Goal: Task Accomplishment & Management: Manage account settings

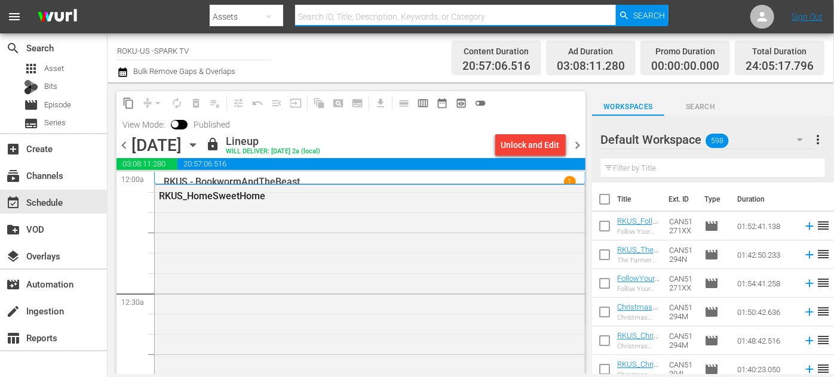
click at [199, 146] on icon "button" at bounding box center [192, 145] width 13 height 13
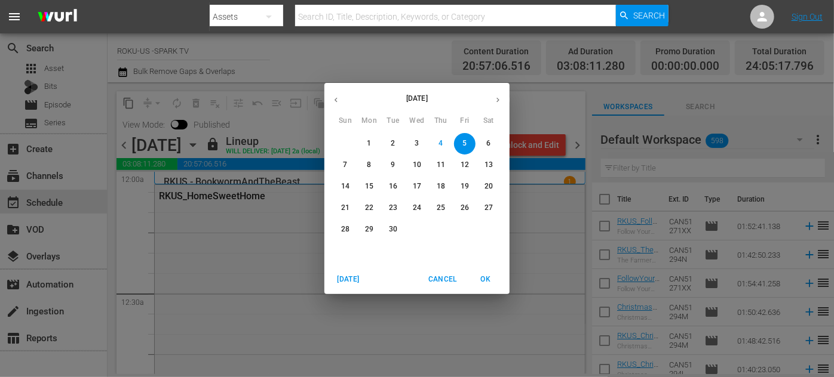
click at [490, 142] on p "6" at bounding box center [488, 144] width 4 height 10
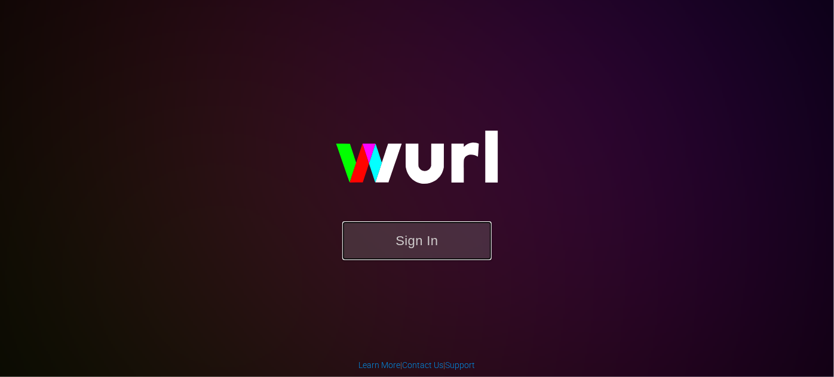
click at [425, 238] on button "Sign In" at bounding box center [416, 241] width 149 height 39
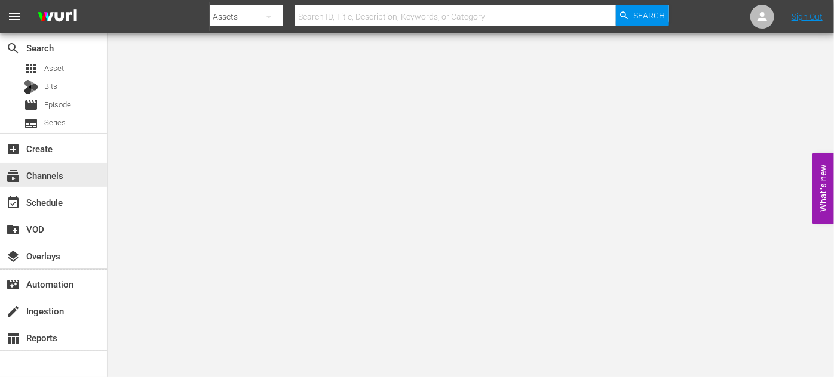
click at [29, 178] on div "subscriptions Channels" at bounding box center [33, 173] width 67 height 11
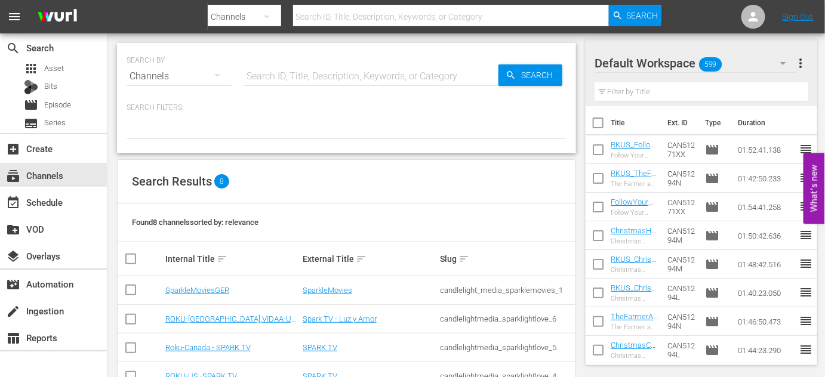
scroll to position [108, 0]
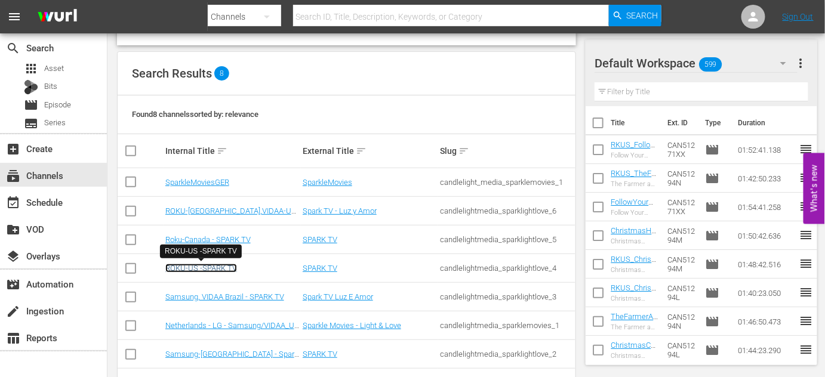
click at [212, 268] on link "ROKU-US -SPARK TV" at bounding box center [201, 268] width 72 height 9
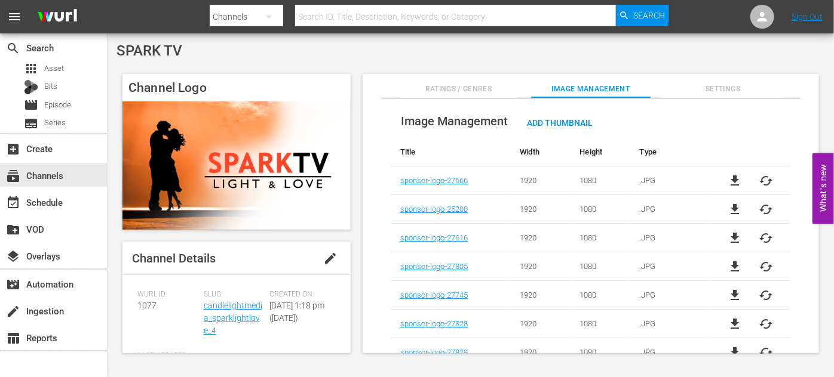
click at [36, 204] on div "event_available Schedule" at bounding box center [33, 200] width 67 height 11
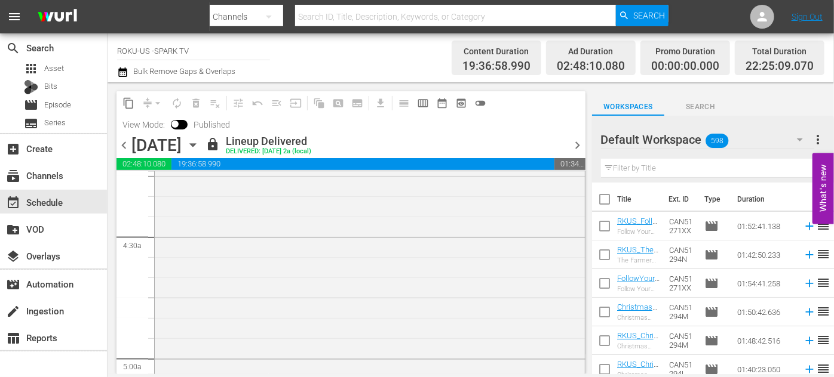
scroll to position [1302, 0]
click at [199, 145] on icon "button" at bounding box center [192, 145] width 13 height 13
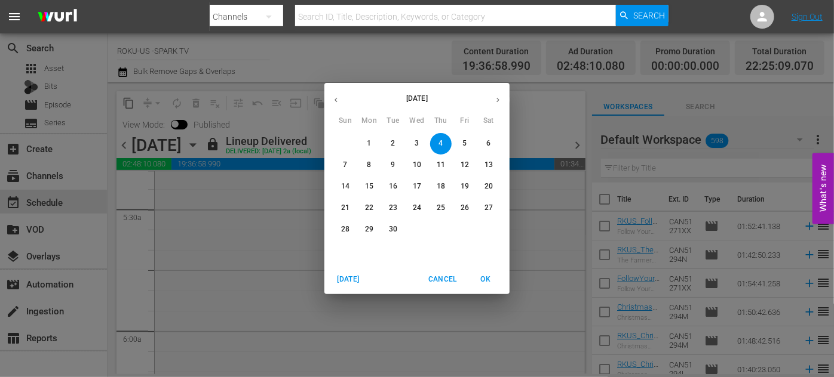
click at [491, 140] on span "6" at bounding box center [488, 144] width 21 height 10
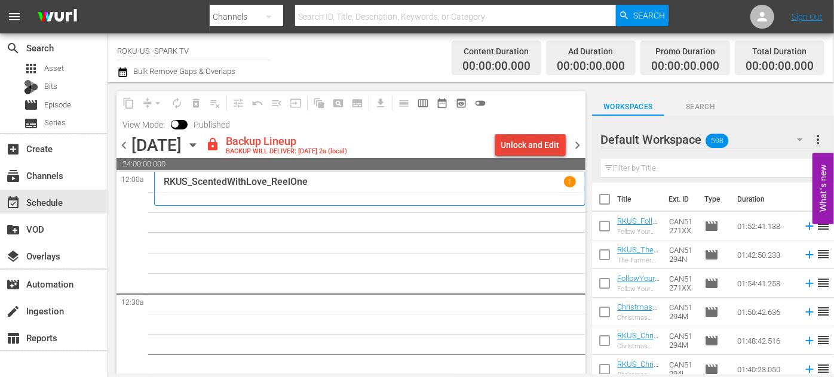
click at [530, 148] on div "Unlock and Edit" at bounding box center [530, 144] width 59 height 21
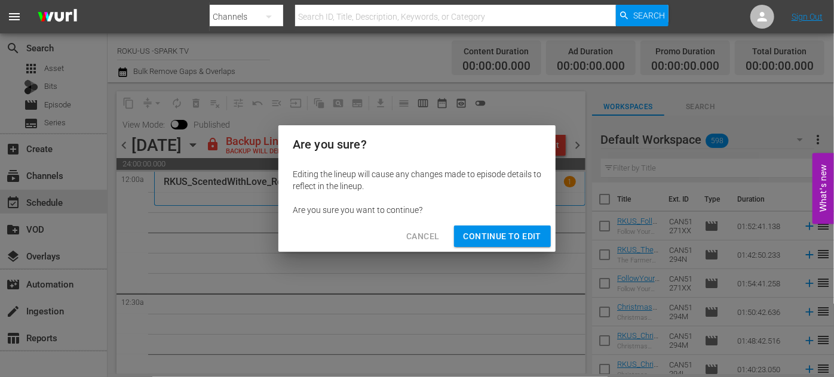
click at [523, 230] on span "Continue to Edit" at bounding box center [502, 236] width 78 height 15
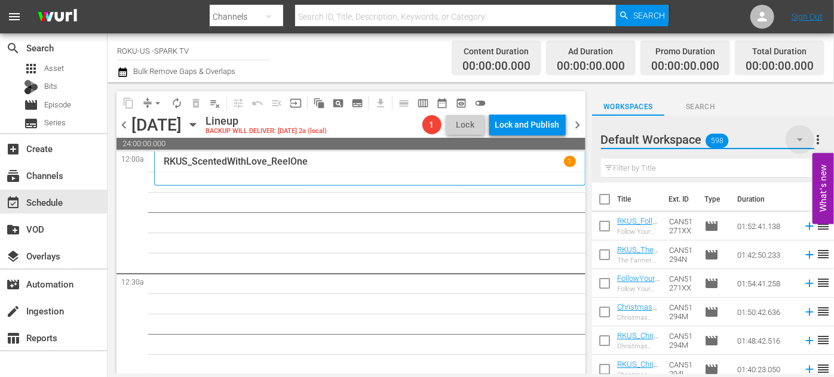
click at [798, 140] on icon "button" at bounding box center [799, 140] width 14 height 14
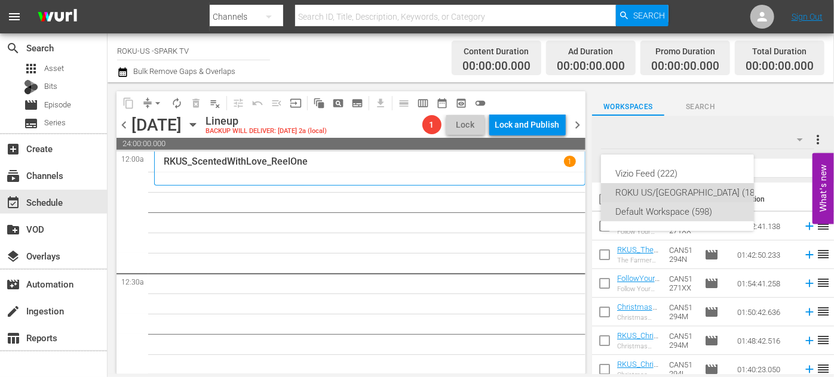
click at [665, 189] on div "ROKU US/CA (180)" at bounding box center [688, 192] width 147 height 19
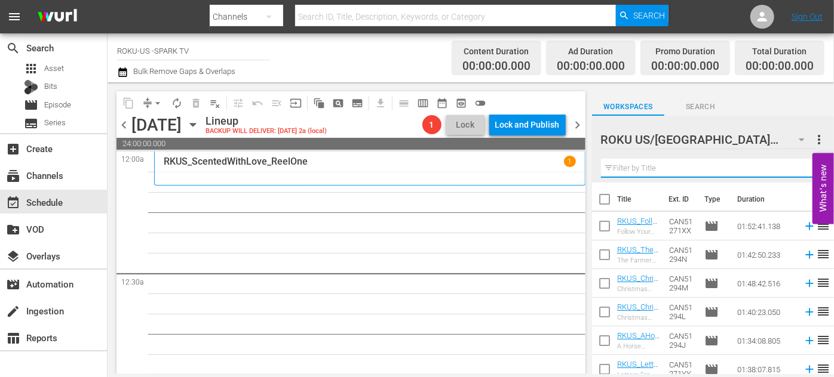
click at [643, 170] on input "text" at bounding box center [713, 168] width 224 height 19
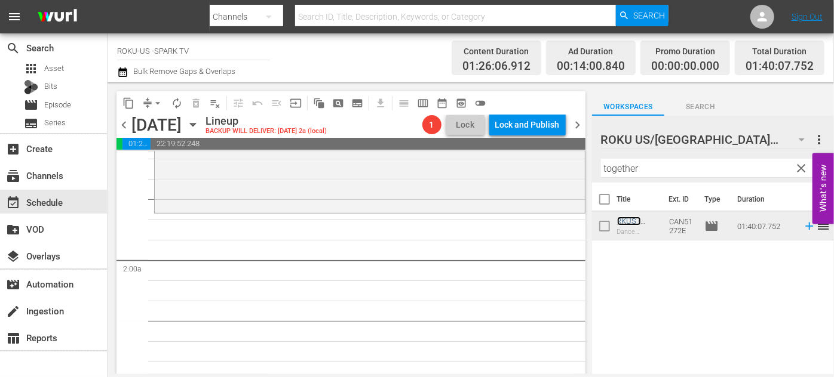
scroll to position [380, 0]
drag, startPoint x: 653, startPoint y: 162, endPoint x: 596, endPoint y: 162, distance: 57.3
click at [596, 162] on div "ROKU US/CA 180 ROKU US/CA more_vert clear Filter by Title together" at bounding box center [713, 149] width 242 height 67
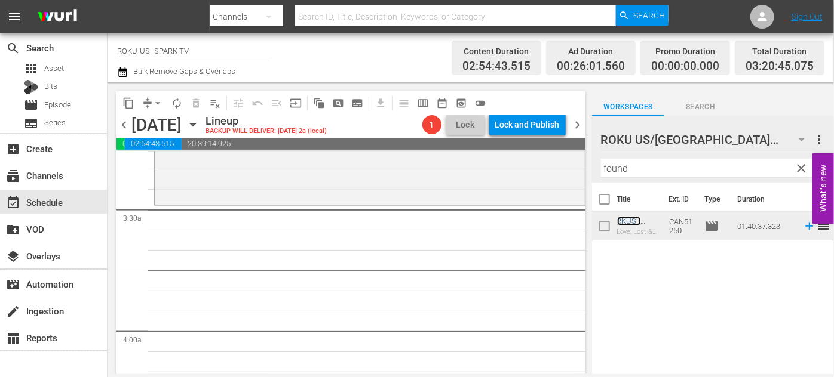
scroll to position [814, 0]
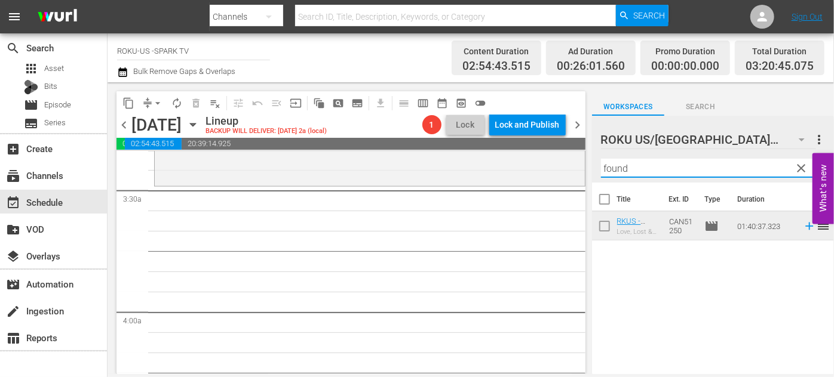
drag, startPoint x: 639, startPoint y: 171, endPoint x: 560, endPoint y: 159, distance: 79.6
click at [560, 159] on div "content_copy compress arrow_drop_down autorenew_outlined delete_forever_outline…" at bounding box center [470, 228] width 726 height 292
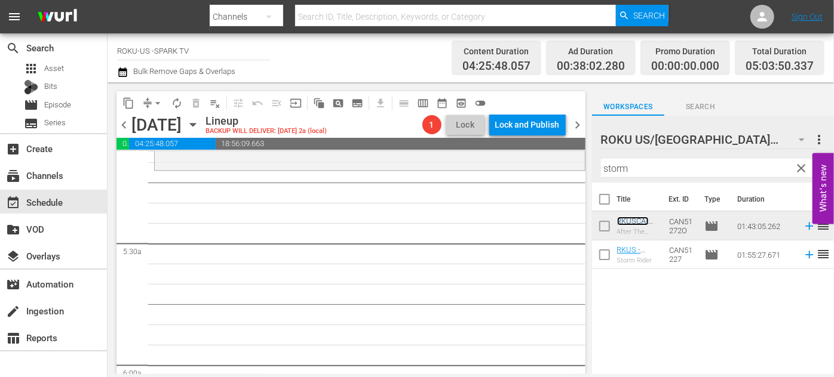
scroll to position [1248, 0]
drag, startPoint x: 651, startPoint y: 168, endPoint x: 589, endPoint y: 165, distance: 62.1
click at [589, 165] on div "content_copy compress arrow_drop_down autorenew_outlined delete_forever_outline…" at bounding box center [470, 228] width 726 height 292
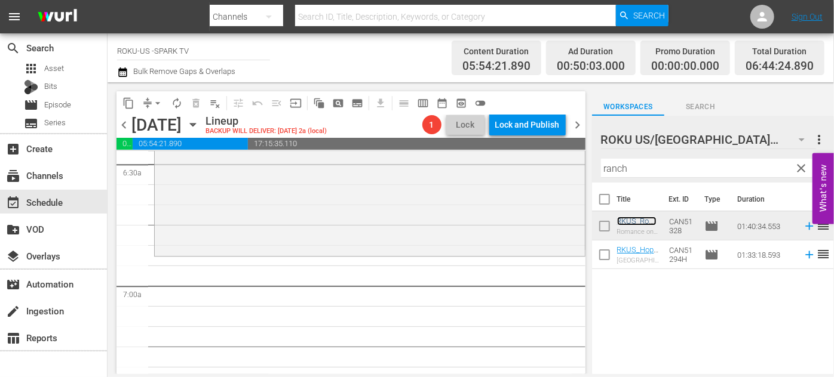
scroll to position [1574, 0]
drag, startPoint x: 596, startPoint y: 165, endPoint x: 550, endPoint y: 165, distance: 46.0
click at [550, 165] on div "content_copy compress arrow_drop_down autorenew_outlined delete_forever_outline…" at bounding box center [470, 228] width 726 height 292
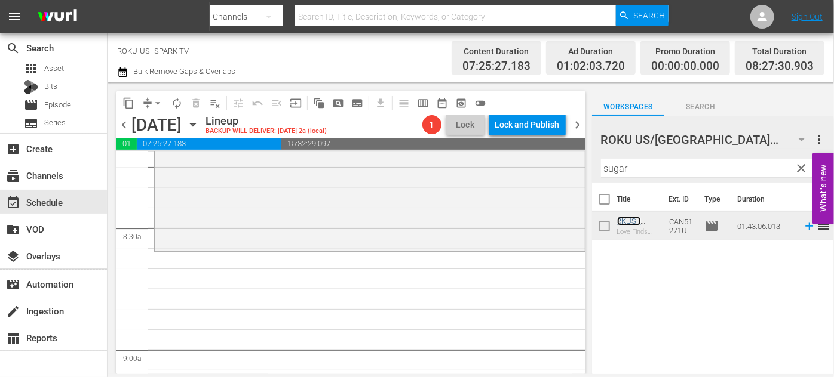
scroll to position [2008, 0]
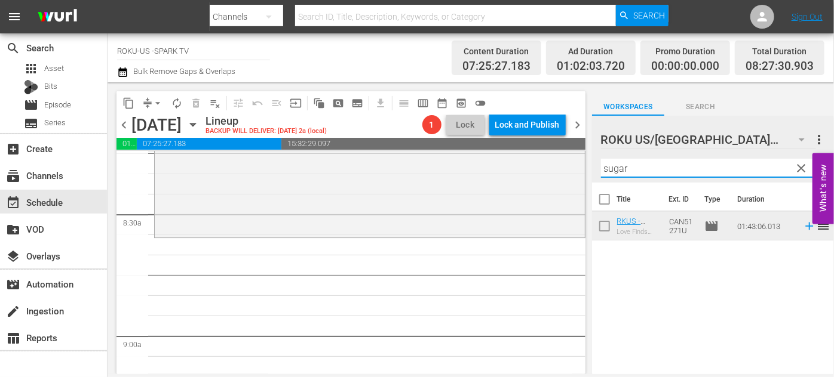
drag, startPoint x: 619, startPoint y: 168, endPoint x: 579, endPoint y: 168, distance: 40.0
click at [579, 168] on div "content_copy compress arrow_drop_down autorenew_outlined delete_forever_outline…" at bounding box center [470, 228] width 726 height 292
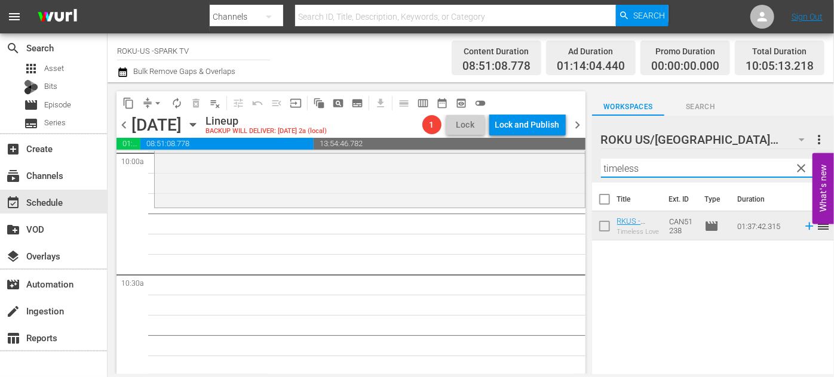
scroll to position [2342, 0]
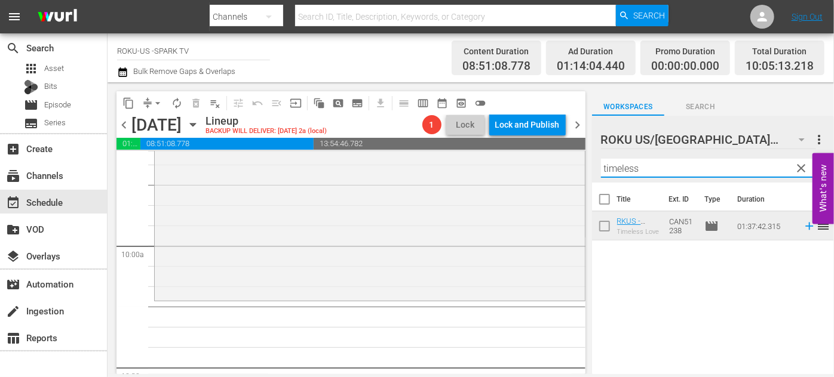
drag, startPoint x: 660, startPoint y: 169, endPoint x: 568, endPoint y: 152, distance: 94.1
click at [568, 152] on div "content_copy compress arrow_drop_down autorenew_outlined delete_forever_outline…" at bounding box center [470, 228] width 726 height 292
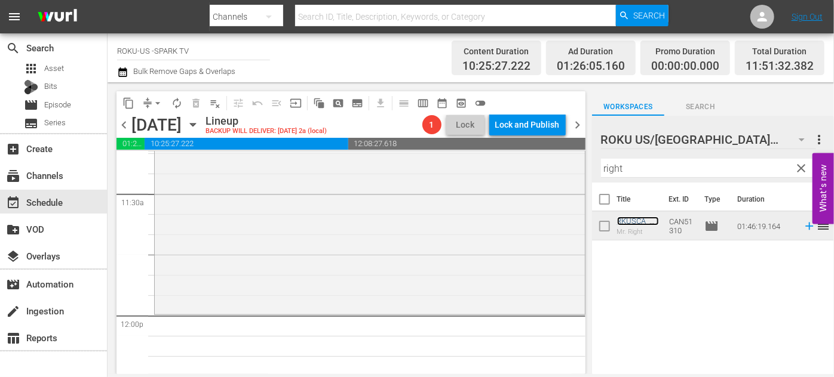
scroll to position [2776, 0]
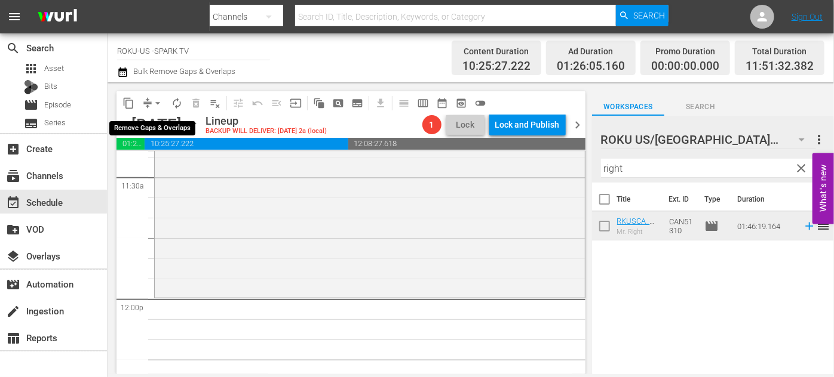
click at [157, 102] on span "arrow_drop_down" at bounding box center [158, 103] width 12 height 12
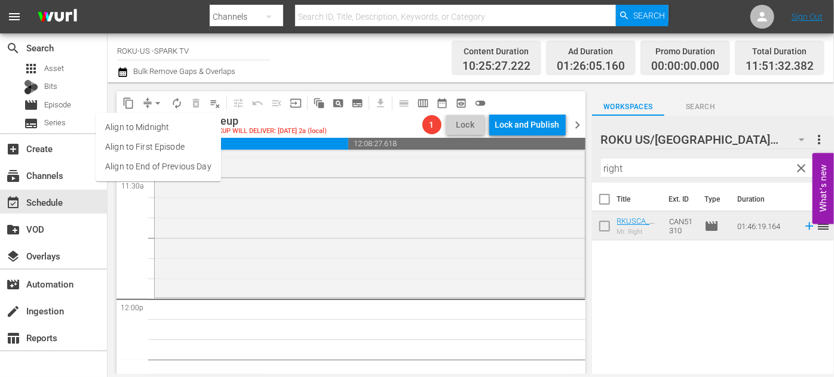
click at [193, 167] on li "Align to End of Previous Day" at bounding box center [158, 167] width 125 height 20
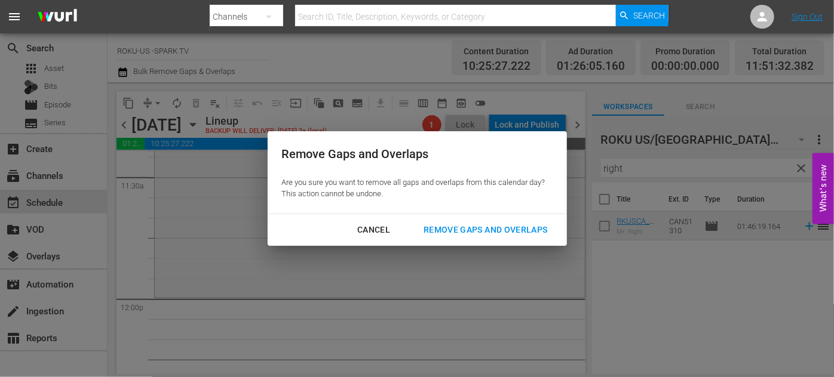
click at [498, 230] on div "Remove Gaps and Overlaps" at bounding box center [485, 230] width 143 height 15
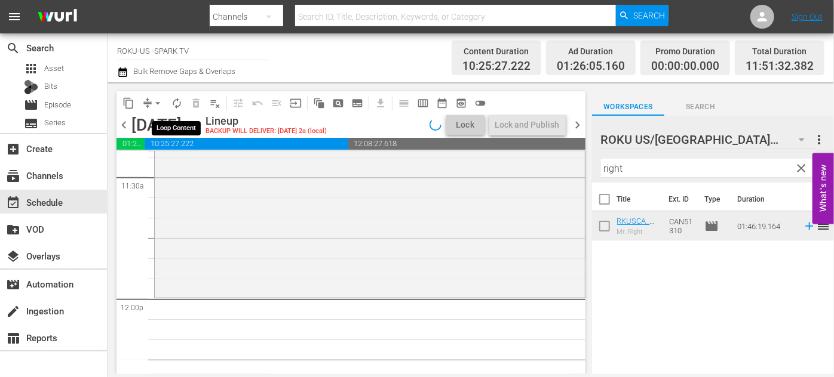
click at [178, 103] on span "autorenew_outlined" at bounding box center [177, 103] width 12 height 12
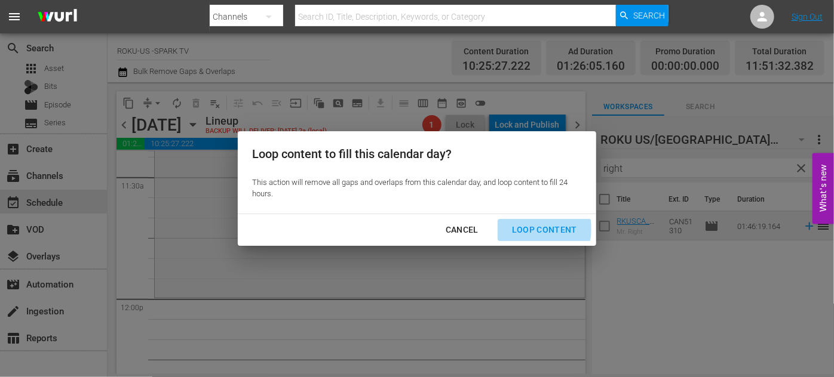
click at [525, 229] on div "Loop Content" at bounding box center [544, 230] width 84 height 15
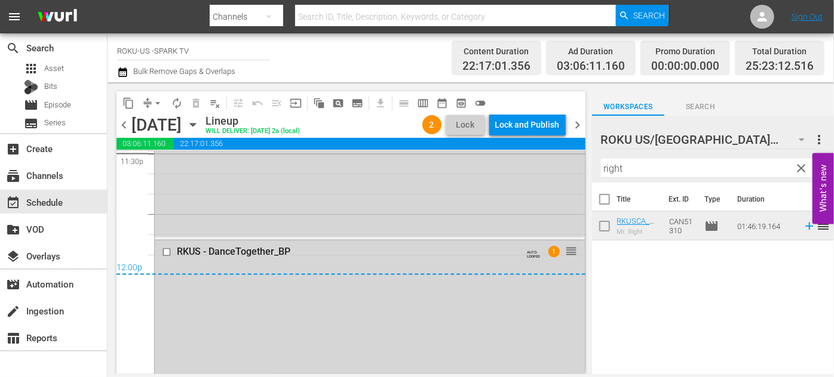
scroll to position [5707, 0]
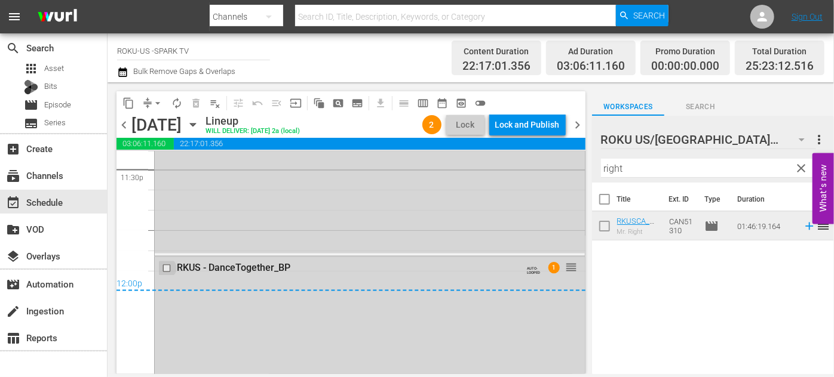
click at [165, 268] on input "checkbox" at bounding box center [168, 268] width 13 height 10
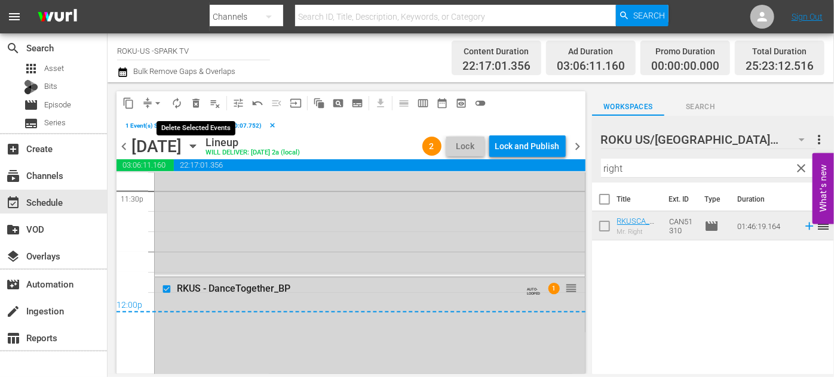
click at [195, 100] on span "delete_forever_outlined" at bounding box center [196, 103] width 12 height 12
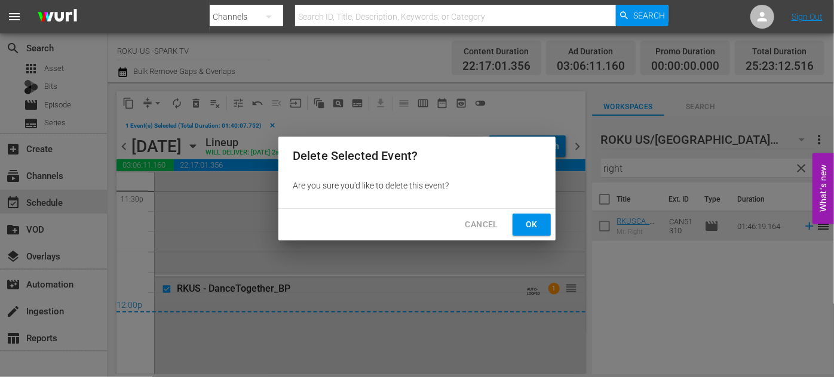
click at [522, 223] on span "Ok" at bounding box center [531, 224] width 19 height 15
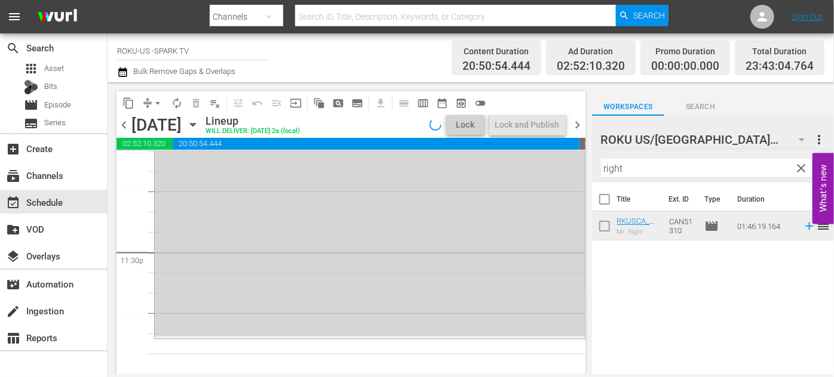
scroll to position [5624, 0]
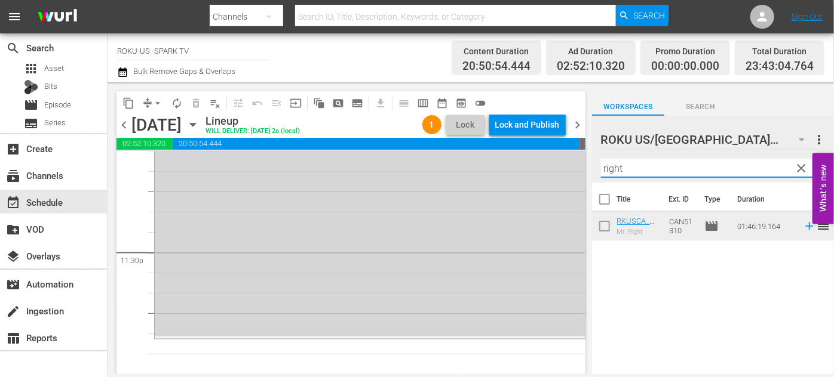
drag, startPoint x: 651, startPoint y: 169, endPoint x: 602, endPoint y: 157, distance: 50.4
click at [602, 157] on div "Filter by Title right" at bounding box center [713, 168] width 224 height 29
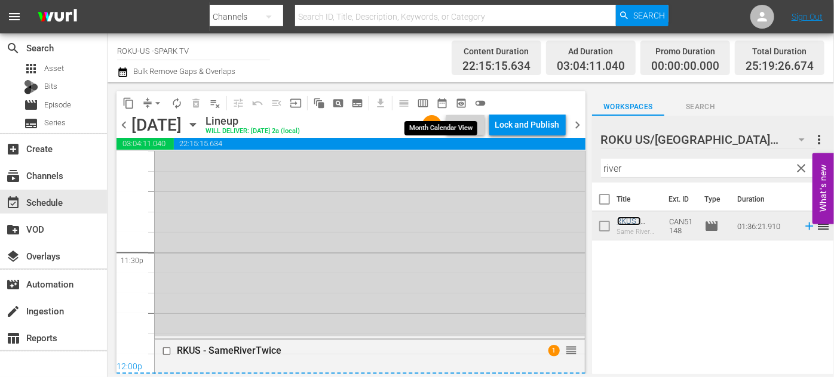
scroll to position [5707, 0]
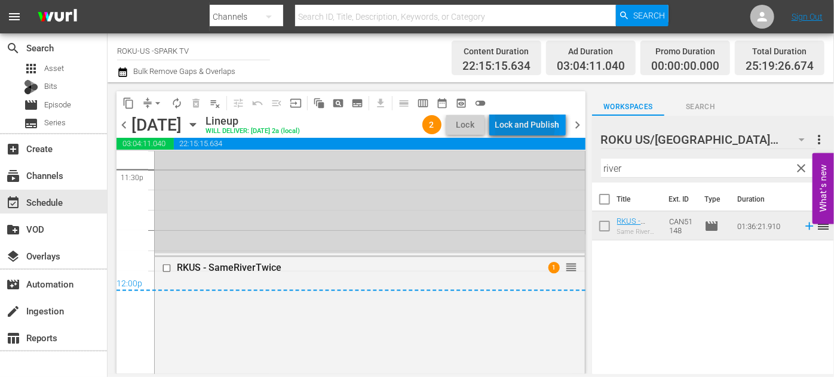
click at [525, 127] on div "Lock and Publish" at bounding box center [527, 124] width 64 height 21
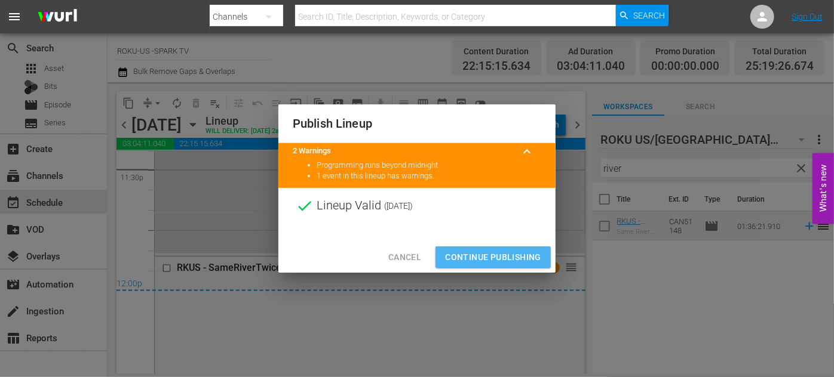
click at [497, 258] on span "Continue Publishing" at bounding box center [493, 257] width 96 height 15
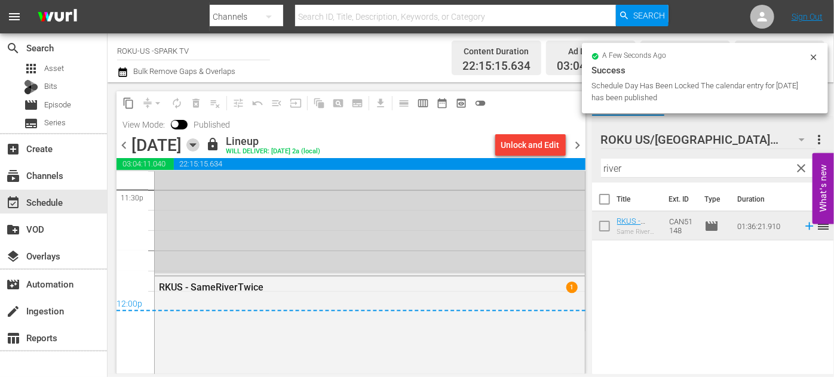
click at [199, 146] on icon "button" at bounding box center [192, 145] width 13 height 13
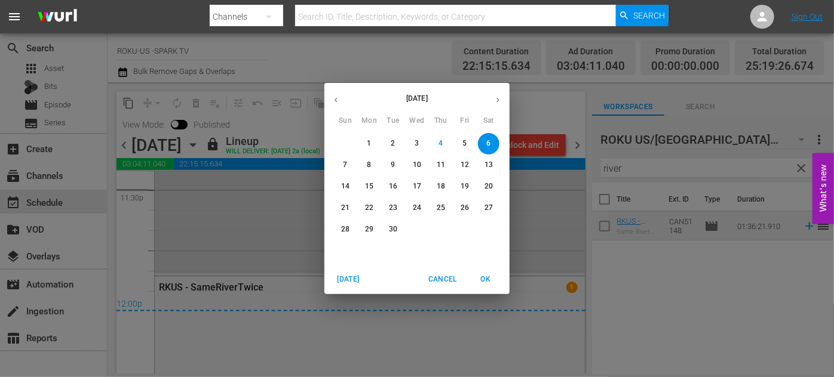
click at [346, 164] on p "7" at bounding box center [345, 165] width 4 height 10
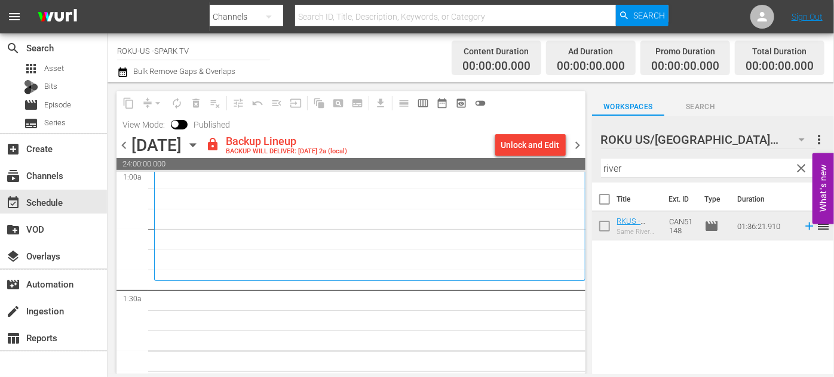
scroll to position [271, 0]
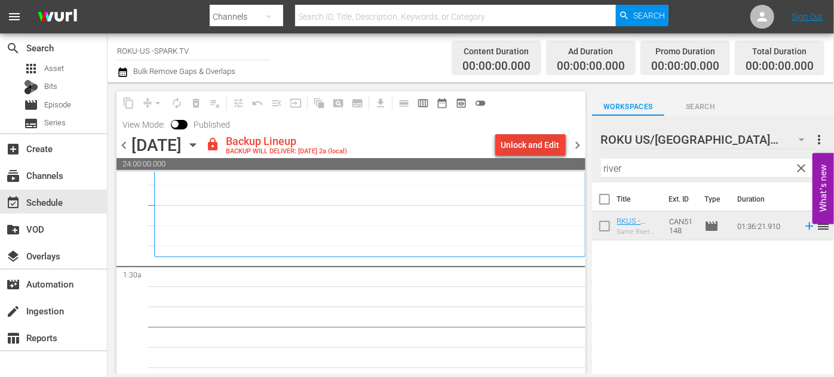
click at [528, 145] on div "Unlock and Edit" at bounding box center [530, 144] width 59 height 21
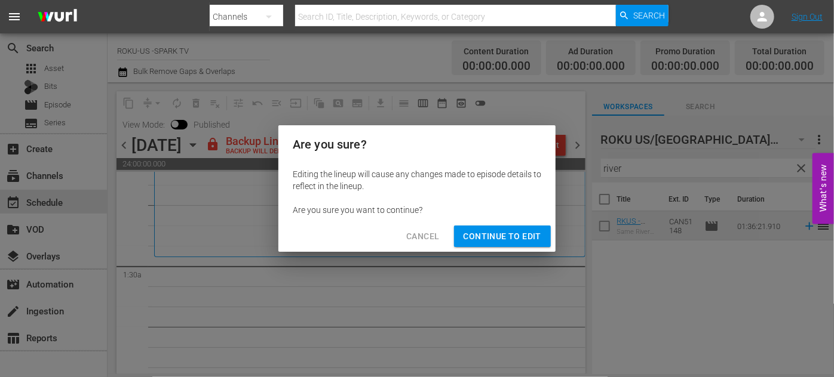
click at [512, 241] on span "Continue to Edit" at bounding box center [502, 236] width 78 height 15
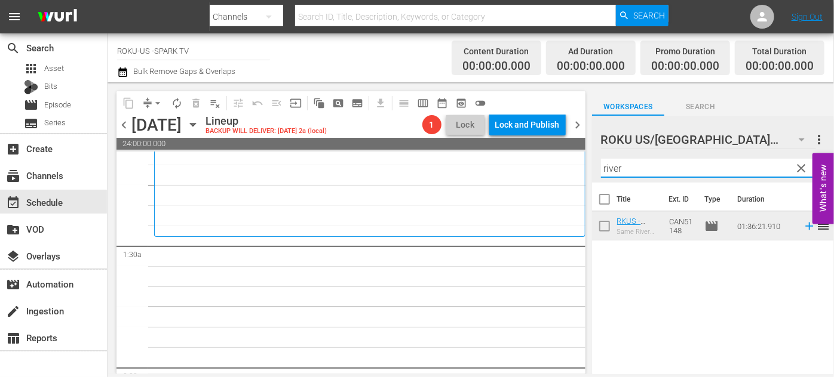
drag, startPoint x: 638, startPoint y: 171, endPoint x: 584, endPoint y: 163, distance: 55.0
click at [584, 163] on div "content_copy compress arrow_drop_down autorenew_outlined delete_forever_outline…" at bounding box center [470, 228] width 726 height 292
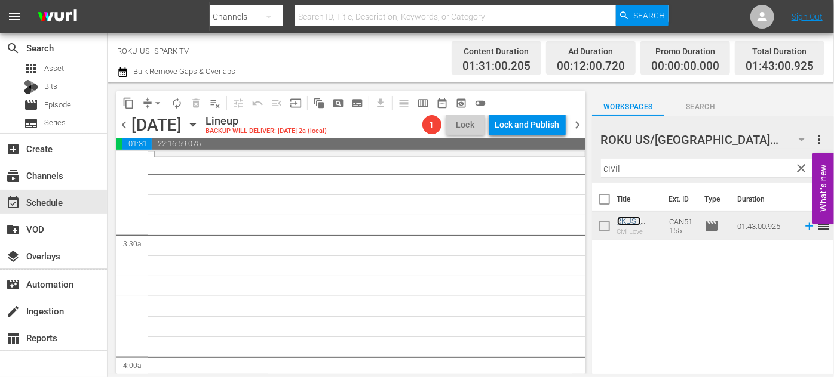
scroll to position [705, 0]
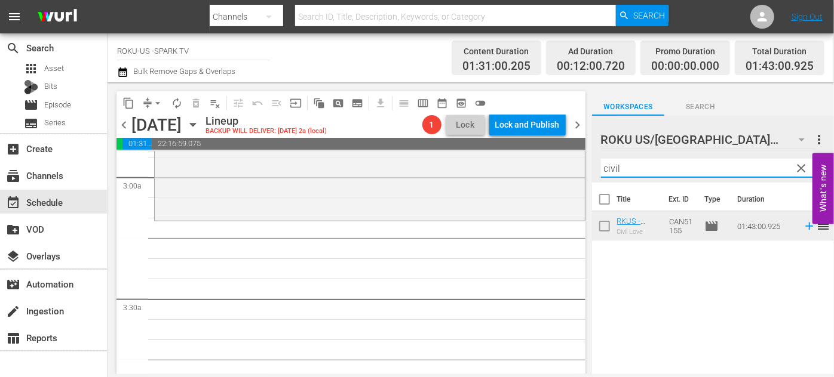
drag, startPoint x: 626, startPoint y: 170, endPoint x: 583, endPoint y: 171, distance: 42.4
click at [583, 171] on div "content_copy compress arrow_drop_down autorenew_outlined delete_forever_outline…" at bounding box center [470, 228] width 726 height 292
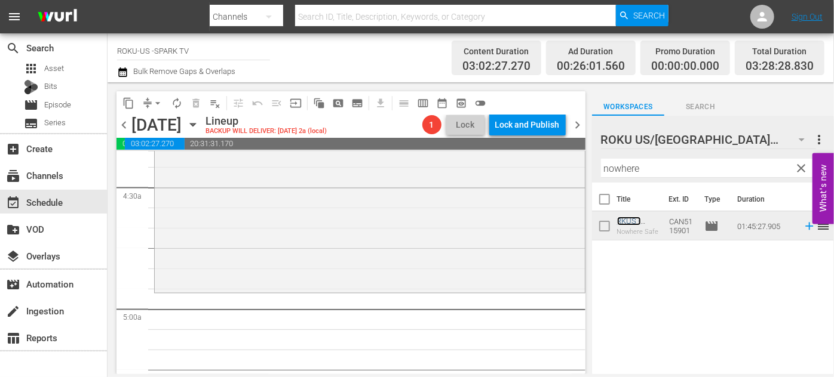
scroll to position [1140, 0]
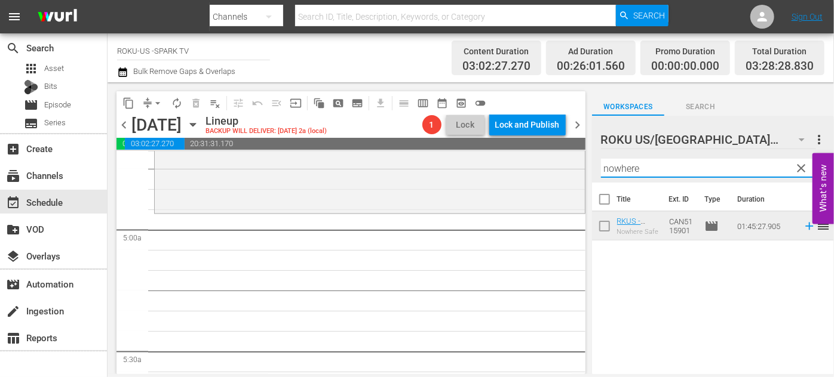
drag, startPoint x: 640, startPoint y: 168, endPoint x: 545, endPoint y: 169, distance: 95.5
click at [545, 169] on div "content_copy compress arrow_drop_down autorenew_outlined delete_forever_outline…" at bounding box center [470, 228] width 726 height 292
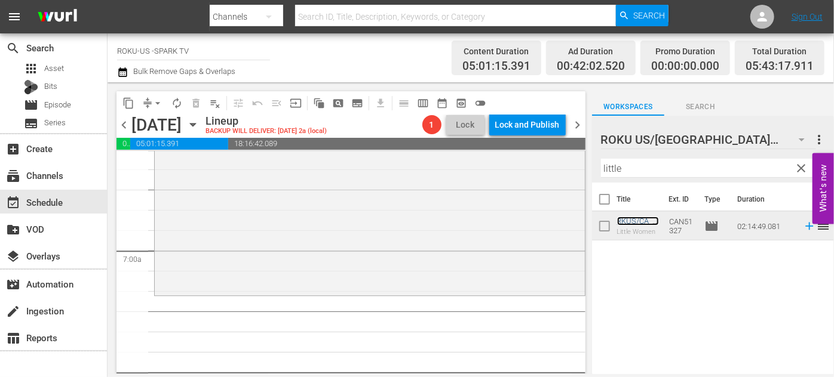
scroll to position [1628, 0]
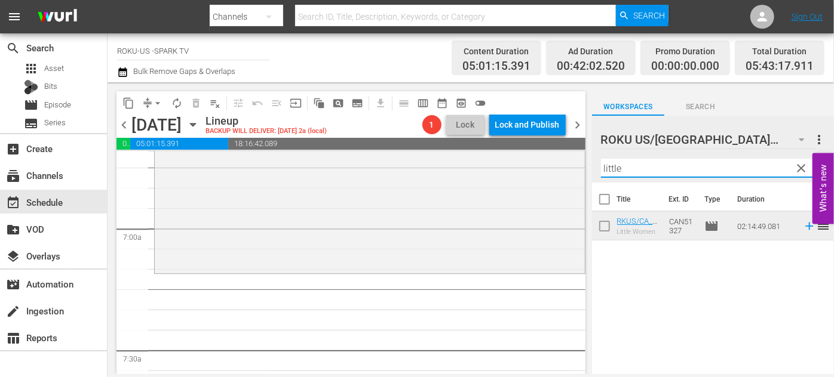
drag, startPoint x: 648, startPoint y: 173, endPoint x: 576, endPoint y: 170, distance: 71.7
click at [576, 170] on div "content_copy compress arrow_drop_down autorenew_outlined delete_forever_outline…" at bounding box center [470, 228] width 726 height 292
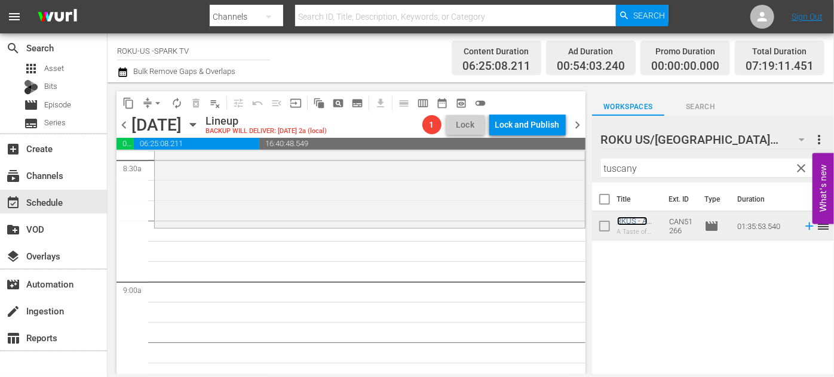
scroll to position [2117, 0]
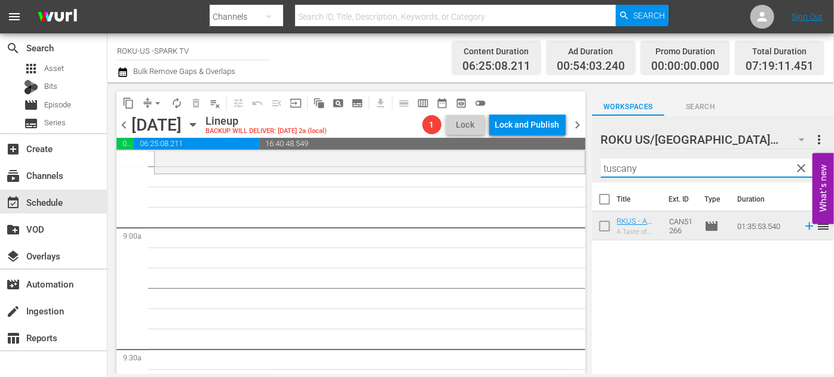
drag, startPoint x: 648, startPoint y: 164, endPoint x: 570, endPoint y: 163, distance: 78.8
click at [570, 163] on div "content_copy compress arrow_drop_down autorenew_outlined delete_forever_outline…" at bounding box center [470, 228] width 726 height 292
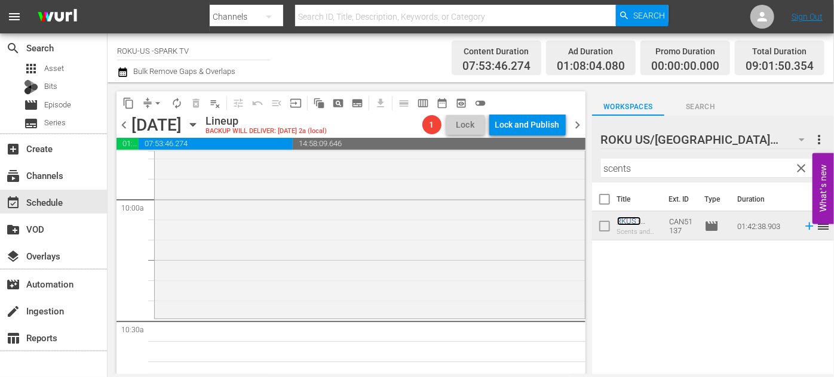
scroll to position [2497, 0]
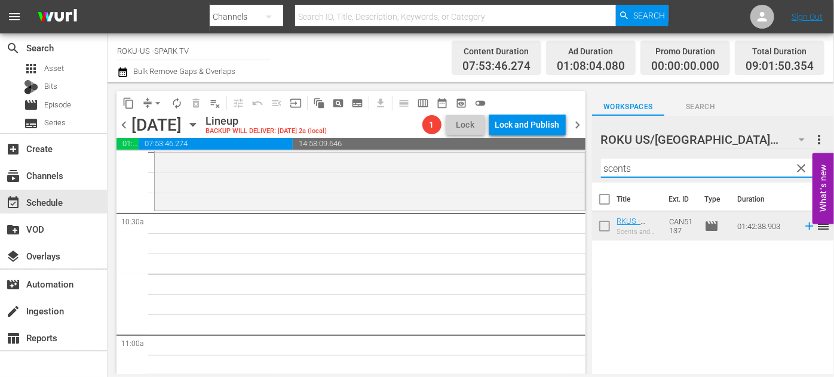
drag, startPoint x: 594, startPoint y: 167, endPoint x: 580, endPoint y: 167, distance: 13.1
click at [580, 167] on div "content_copy compress arrow_drop_down autorenew_outlined delete_forever_outline…" at bounding box center [470, 228] width 726 height 292
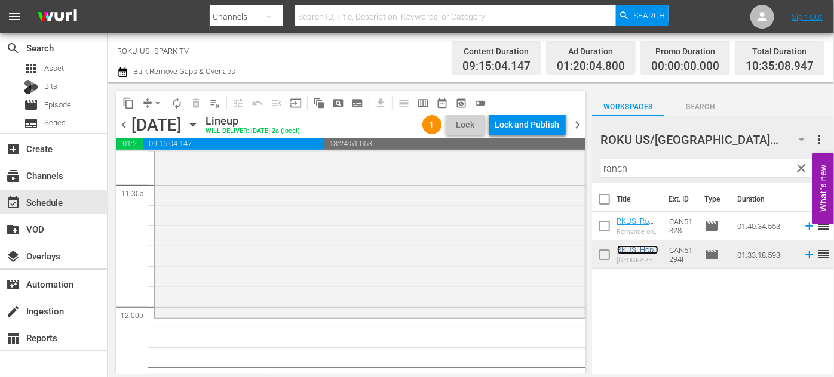
scroll to position [2823, 0]
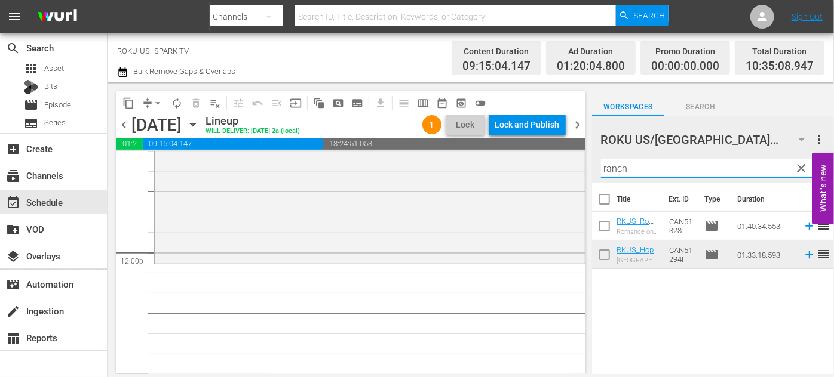
drag, startPoint x: 637, startPoint y: 170, endPoint x: 561, endPoint y: 170, distance: 75.2
click at [561, 170] on div "content_copy compress arrow_drop_down autorenew_outlined delete_forever_outline…" at bounding box center [470, 228] width 726 height 292
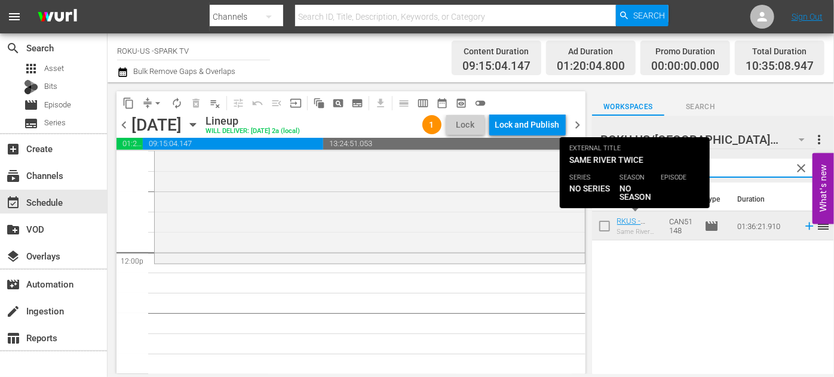
type input "river"
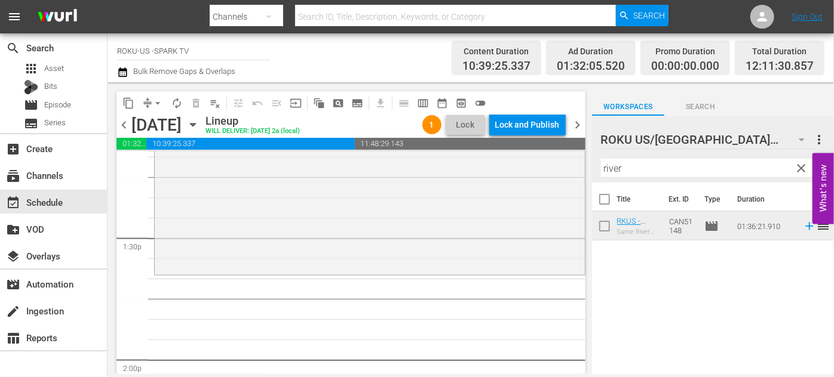
scroll to position [3257, 0]
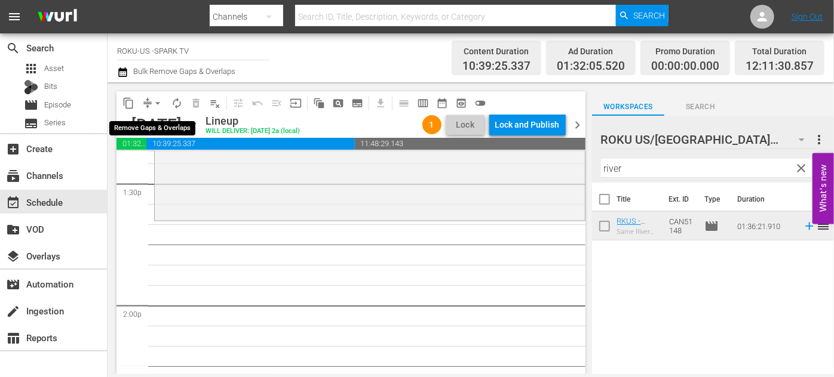
click at [156, 102] on span "arrow_drop_down" at bounding box center [158, 103] width 12 height 12
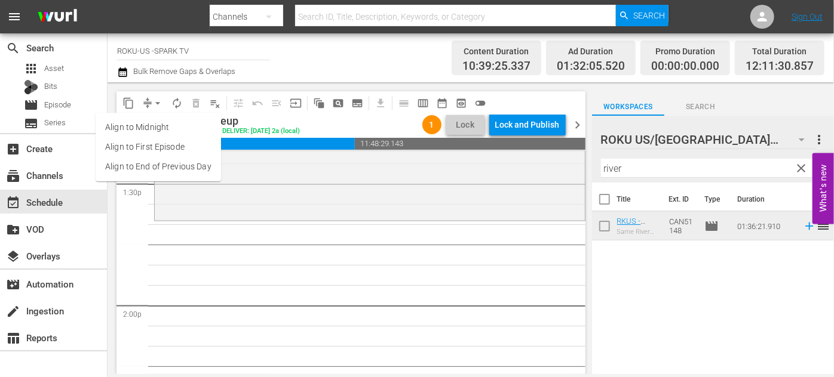
click at [186, 168] on li "Align to End of Previous Day" at bounding box center [158, 167] width 125 height 20
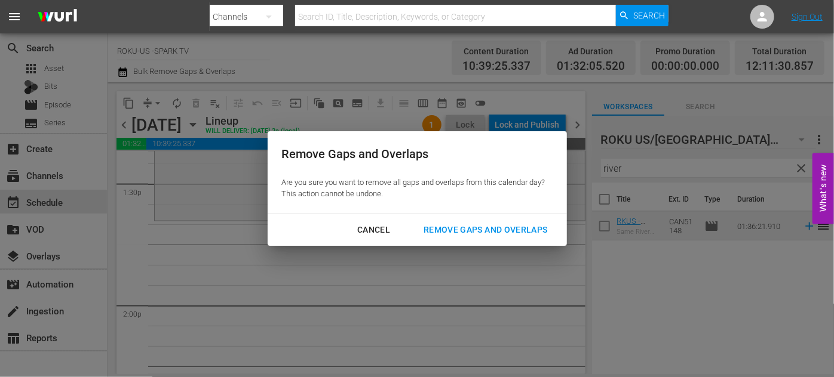
click at [482, 230] on div "Remove Gaps and Overlaps" at bounding box center [485, 230] width 143 height 15
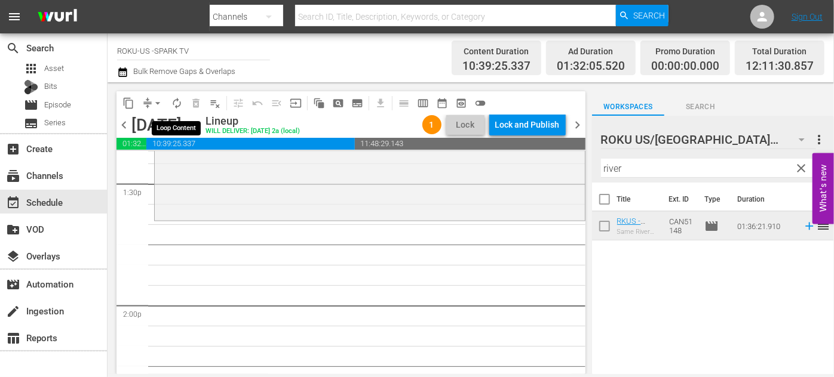
click at [179, 104] on span "autorenew_outlined" at bounding box center [177, 103] width 12 height 12
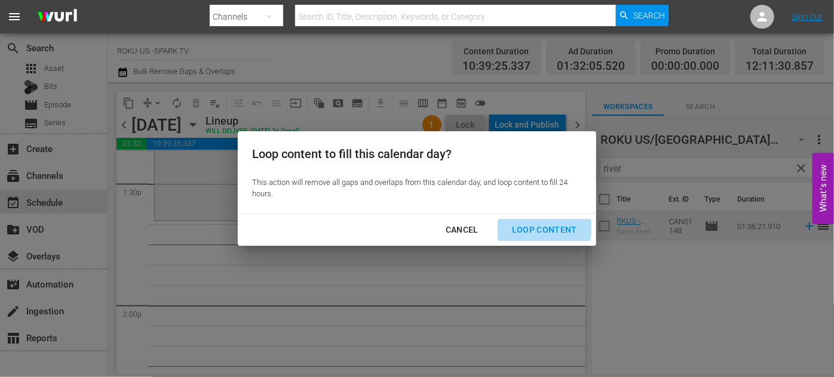
click at [528, 226] on div "Loop Content" at bounding box center [544, 230] width 84 height 15
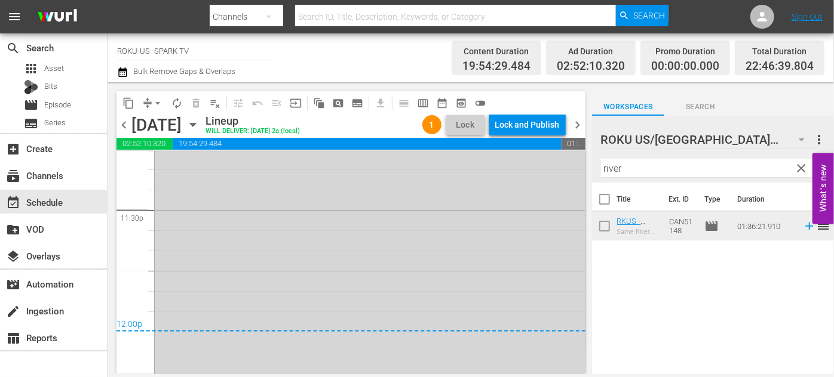
scroll to position [5683, 0]
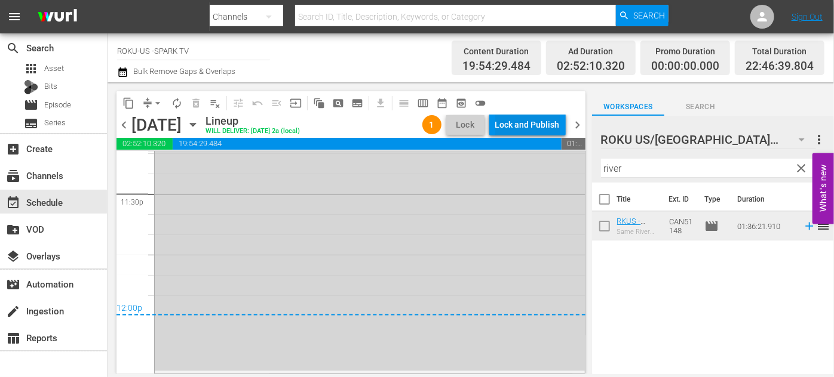
click at [534, 120] on div "Lock and Publish" at bounding box center [527, 124] width 64 height 21
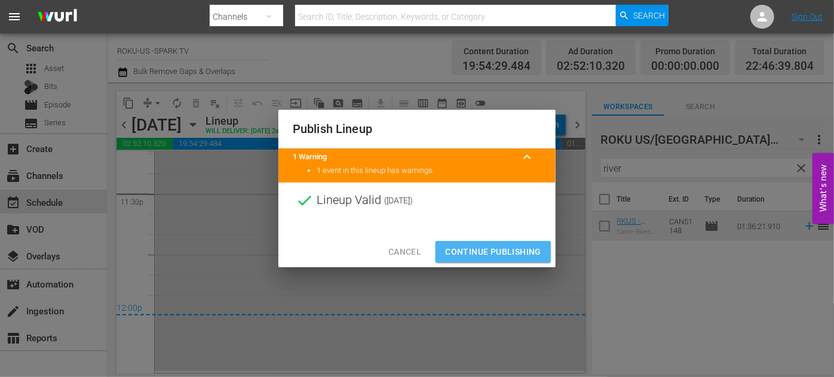
click at [500, 251] on span "Continue Publishing" at bounding box center [493, 252] width 96 height 15
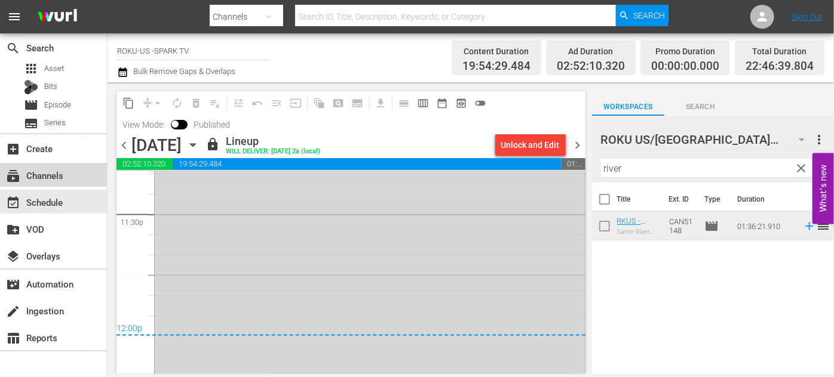
click at [59, 175] on div "subscriptions Channels" at bounding box center [33, 173] width 67 height 11
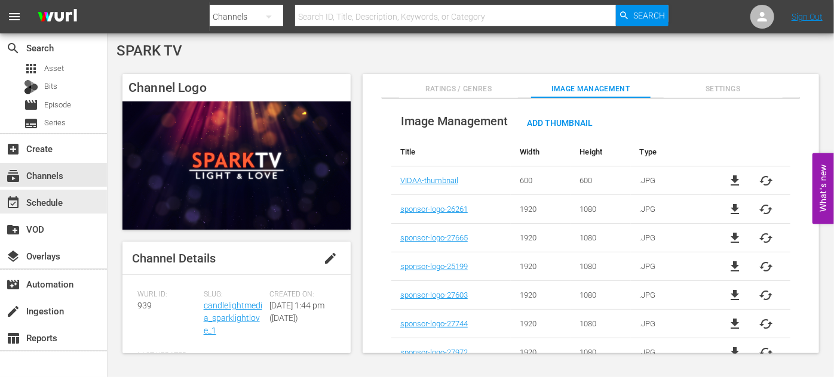
click at [37, 202] on div "event_available Schedule" at bounding box center [33, 200] width 67 height 11
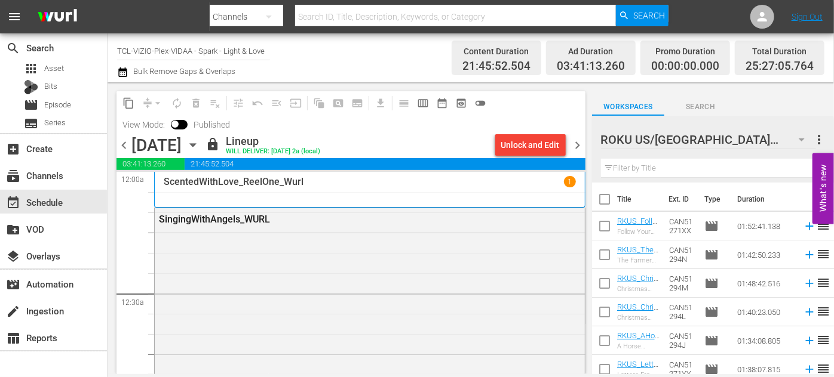
click at [199, 146] on icon "button" at bounding box center [192, 145] width 13 height 13
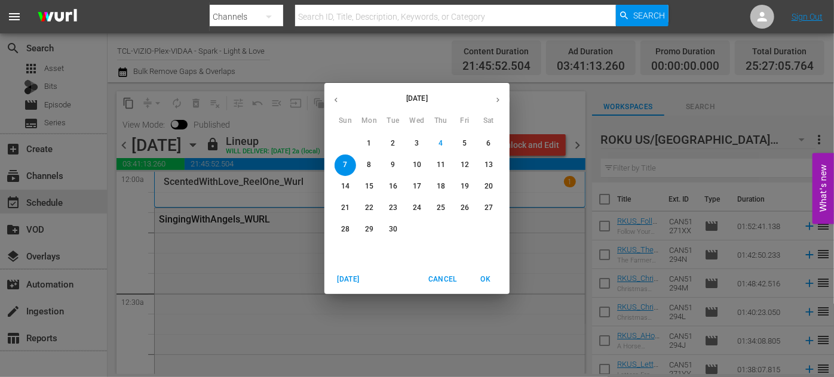
click at [342, 187] on p "14" at bounding box center [345, 187] width 8 height 10
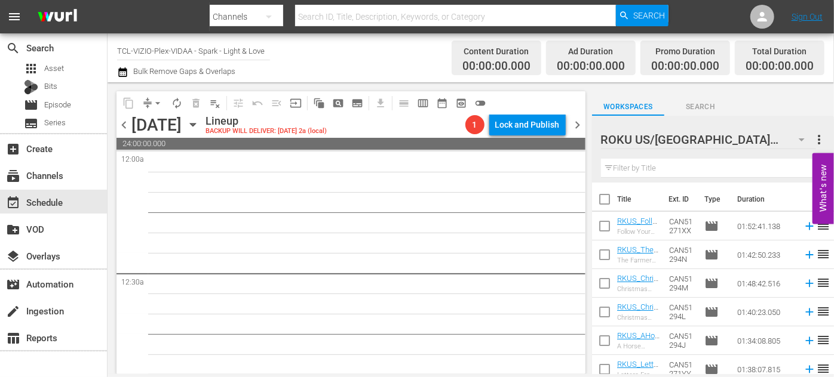
click at [199, 125] on icon "button" at bounding box center [192, 124] width 13 height 13
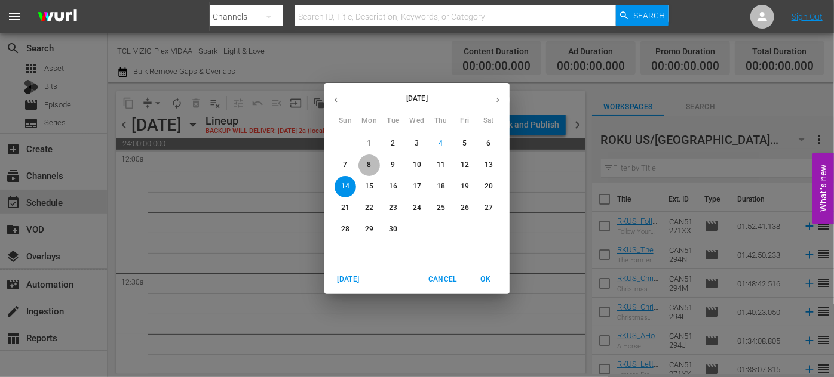
click at [373, 162] on span "8" at bounding box center [368, 165] width 21 height 10
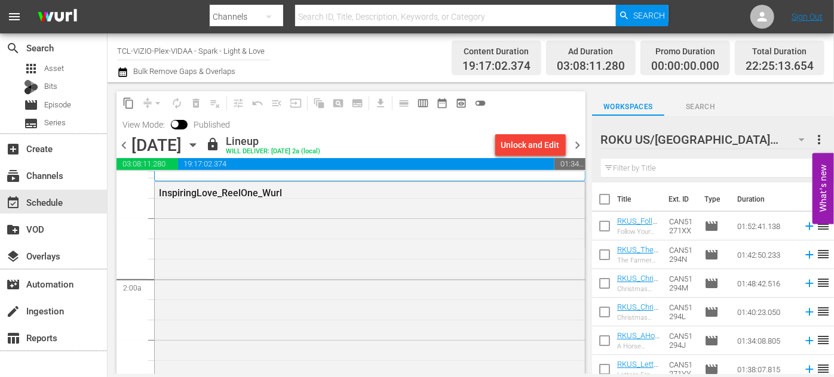
scroll to position [488, 0]
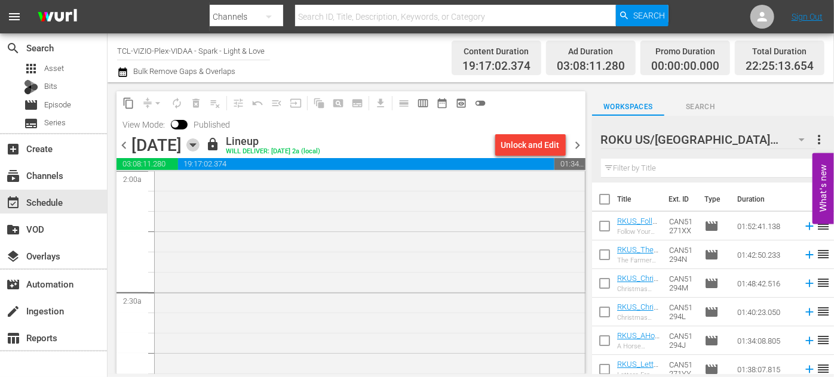
click at [199, 143] on icon "button" at bounding box center [192, 145] width 13 height 13
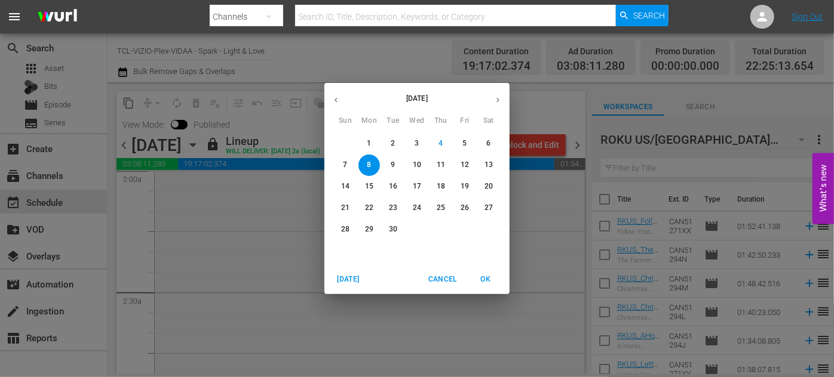
click at [463, 162] on p "12" at bounding box center [464, 165] width 8 height 10
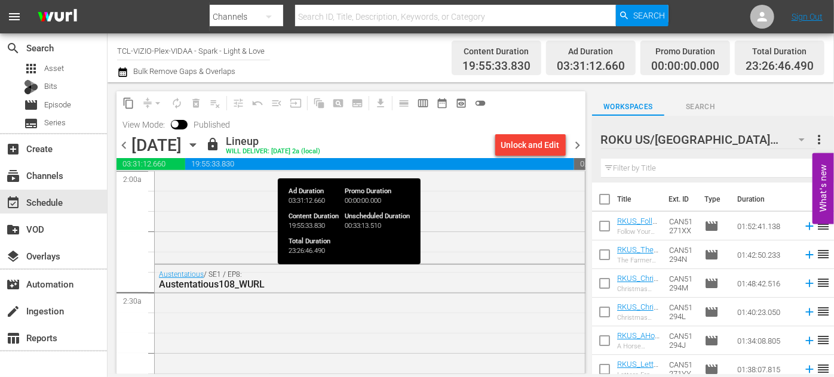
scroll to position [468, 0]
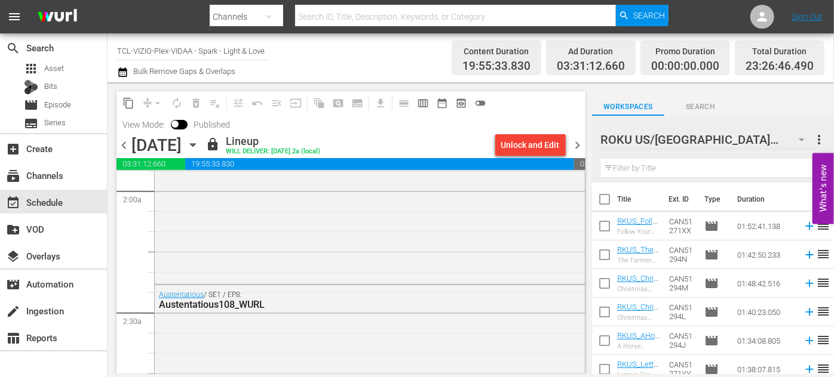
click at [199, 143] on icon "button" at bounding box center [192, 145] width 13 height 13
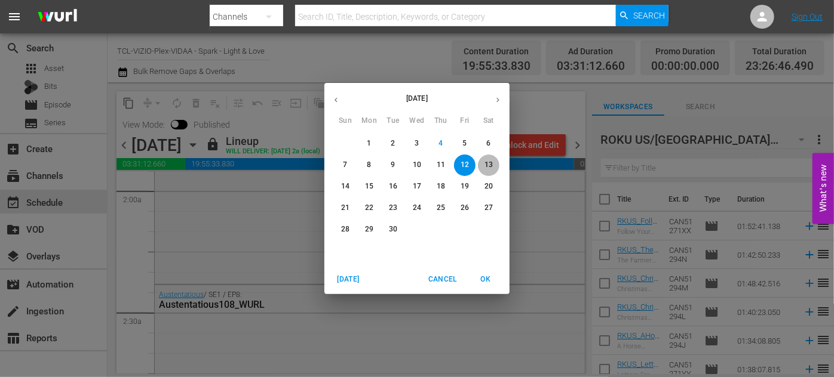
click at [490, 168] on p "13" at bounding box center [488, 165] width 8 height 10
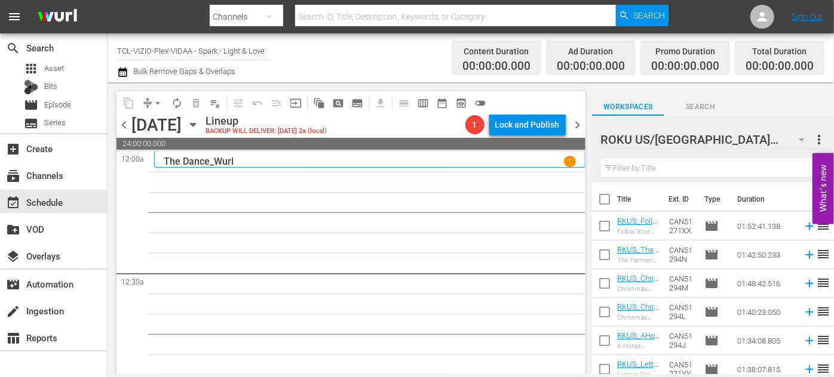
click at [802, 140] on icon "button" at bounding box center [801, 140] width 14 height 14
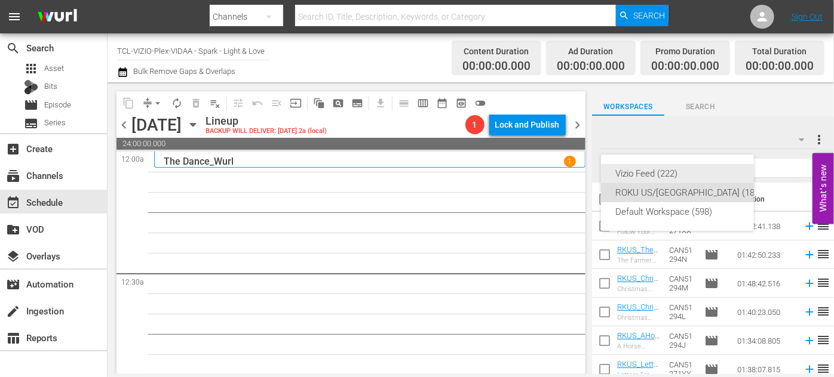
click at [656, 173] on div "Vizio Feed (222)" at bounding box center [688, 173] width 147 height 19
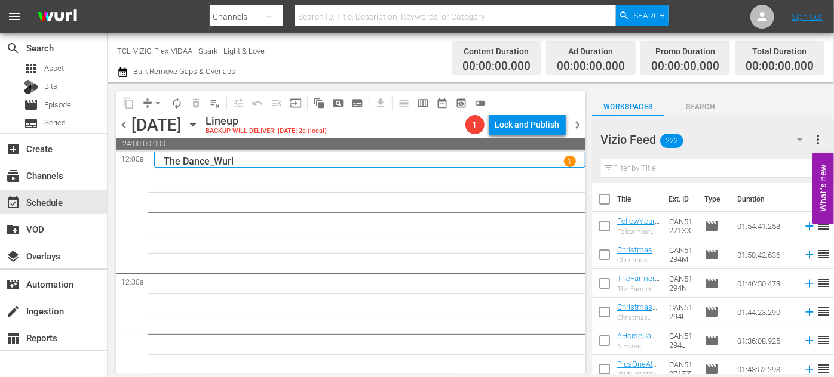
click at [667, 170] on input "text" at bounding box center [713, 168] width 224 height 19
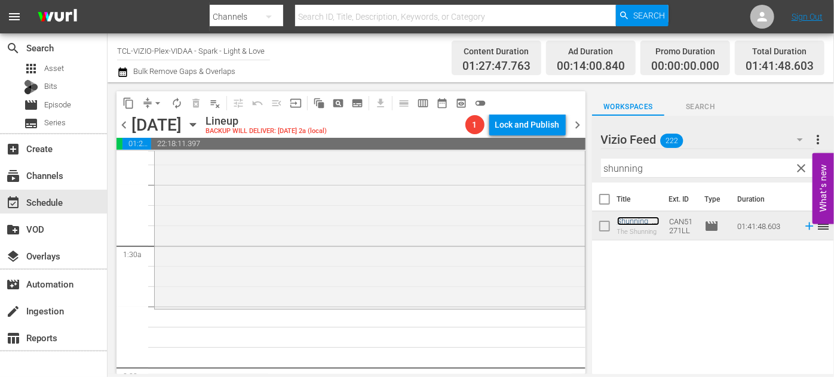
scroll to position [380, 0]
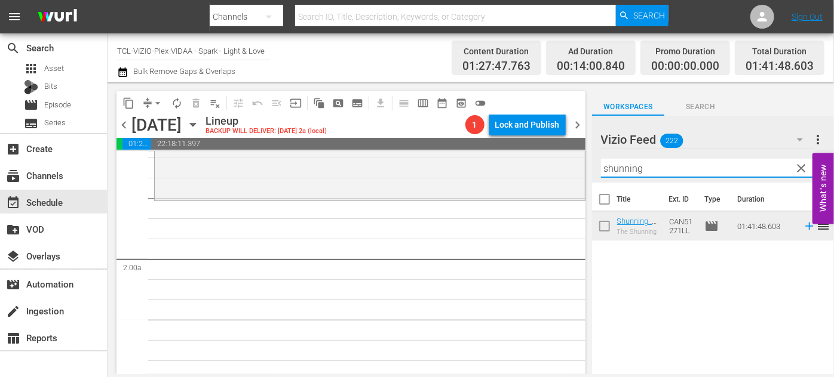
drag, startPoint x: 651, startPoint y: 171, endPoint x: 583, endPoint y: 171, distance: 67.5
click at [583, 171] on div "content_copy compress arrow_drop_down autorenew_outlined delete_forever_outline…" at bounding box center [470, 228] width 726 height 292
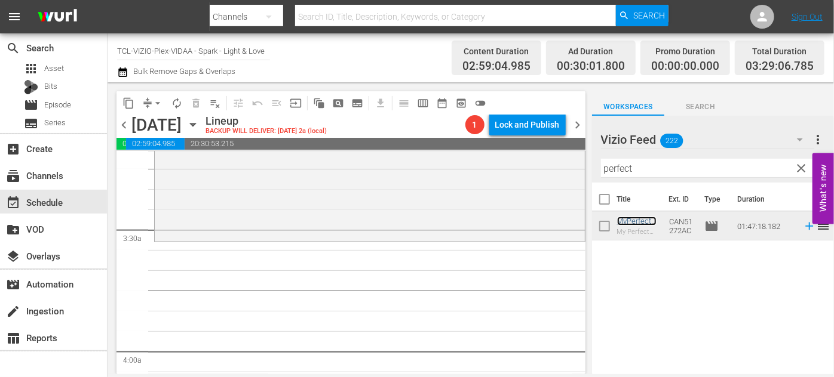
scroll to position [814, 0]
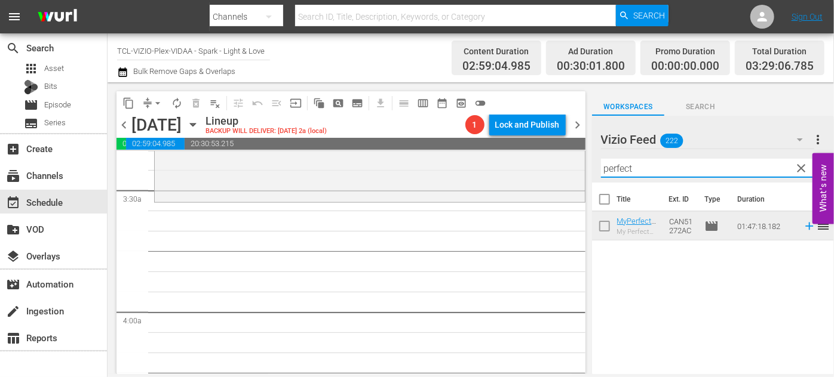
drag, startPoint x: 672, startPoint y: 174, endPoint x: 555, endPoint y: 165, distance: 118.0
click at [555, 165] on div "content_copy compress arrow_drop_down autorenew_outlined delete_forever_outline…" at bounding box center [470, 228] width 726 height 292
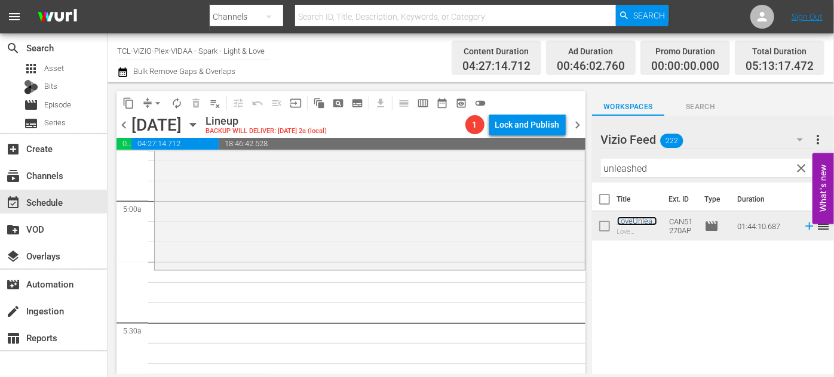
scroll to position [1194, 0]
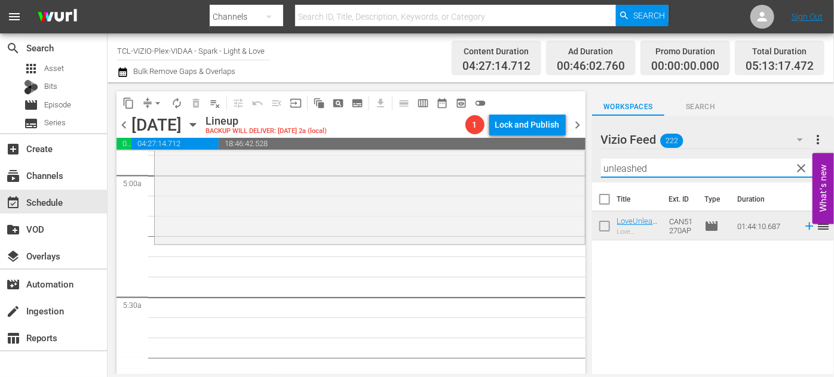
drag, startPoint x: 665, startPoint y: 167, endPoint x: 586, endPoint y: 167, distance: 79.4
click at [586, 167] on div "content_copy compress arrow_drop_down autorenew_outlined delete_forever_outline…" at bounding box center [470, 228] width 726 height 292
type input "three"
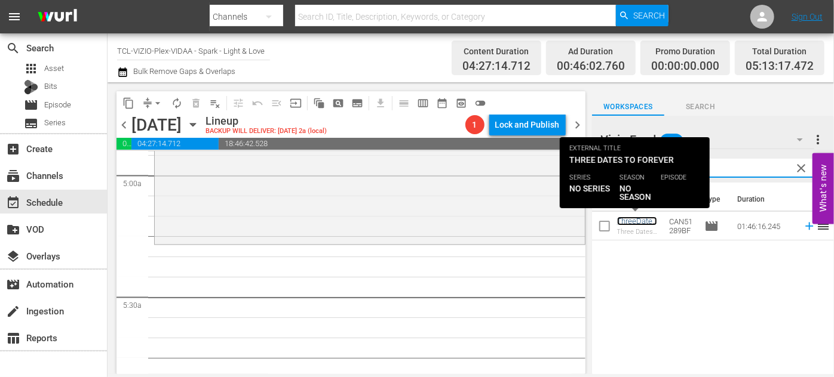
click at [623, 221] on link "ThreeDatesToForever_ReelOne_Wurl" at bounding box center [638, 235] width 42 height 36
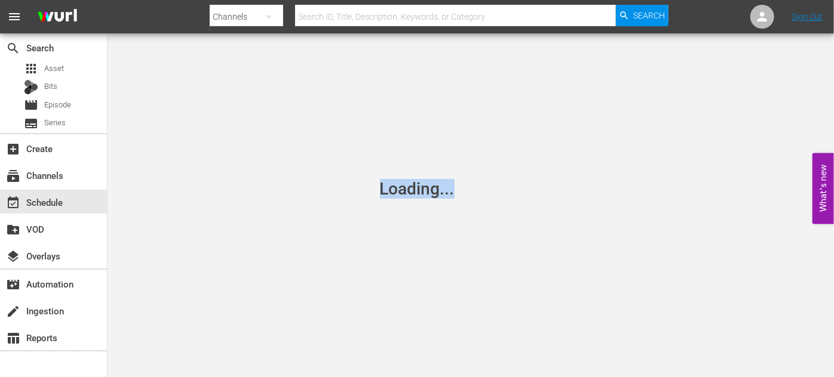
click at [278, 247] on div "Loading..." at bounding box center [417, 188] width 834 height 377
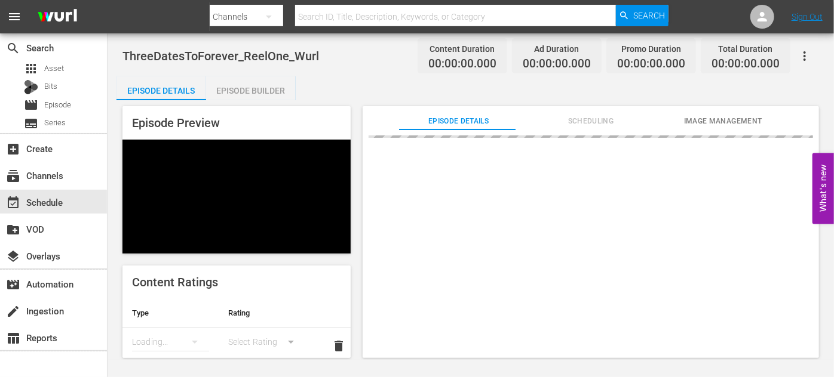
click at [554, 235] on div at bounding box center [590, 268] width 456 height 276
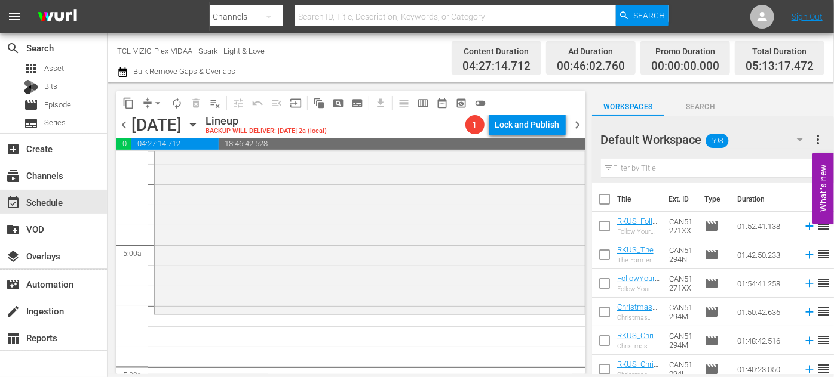
scroll to position [1194, 0]
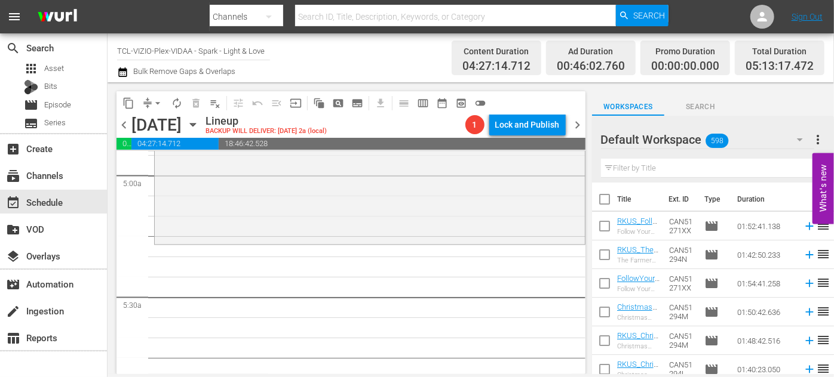
click at [798, 142] on icon "button" at bounding box center [799, 140] width 14 height 14
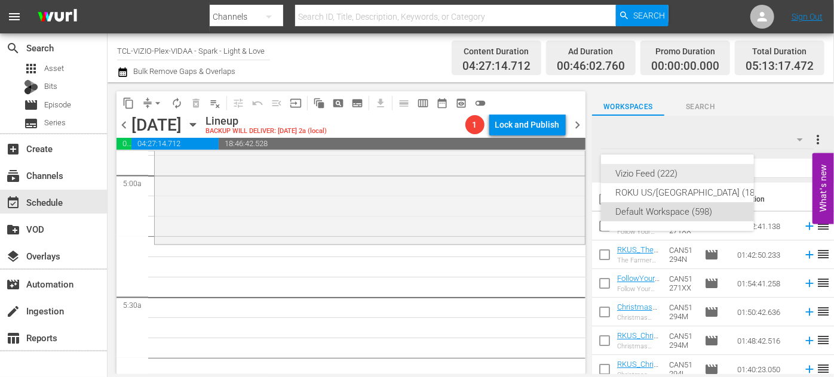
click at [669, 174] on div "Vizio Feed (222)" at bounding box center [688, 173] width 147 height 19
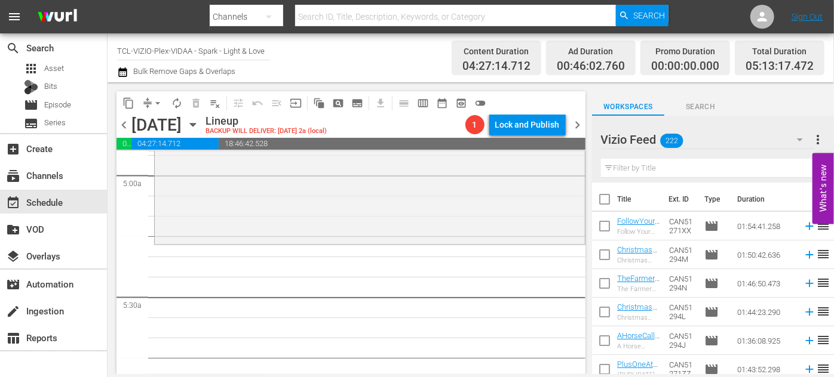
click at [658, 169] on input "text" at bounding box center [713, 168] width 224 height 19
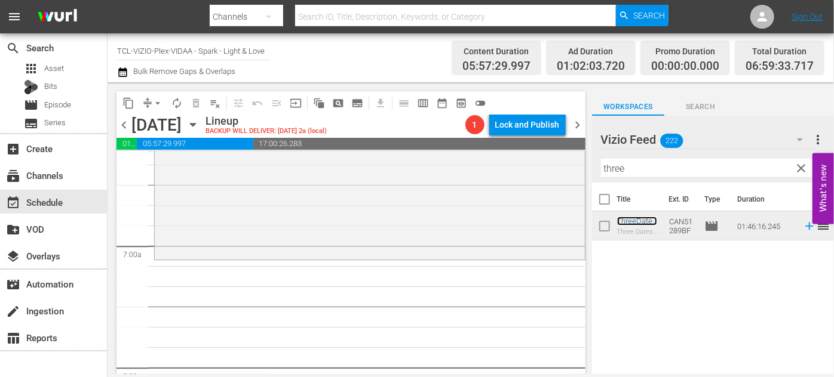
scroll to position [1628, 0]
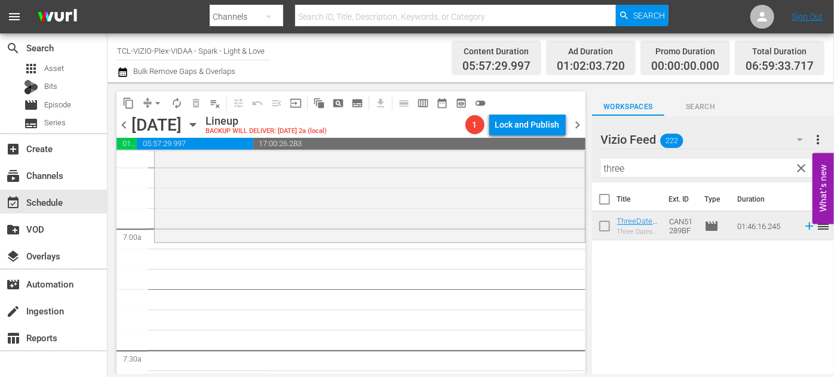
drag, startPoint x: 638, startPoint y: 171, endPoint x: 579, endPoint y: 174, distance: 59.2
click at [591, 174] on div "content_copy compress arrow_drop_down autorenew_outlined delete_forever_outline…" at bounding box center [470, 228] width 726 height 292
click at [579, 174] on div "content_copy compress arrow_drop_down autorenew_outlined delete_forever_outline…" at bounding box center [347, 228] width 481 height 292
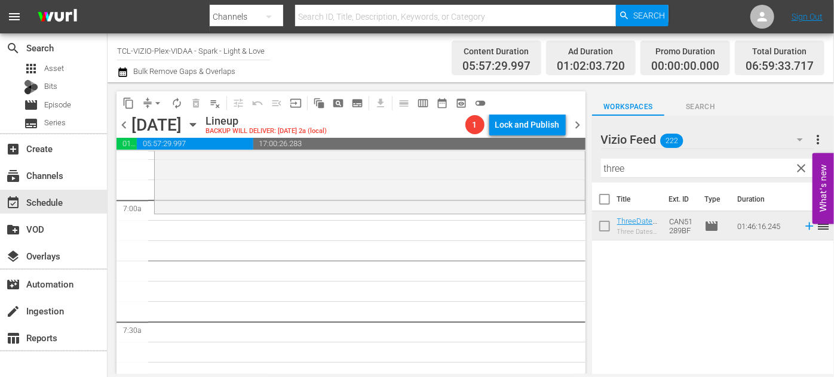
scroll to position [1673, 0]
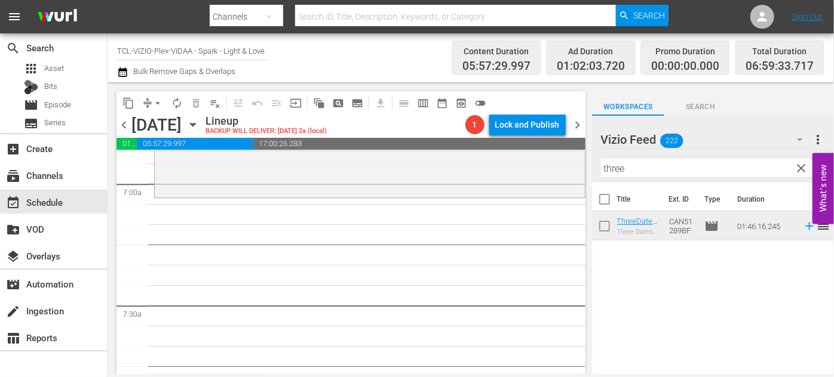
click at [631, 171] on input "three" at bounding box center [713, 168] width 224 height 19
click at [602, 170] on input "three" at bounding box center [713, 168] width 224 height 19
click at [631, 171] on input "three" at bounding box center [713, 168] width 224 height 19
drag, startPoint x: 631, startPoint y: 171, endPoint x: 601, endPoint y: 170, distance: 30.5
click at [601, 170] on input "three" at bounding box center [713, 168] width 224 height 19
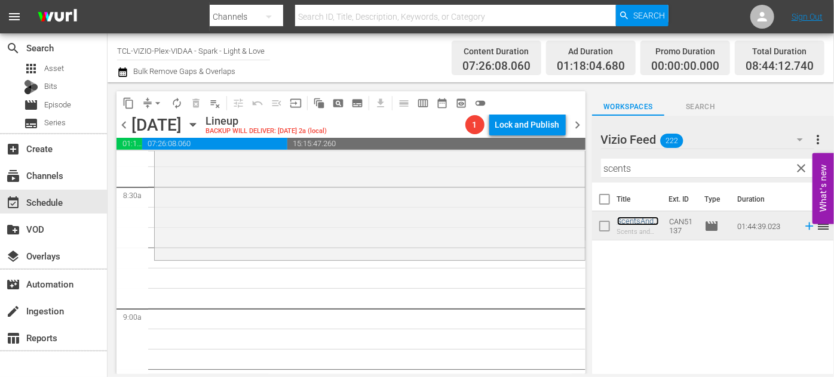
scroll to position [2054, 0]
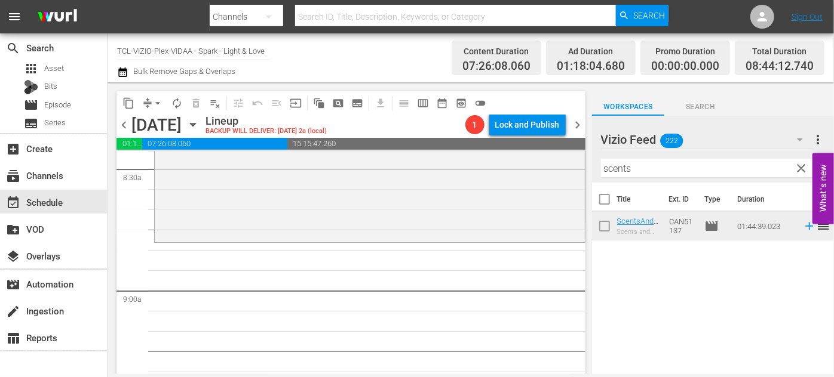
click at [638, 171] on input "scents" at bounding box center [713, 168] width 224 height 19
drag, startPoint x: 638, startPoint y: 171, endPoint x: 583, endPoint y: 168, distance: 54.4
click at [583, 168] on div "content_copy compress arrow_drop_down autorenew_outlined delete_forever_outline…" at bounding box center [470, 228] width 726 height 292
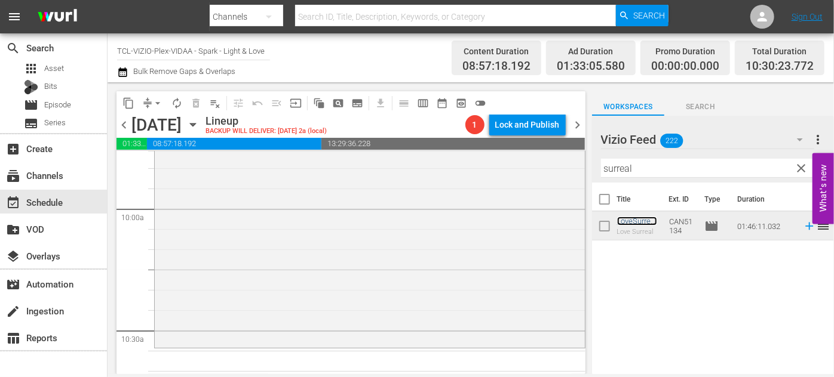
scroll to position [2488, 0]
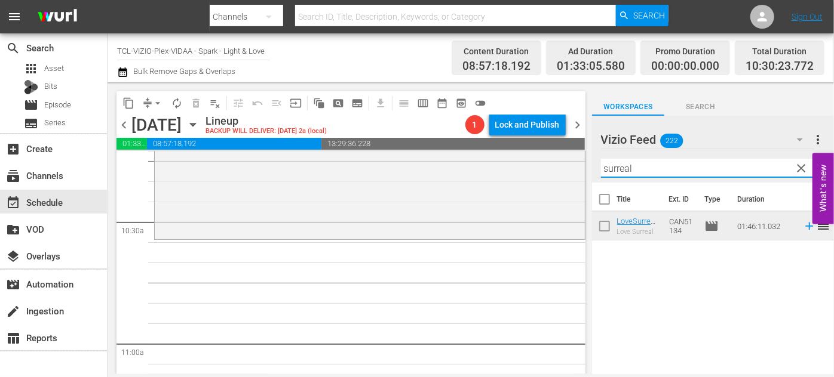
drag, startPoint x: 645, startPoint y: 165, endPoint x: 522, endPoint y: 167, distance: 123.0
click at [522, 167] on div "content_copy compress arrow_drop_down autorenew_outlined delete_forever_outline…" at bounding box center [470, 228] width 726 height 292
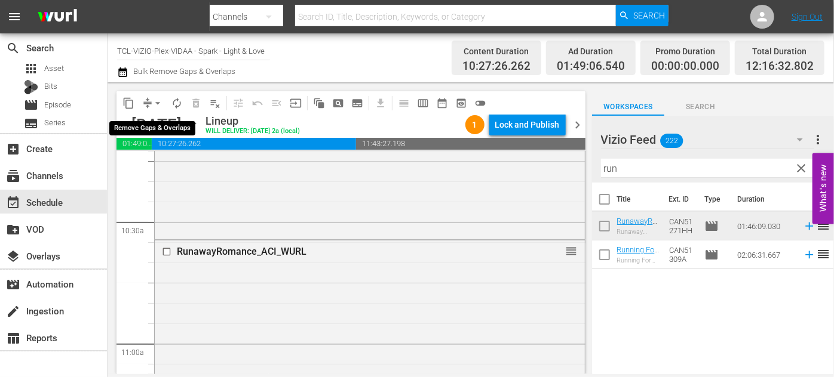
click at [157, 102] on span "arrow_drop_down" at bounding box center [158, 103] width 12 height 12
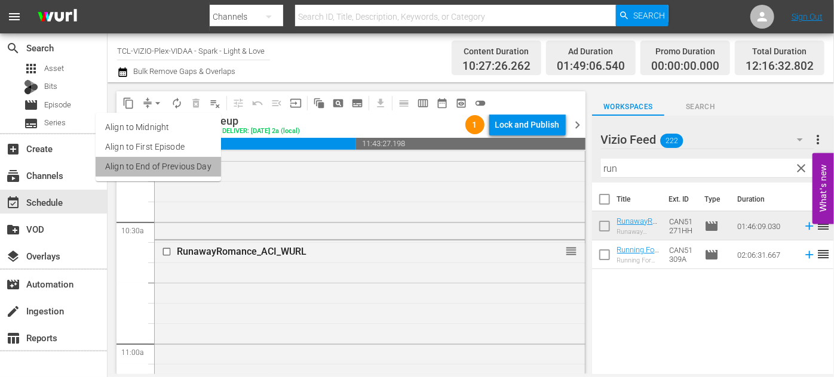
click at [185, 171] on li "Align to End of Previous Day" at bounding box center [158, 167] width 125 height 20
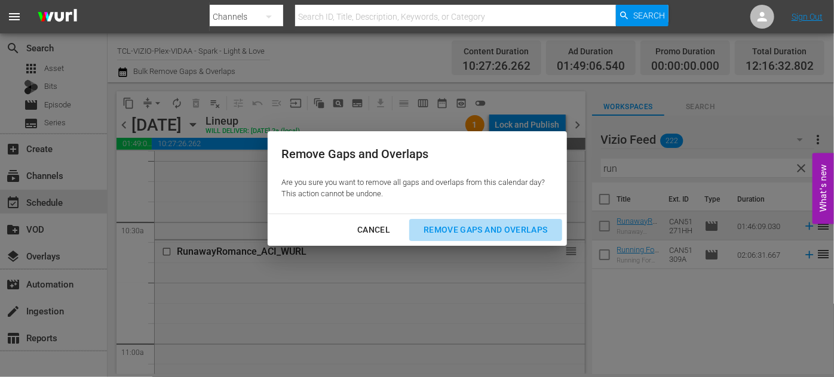
click at [442, 230] on div "Remove Gaps and Overlaps" at bounding box center [485, 230] width 143 height 15
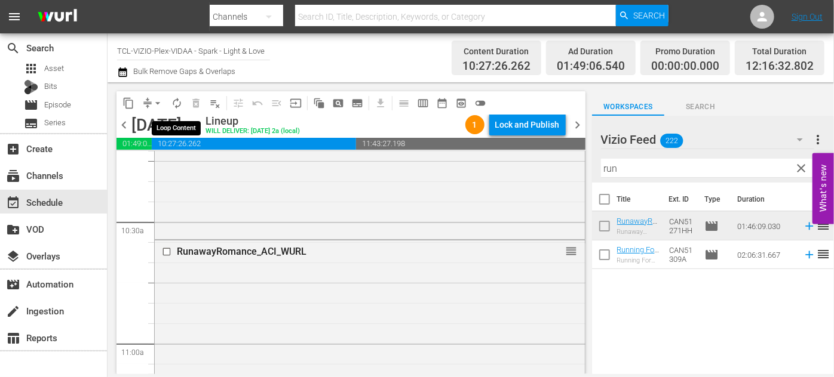
click at [175, 103] on span "autorenew_outlined" at bounding box center [177, 103] width 12 height 12
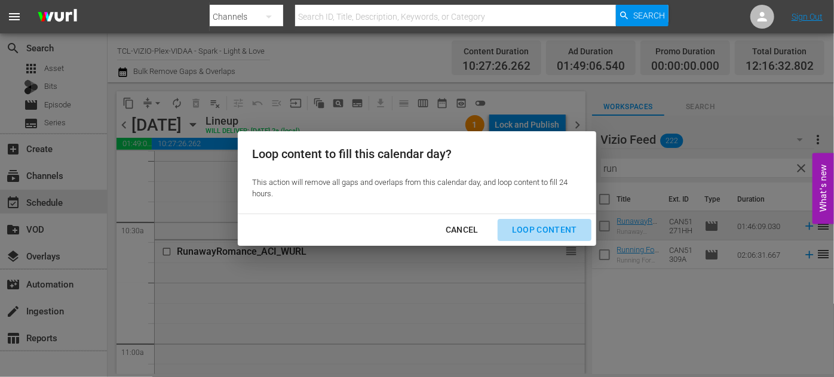
click at [551, 225] on div "Loop Content" at bounding box center [544, 230] width 84 height 15
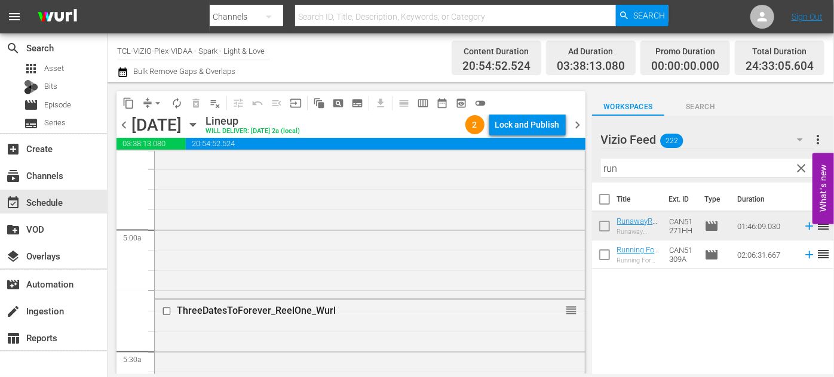
scroll to position [1194, 0]
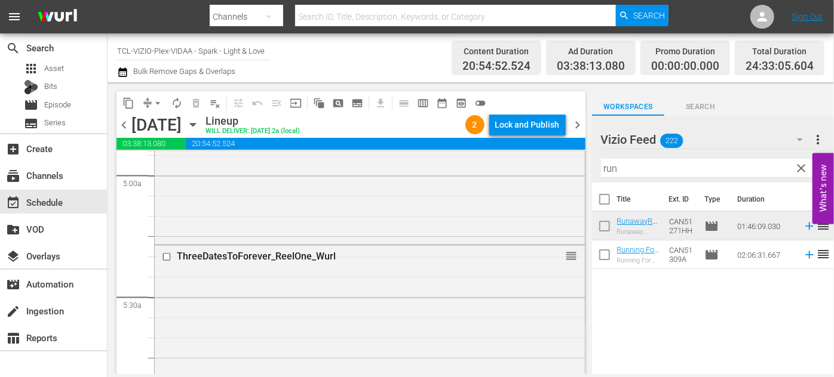
click at [163, 256] on input "checkbox" at bounding box center [168, 258] width 13 height 10
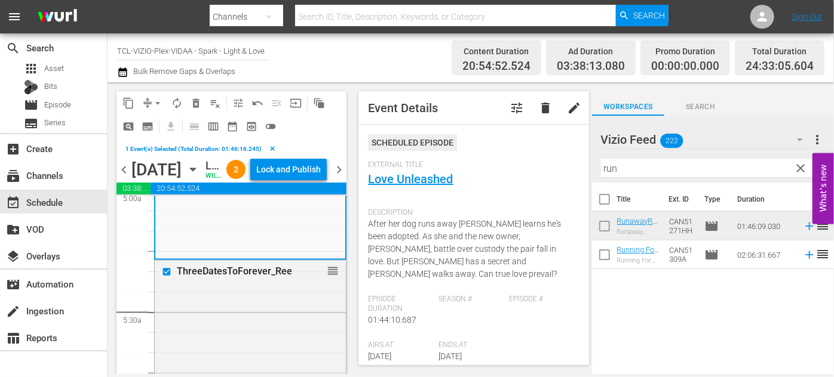
scroll to position [1248, 0]
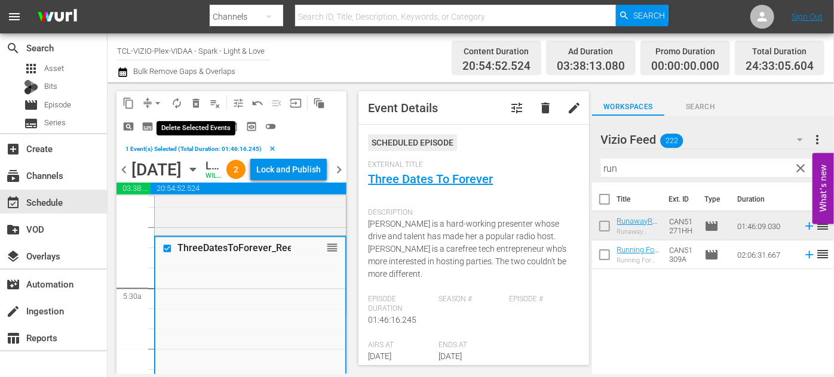
click at [196, 102] on span "delete_forever_outlined" at bounding box center [196, 103] width 12 height 12
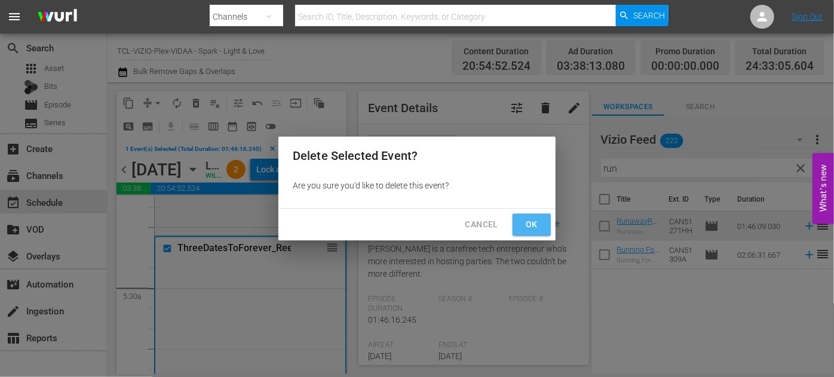
click at [533, 227] on span "Ok" at bounding box center [531, 224] width 19 height 15
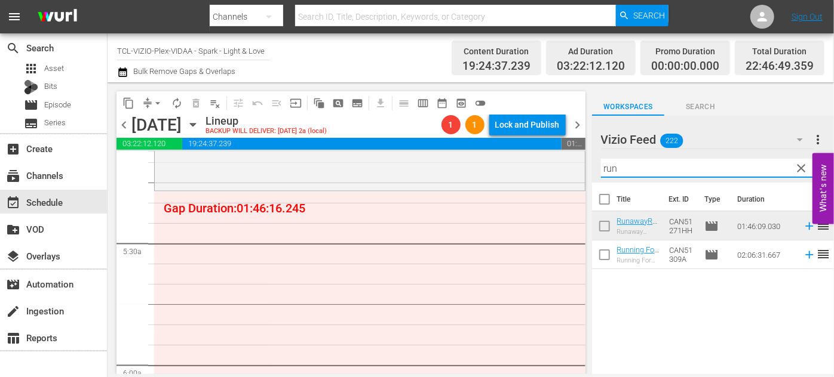
drag, startPoint x: 631, startPoint y: 164, endPoint x: 597, endPoint y: 165, distance: 33.5
click at [597, 165] on div "Vizio Feed 222 Vizio Feed more_vert clear Filter by Title run" at bounding box center [713, 149] width 242 height 67
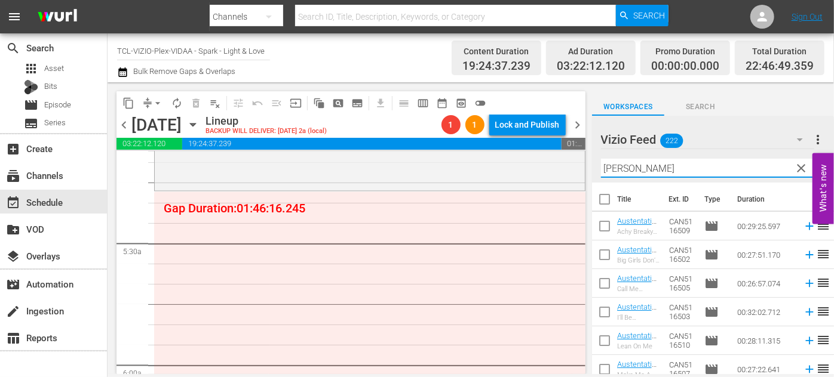
type input "Austen"
click at [592, 168] on div "Vizio Feed 222 Vizio Feed more_vert clear Filter by Title Austen" at bounding box center [713, 149] width 242 height 67
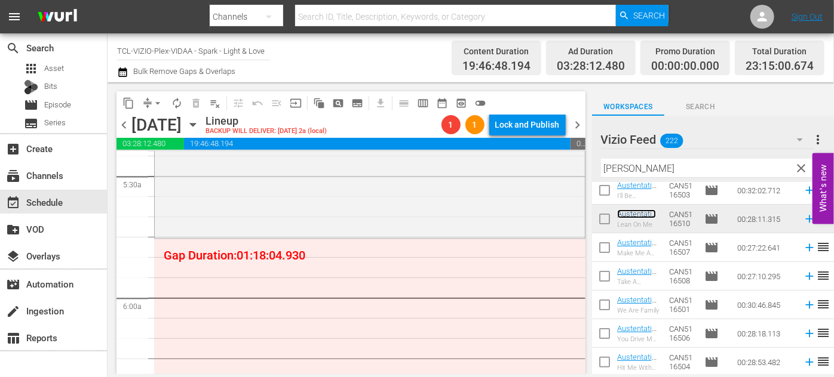
scroll to position [1357, 0]
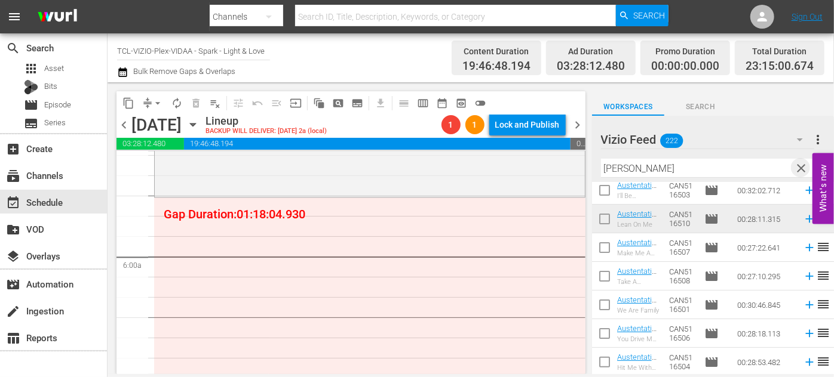
click at [799, 169] on span "clear" at bounding box center [801, 168] width 14 height 14
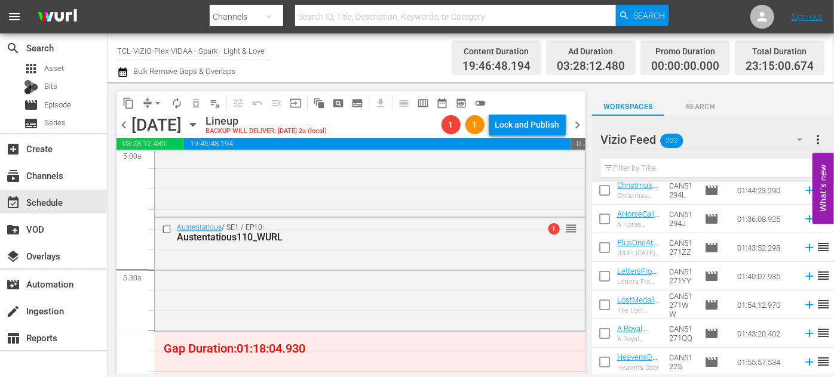
scroll to position [1248, 0]
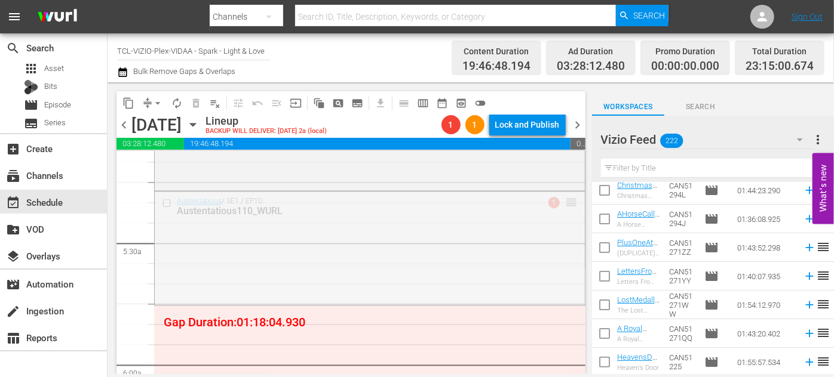
drag, startPoint x: 560, startPoint y: 201, endPoint x: 509, endPoint y: 316, distance: 126.2
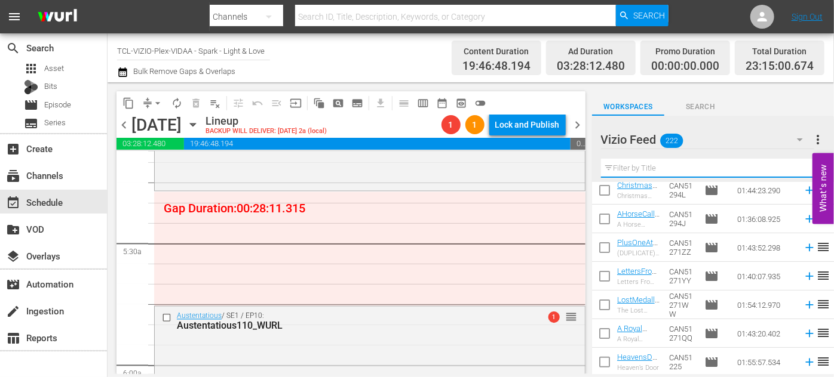
click at [650, 168] on input "text" at bounding box center [713, 168] width 224 height 19
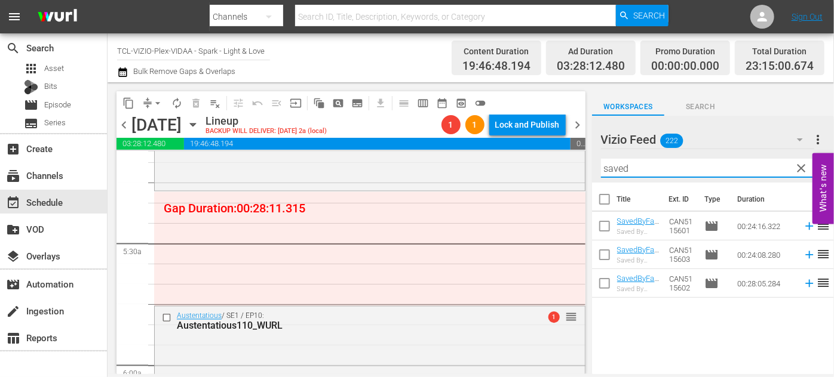
scroll to position [0, 0]
drag, startPoint x: 635, startPoint y: 250, endPoint x: 293, endPoint y: 210, distance: 345.0
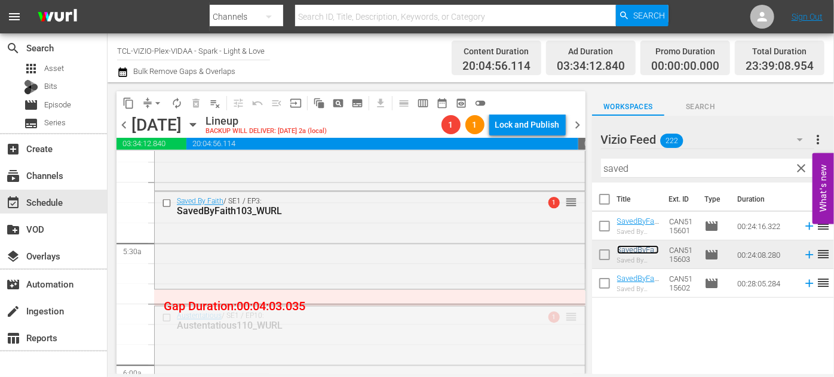
drag, startPoint x: 564, startPoint y: 318, endPoint x: 563, endPoint y: 297, distance: 20.3
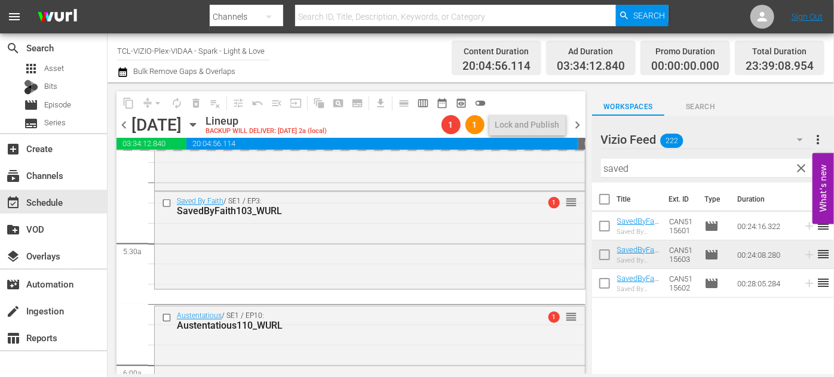
drag, startPoint x: 567, startPoint y: 315, endPoint x: 562, endPoint y: 297, distance: 18.5
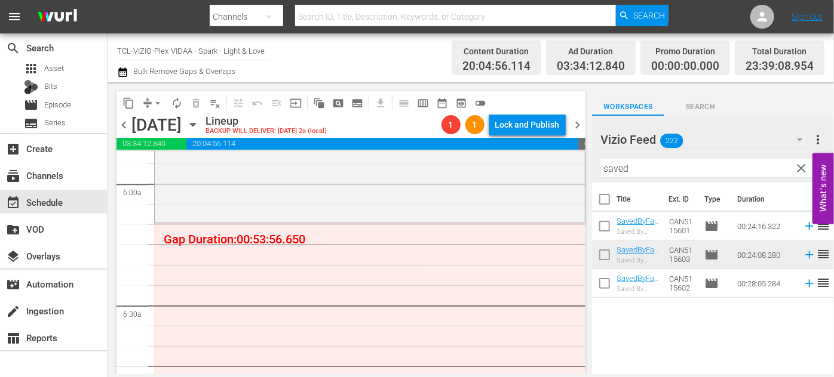
scroll to position [1465, 0]
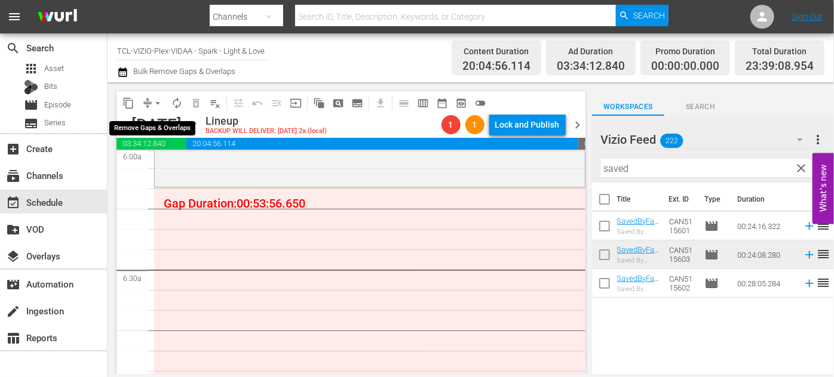
click at [156, 106] on span "arrow_drop_down" at bounding box center [158, 103] width 12 height 12
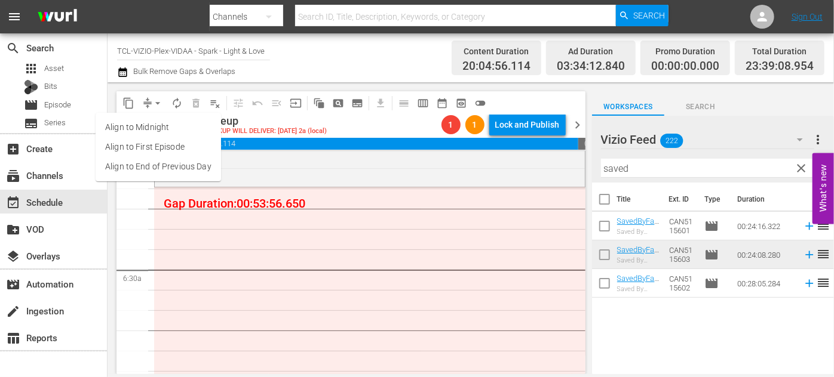
click at [178, 164] on li "Align to End of Previous Day" at bounding box center [158, 167] width 125 height 20
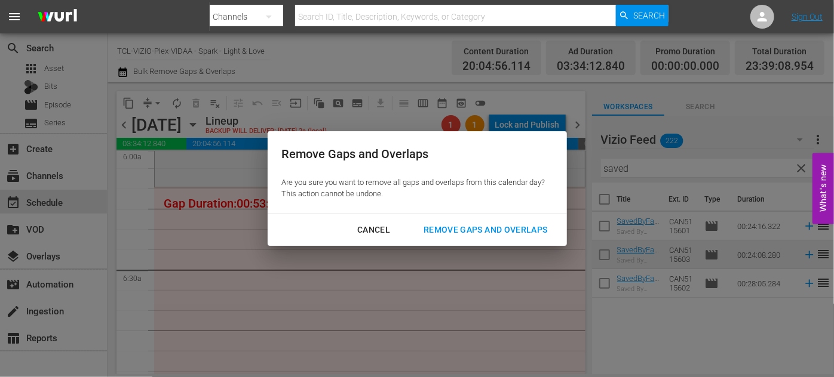
click at [476, 226] on div "Remove Gaps and Overlaps" at bounding box center [485, 230] width 143 height 15
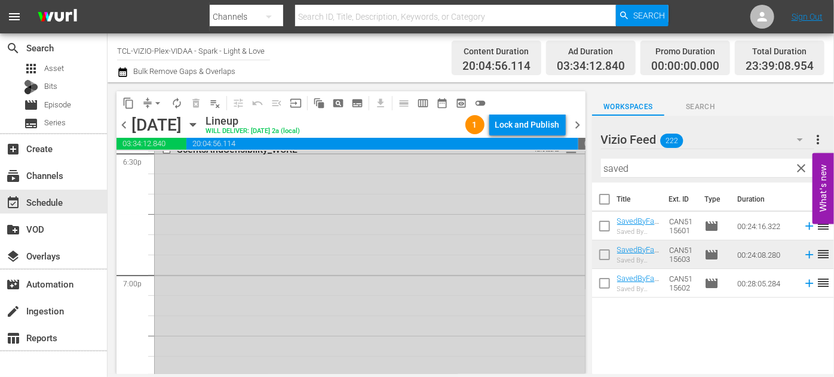
scroll to position [4397, 0]
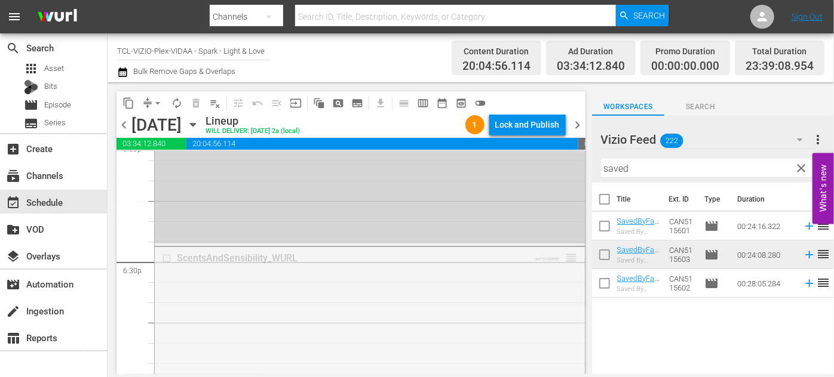
drag, startPoint x: 562, startPoint y: 254, endPoint x: 554, endPoint y: 370, distance: 116.1
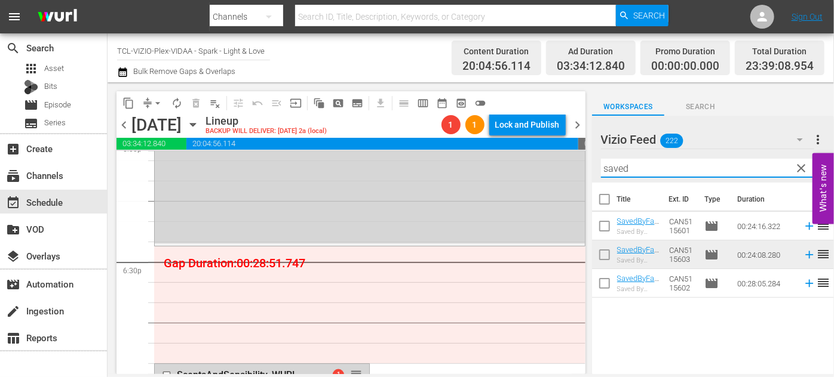
drag, startPoint x: 632, startPoint y: 165, endPoint x: 585, endPoint y: 164, distance: 46.6
click at [585, 164] on div "content_copy compress arrow_drop_down autorenew_outlined delete_forever_outline…" at bounding box center [470, 228] width 726 height 292
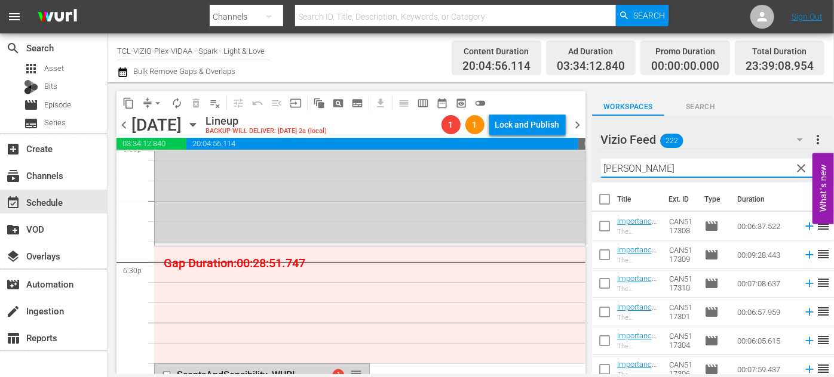
type input "mike"
click at [593, 167] on div "Vizio Feed 222 Vizio Feed more_vert clear Filter by Title mike" at bounding box center [713, 149] width 242 height 67
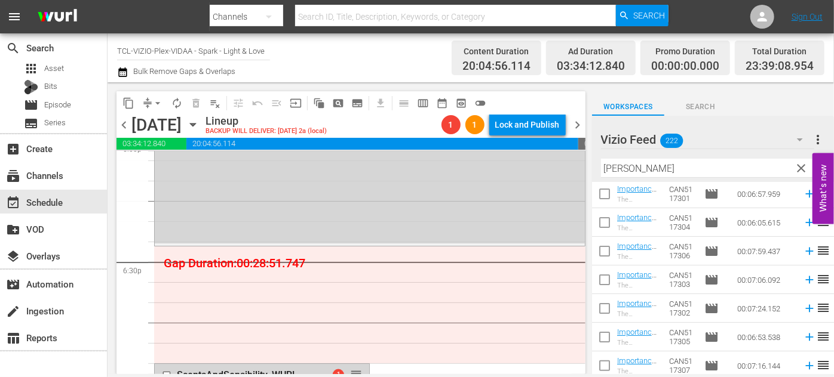
scroll to position [122, 0]
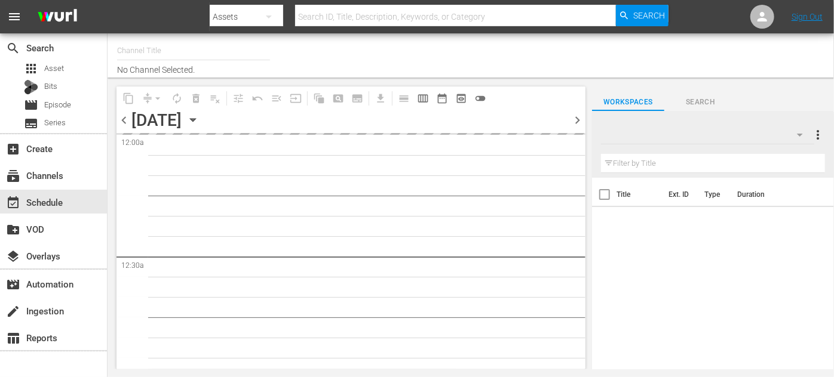
type input "TCL-VIZIO-Plex-VIDAA - Spark - Light & Love (939)"
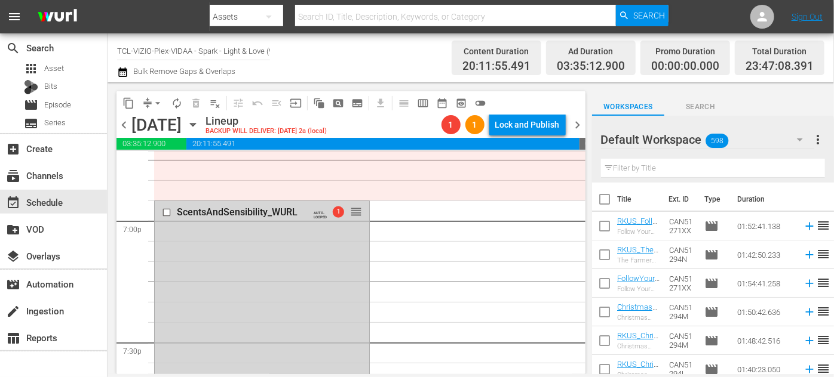
scroll to position [4451, 0]
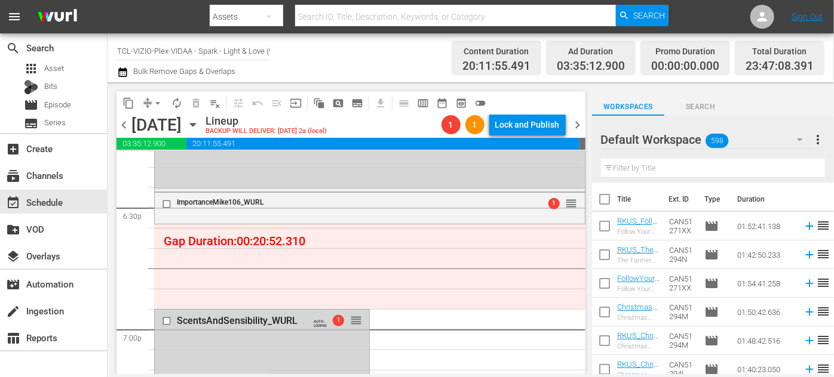
click at [800, 139] on icon "button" at bounding box center [800, 140] width 6 height 3
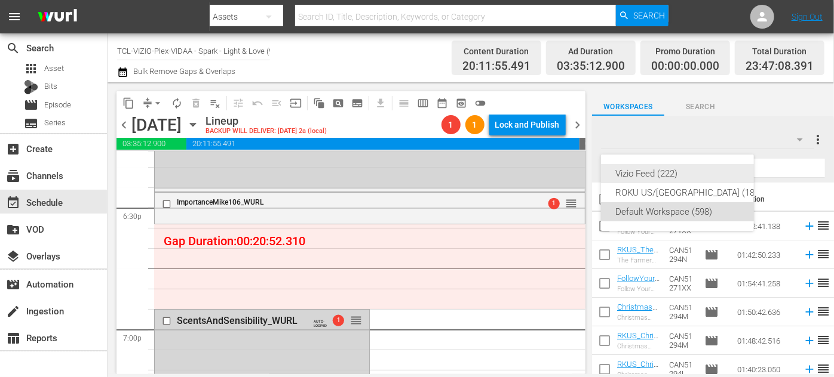
click at [662, 172] on div "Vizio Feed (222)" at bounding box center [688, 173] width 147 height 19
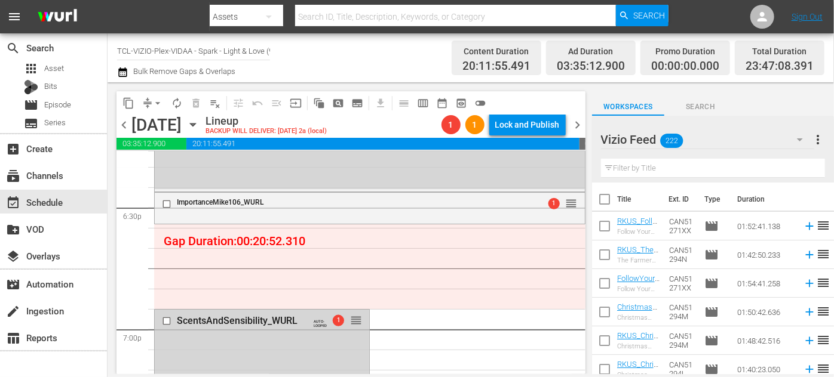
click at [639, 168] on input "text" at bounding box center [713, 168] width 224 height 19
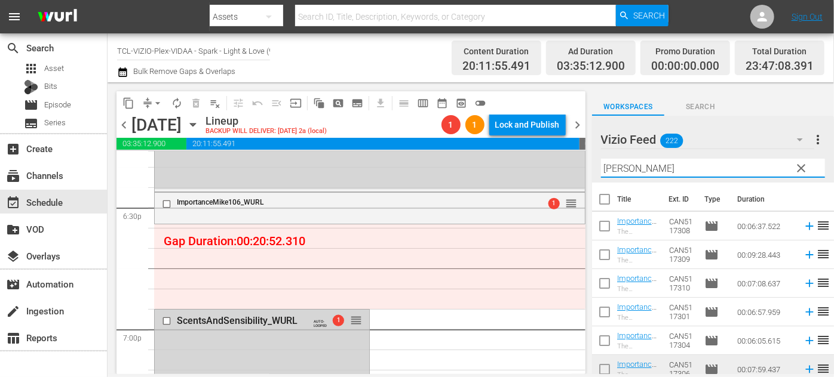
type input "mike"
click at [596, 173] on div "Vizio Feed 222 Vizio Feed more_vert clear Filter by Title mike" at bounding box center [713, 149] width 242 height 67
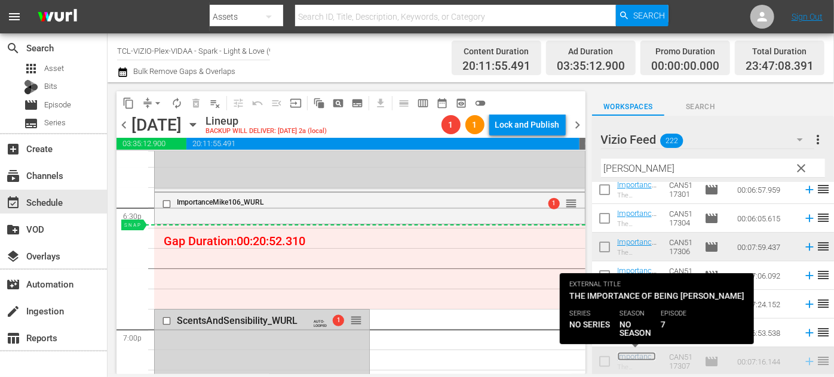
scroll to position [122, 0]
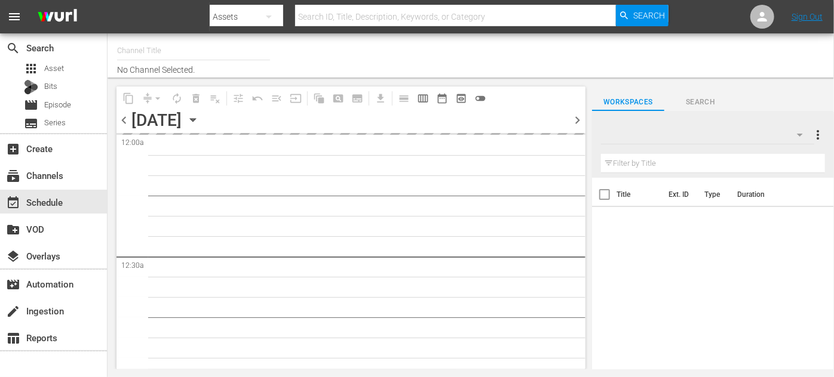
type input "TCL-VIZIO-Plex-VIDAA - Spark - Light & Love (939)"
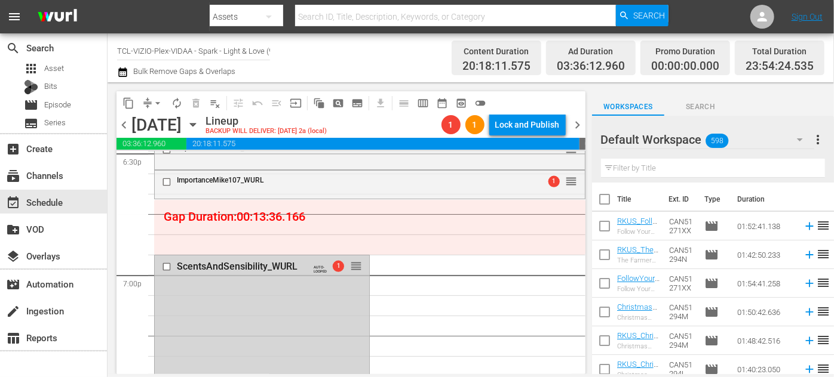
scroll to position [4451, 0]
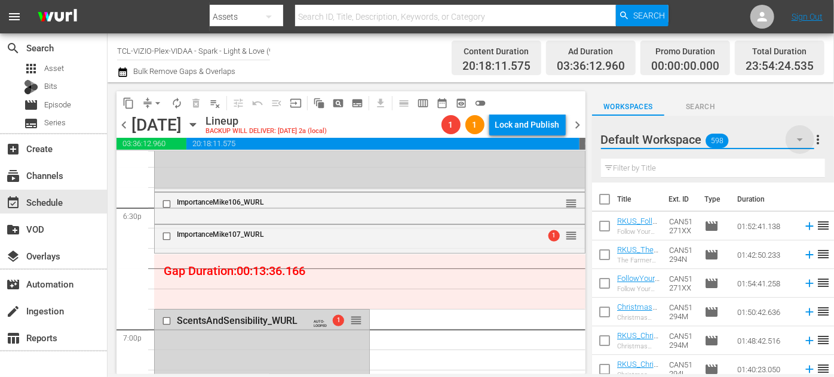
click at [798, 139] on icon "button" at bounding box center [800, 140] width 6 height 3
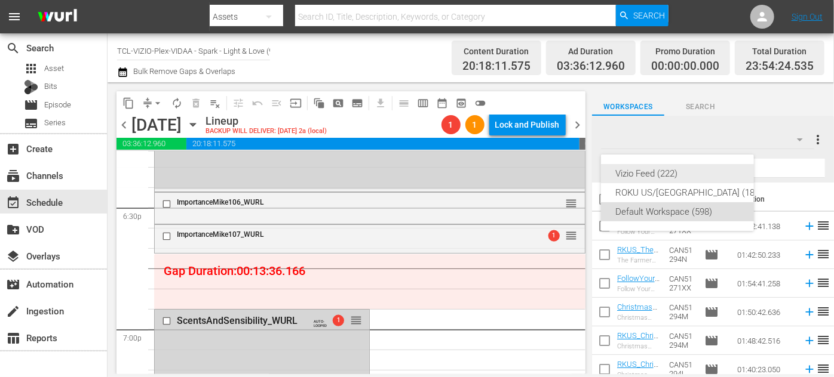
click at [660, 174] on div "Vizio Feed (222)" at bounding box center [688, 173] width 147 height 19
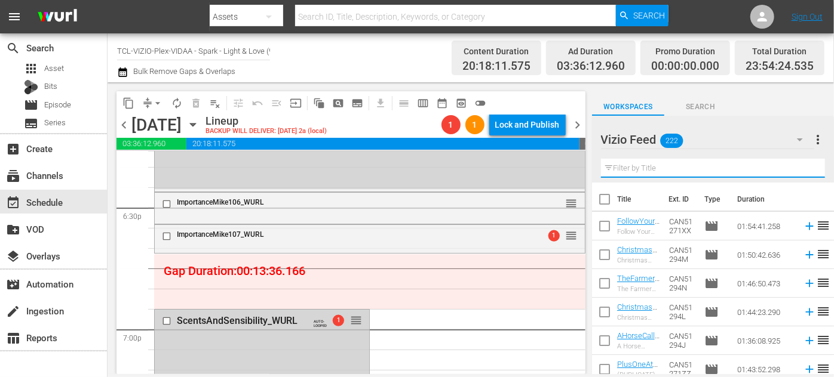
click at [653, 169] on input "text" at bounding box center [713, 168] width 224 height 19
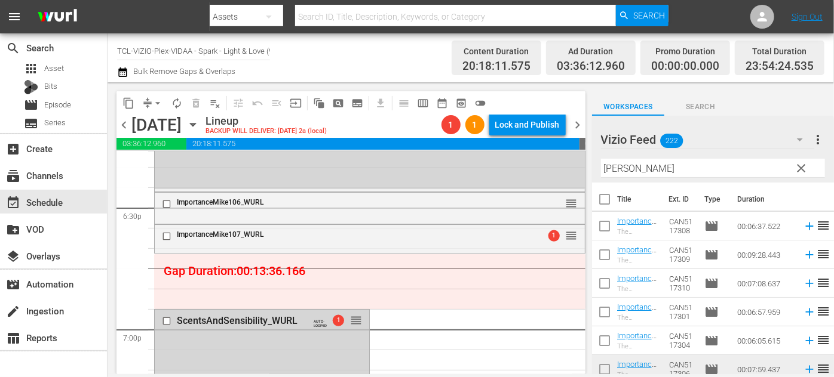
click at [595, 165] on div "Vizio Feed 222 Vizio Feed more_vert clear Filter by Title mike" at bounding box center [713, 149] width 242 height 67
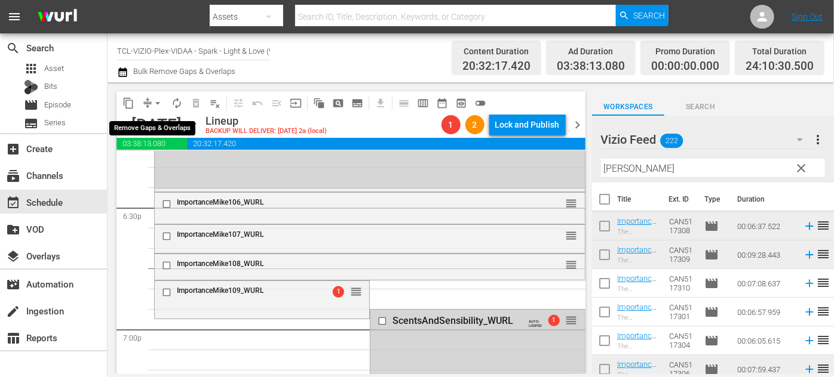
click at [158, 104] on span "arrow_drop_down" at bounding box center [158, 103] width 12 height 12
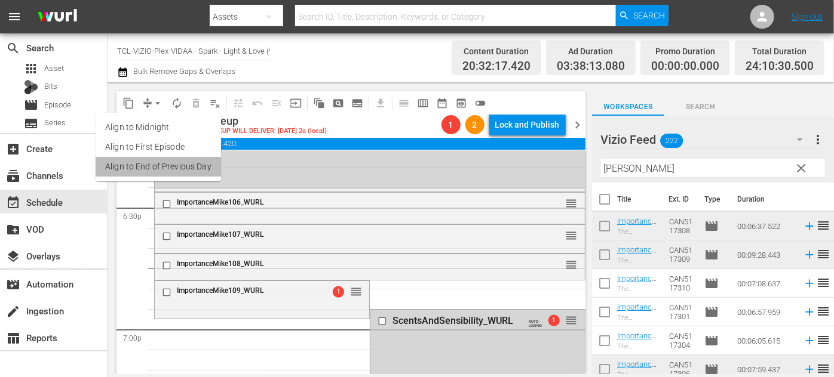
click at [165, 170] on li "Align to End of Previous Day" at bounding box center [158, 167] width 125 height 20
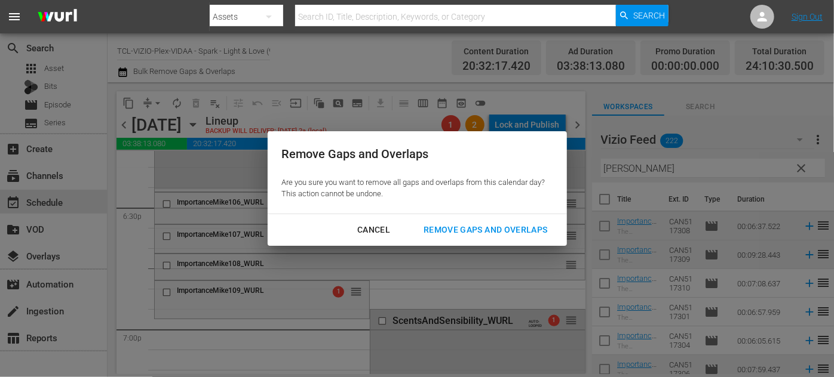
click at [453, 229] on div "Remove Gaps and Overlaps" at bounding box center [485, 230] width 143 height 15
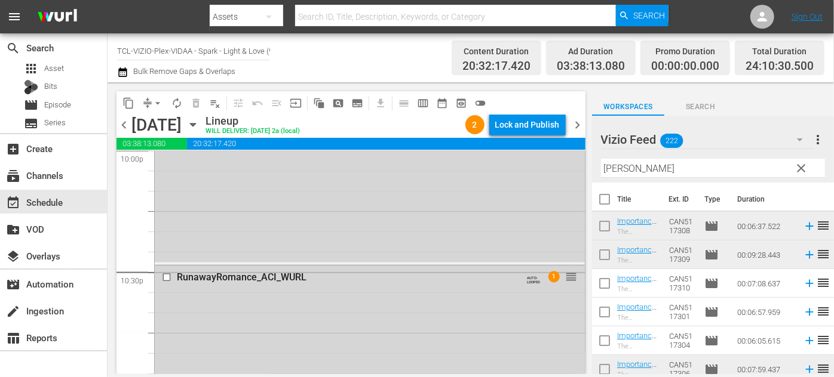
scroll to position [5357, 0]
click at [512, 124] on div "Lock and Publish" at bounding box center [527, 124] width 64 height 21
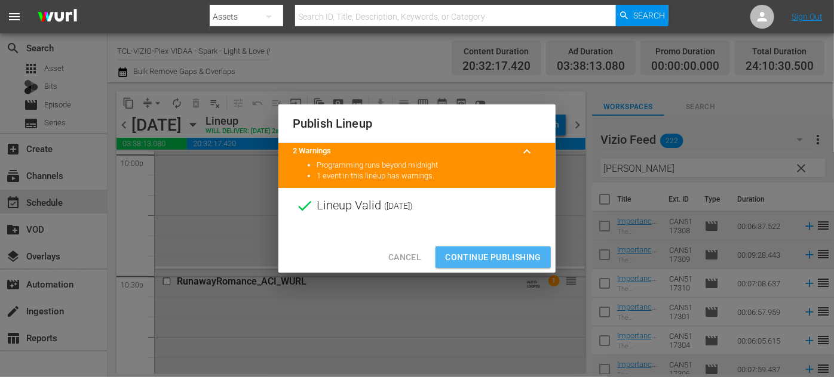
click at [489, 256] on span "Continue Publishing" at bounding box center [493, 257] width 96 height 15
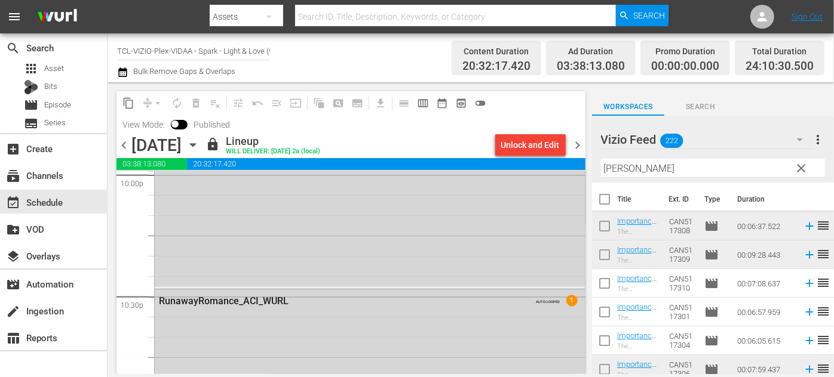
click at [195, 145] on icon "button" at bounding box center [192, 145] width 5 height 3
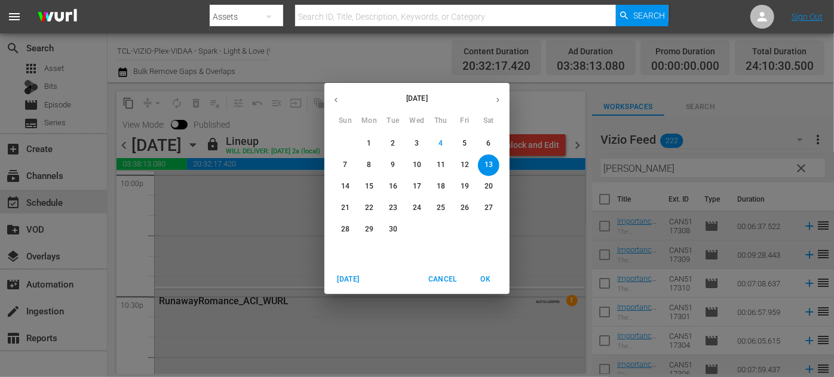
click at [347, 189] on p "14" at bounding box center [345, 187] width 8 height 10
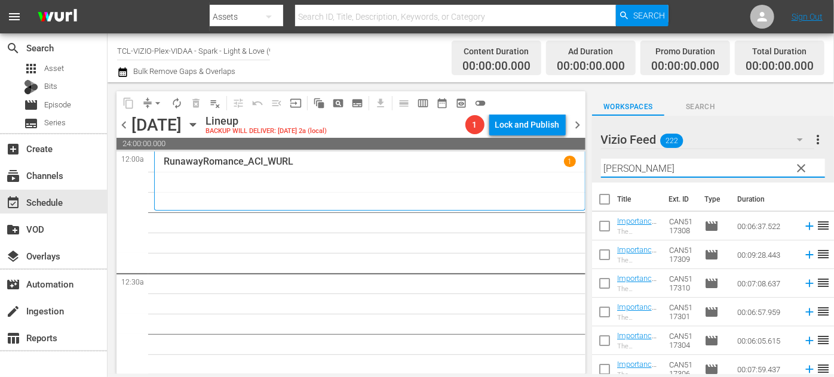
drag, startPoint x: 630, startPoint y: 169, endPoint x: 600, endPoint y: 167, distance: 30.0
click at [600, 167] on div "Vizio Feed 222 Vizio Feed more_vert clear Filter by Title mike" at bounding box center [713, 149] width 242 height 67
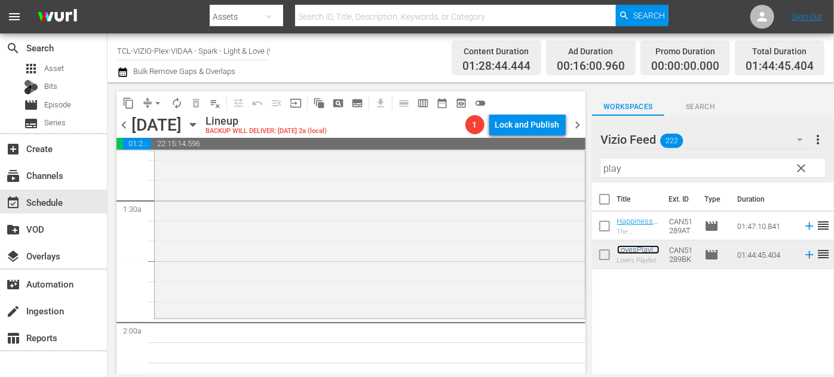
scroll to position [380, 0]
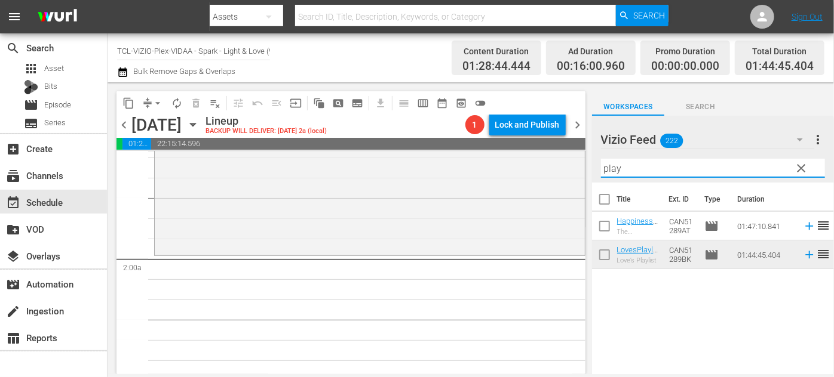
drag, startPoint x: 640, startPoint y: 166, endPoint x: 587, endPoint y: 165, distance: 53.2
click at [587, 165] on div "content_copy compress arrow_drop_down autorenew_outlined delete_forever_outline…" at bounding box center [470, 228] width 726 height 292
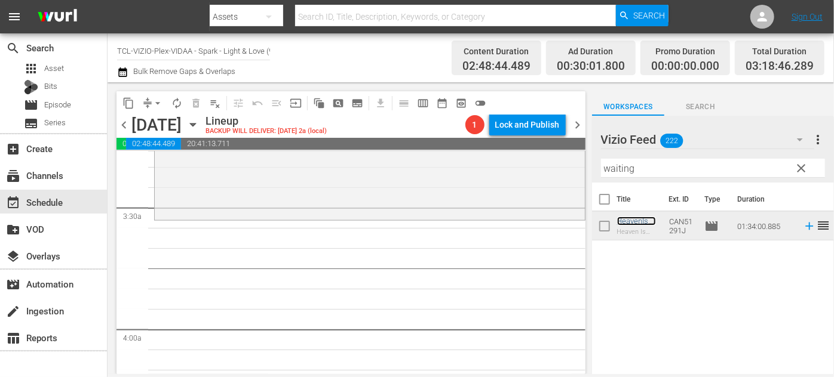
scroll to position [814, 0]
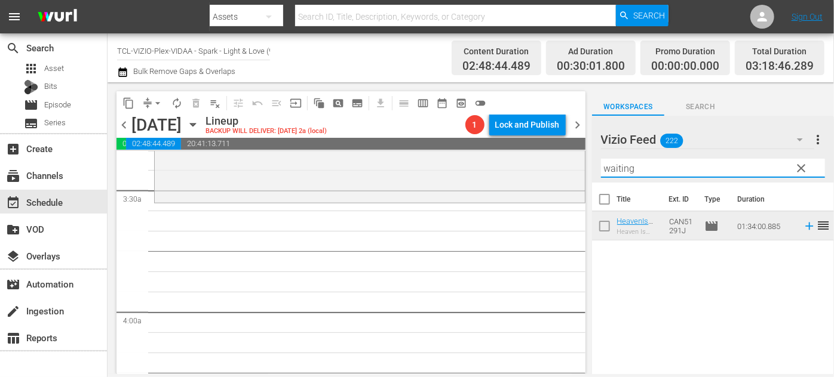
drag, startPoint x: 640, startPoint y: 166, endPoint x: 582, endPoint y: 170, distance: 58.7
click at [582, 170] on div "content_copy compress arrow_drop_down autorenew_outlined delete_forever_outline…" at bounding box center [470, 228] width 726 height 292
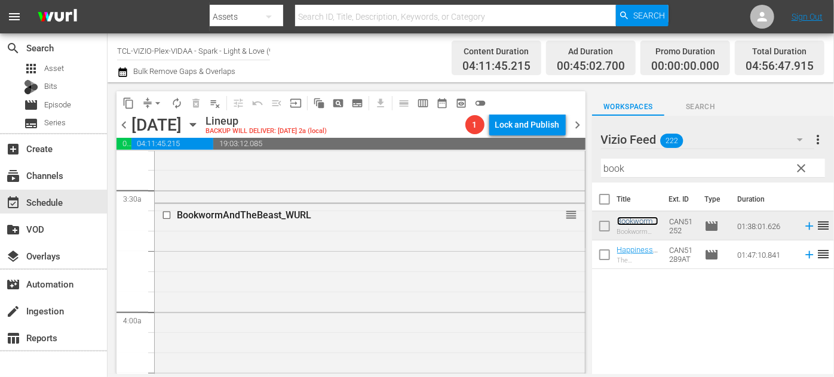
scroll to position [1194, 0]
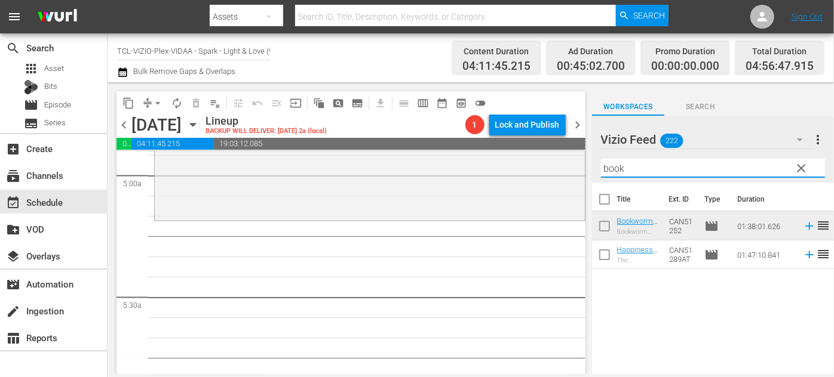
drag, startPoint x: 643, startPoint y: 162, endPoint x: 592, endPoint y: 164, distance: 50.8
click at [592, 164] on div "Vizio Feed 222 Vizio Feed more_vert clear Filter by Title book" at bounding box center [713, 149] width 242 height 67
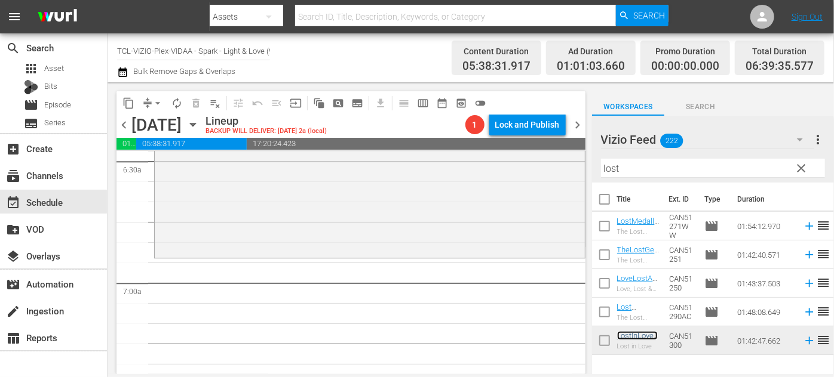
scroll to position [1628, 0]
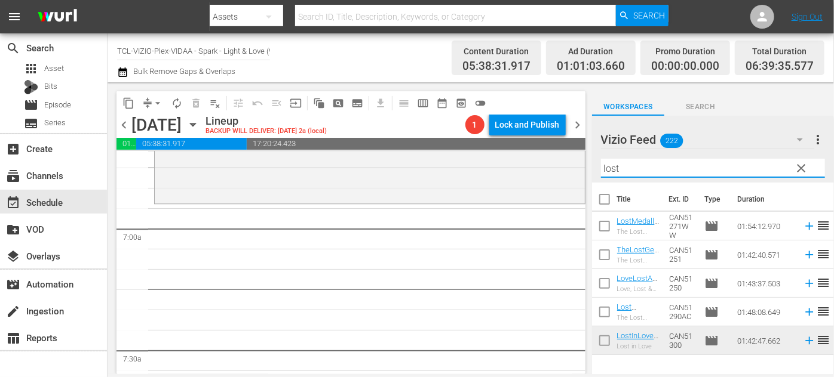
drag, startPoint x: 632, startPoint y: 169, endPoint x: 591, endPoint y: 170, distance: 41.8
click at [591, 170] on div "content_copy compress arrow_drop_down autorenew_outlined delete_forever_outline…" at bounding box center [470, 228] width 726 height 292
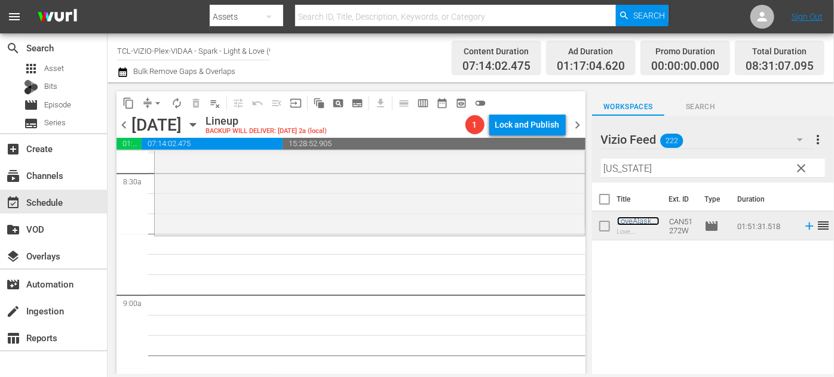
scroll to position [2062, 0]
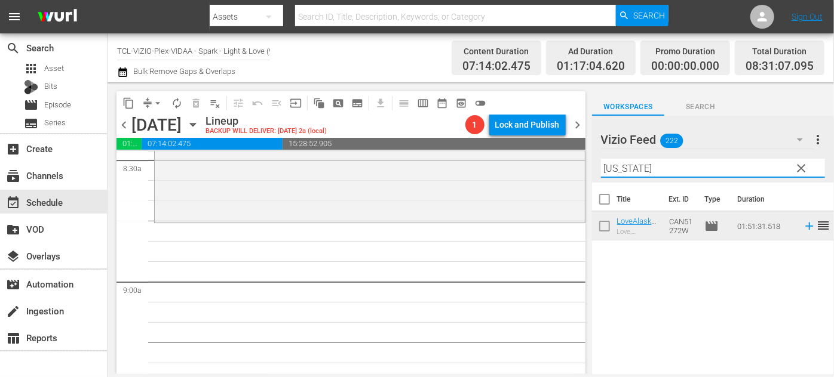
drag, startPoint x: 631, startPoint y: 172, endPoint x: 576, endPoint y: 168, distance: 55.7
click at [576, 168] on div "content_copy compress arrow_drop_down autorenew_outlined delete_forever_outline…" at bounding box center [470, 228] width 726 height 292
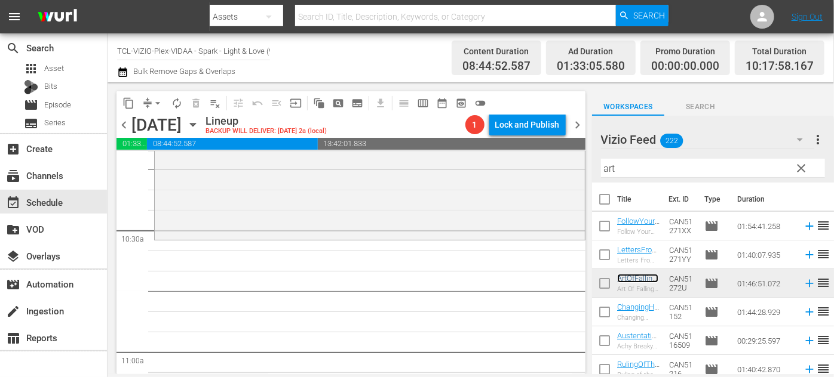
scroll to position [2497, 0]
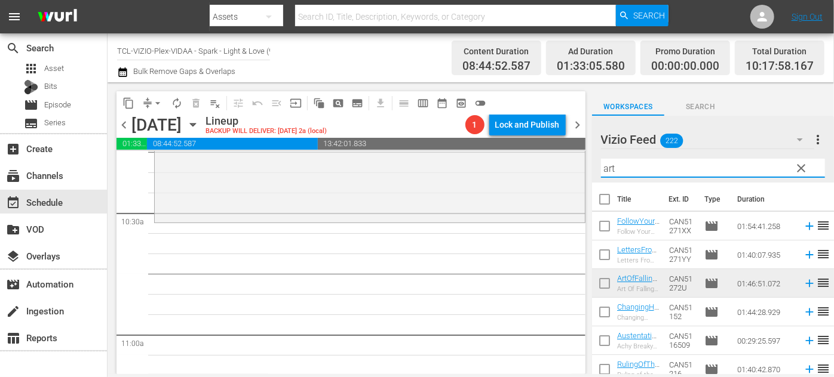
drag, startPoint x: 622, startPoint y: 164, endPoint x: 582, endPoint y: 164, distance: 40.6
click at [582, 164] on div "content_copy compress arrow_drop_down autorenew_outlined delete_forever_outline…" at bounding box center [470, 228] width 726 height 292
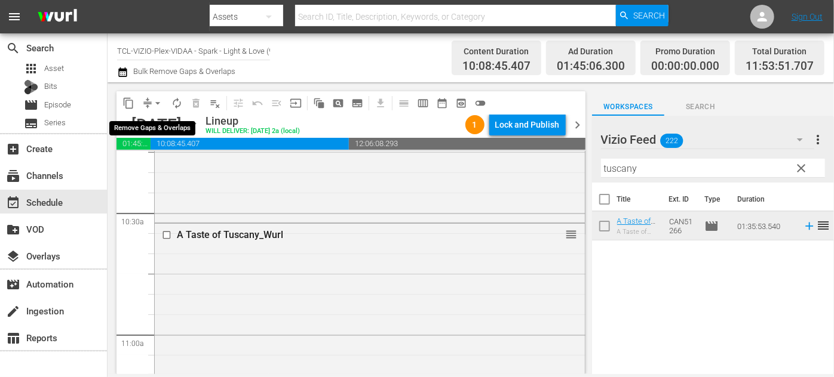
click at [155, 106] on span "arrow_drop_down" at bounding box center [158, 103] width 12 height 12
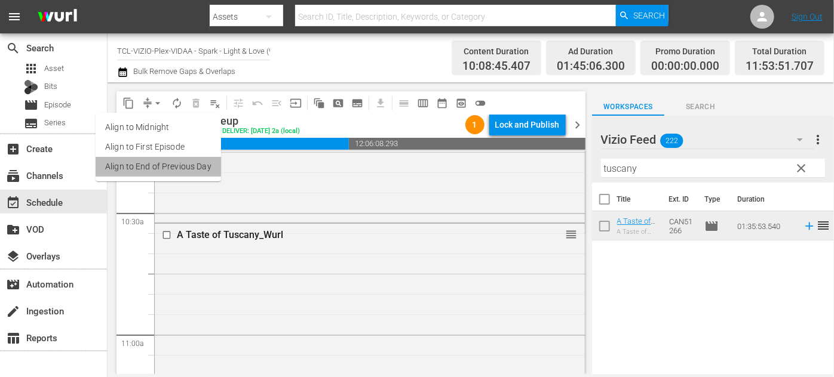
click at [173, 164] on li "Align to End of Previous Day" at bounding box center [158, 167] width 125 height 20
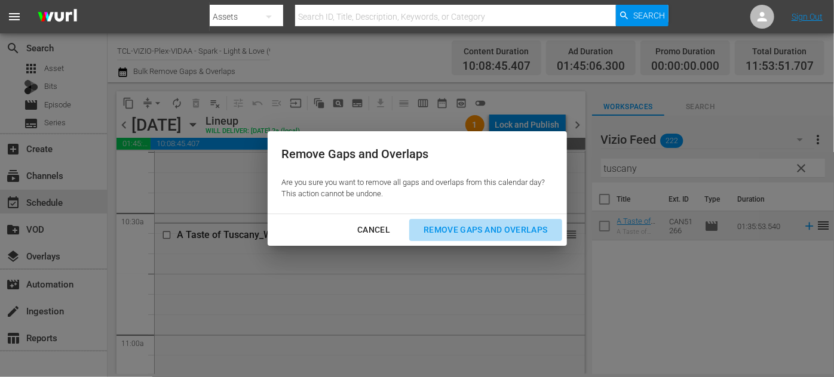
click at [457, 231] on div "Remove Gaps and Overlaps" at bounding box center [485, 230] width 143 height 15
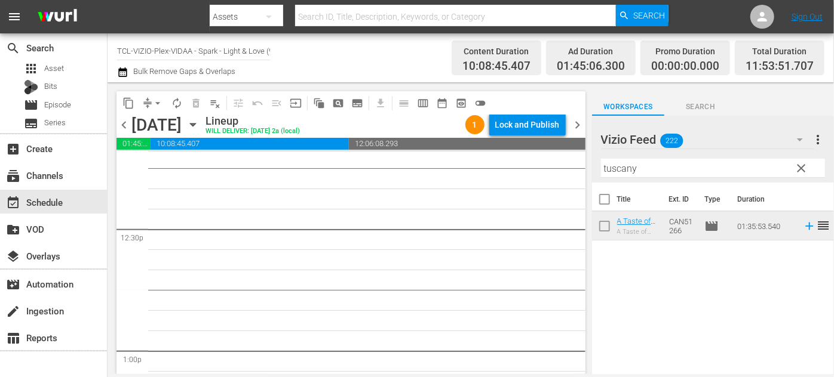
scroll to position [2877, 0]
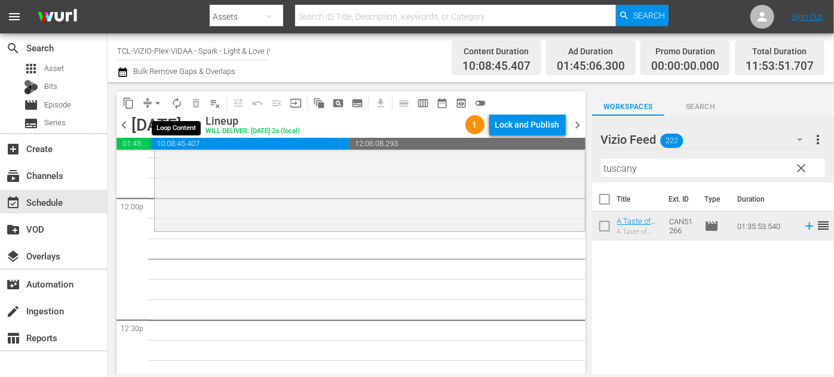
click at [179, 104] on span "autorenew_outlined" at bounding box center [177, 103] width 12 height 12
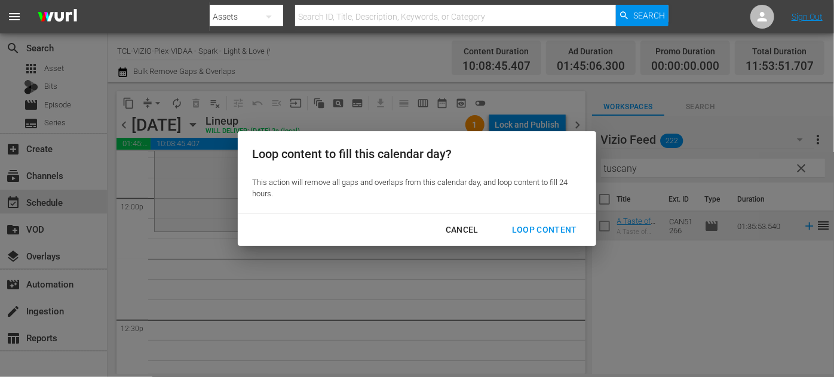
click at [546, 228] on div "Loop Content" at bounding box center [544, 230] width 84 height 15
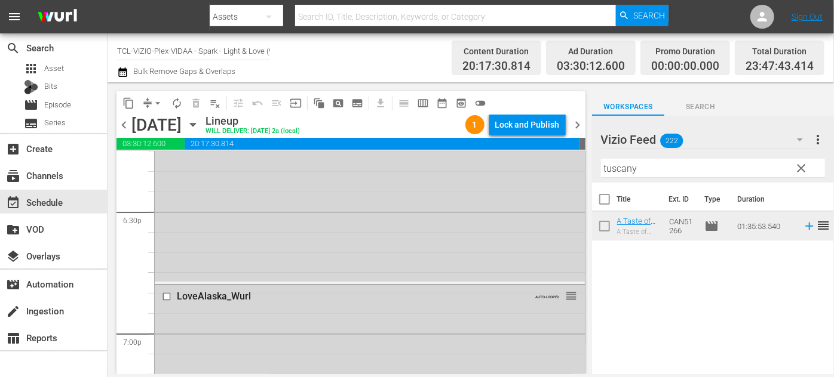
scroll to position [4439, 0]
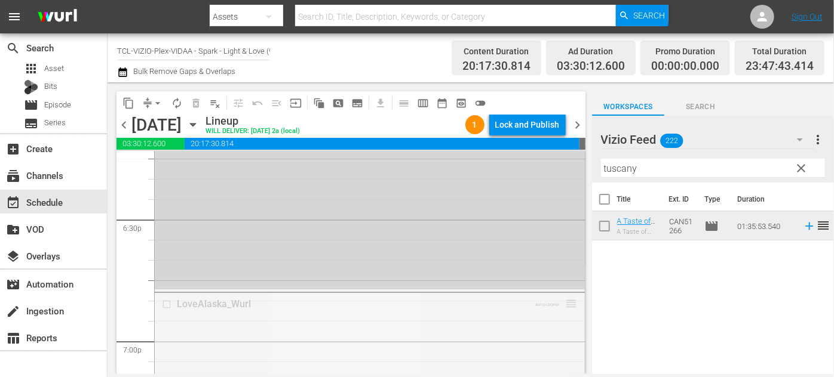
drag, startPoint x: 560, startPoint y: 303, endPoint x: 547, endPoint y: 356, distance: 54.2
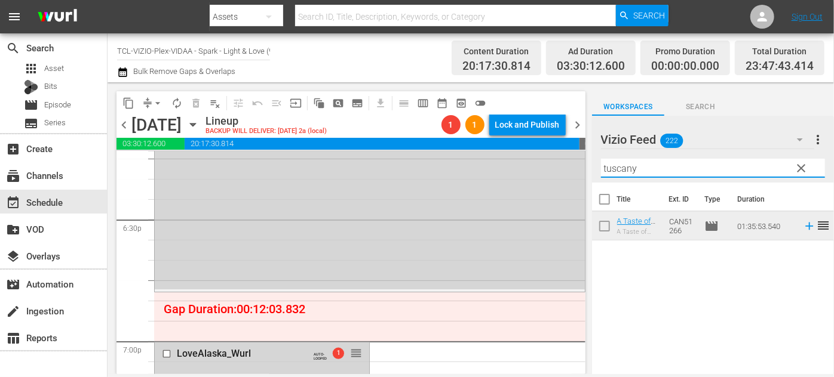
drag, startPoint x: 648, startPoint y: 170, endPoint x: 598, endPoint y: 167, distance: 49.7
click at [598, 167] on div "Vizio Feed 222 Vizio Feed more_vert clear Filter by Title tuscany" at bounding box center [713, 149] width 242 height 67
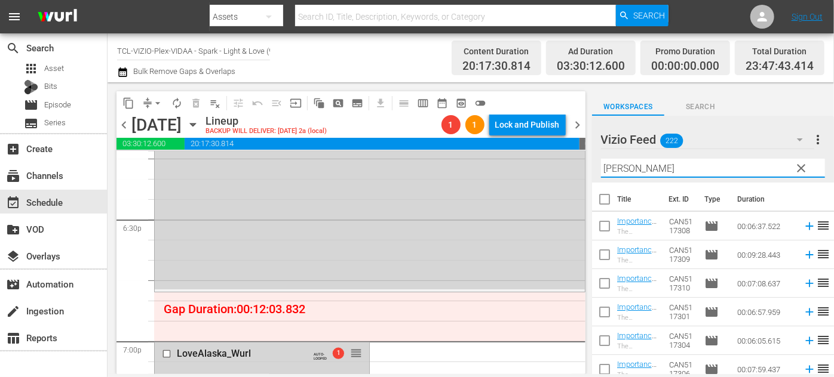
type input "mike"
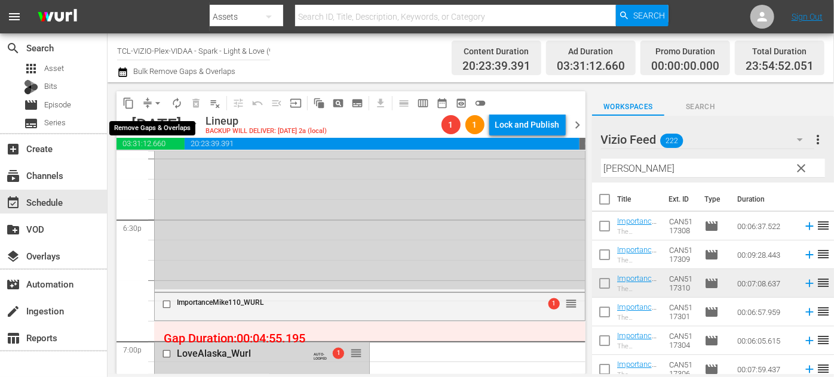
click at [161, 100] on span "arrow_drop_down" at bounding box center [158, 103] width 12 height 12
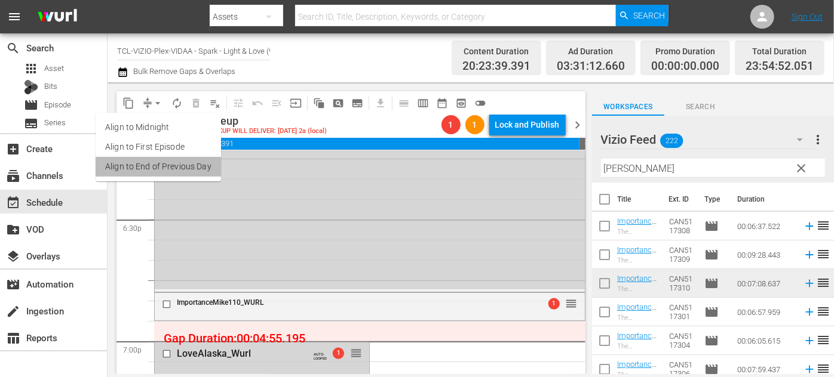
click at [180, 166] on li "Align to End of Previous Day" at bounding box center [158, 167] width 125 height 20
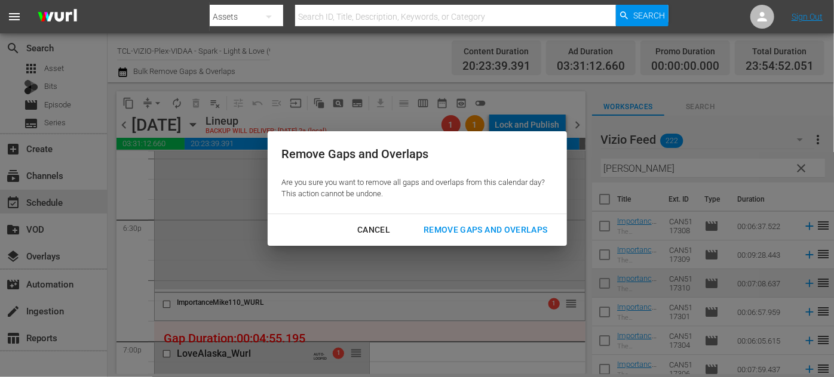
click at [488, 228] on div "Remove Gaps and Overlaps" at bounding box center [485, 230] width 143 height 15
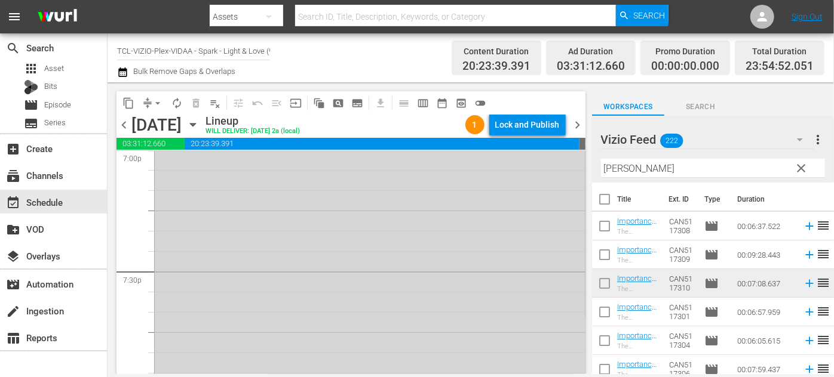
scroll to position [4576, 0]
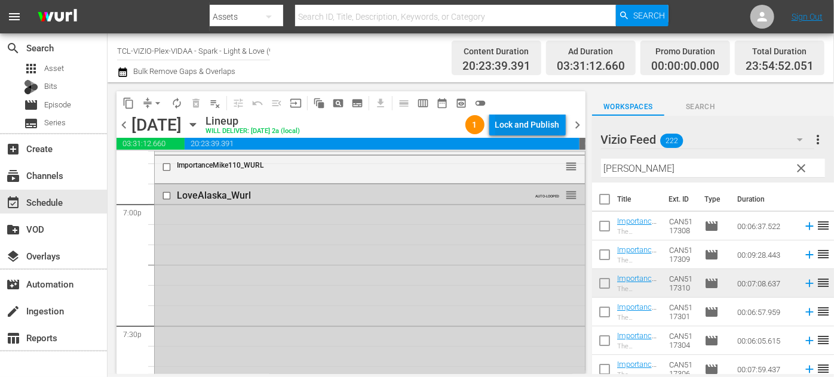
click at [525, 125] on div "Lock and Publish" at bounding box center [527, 124] width 64 height 21
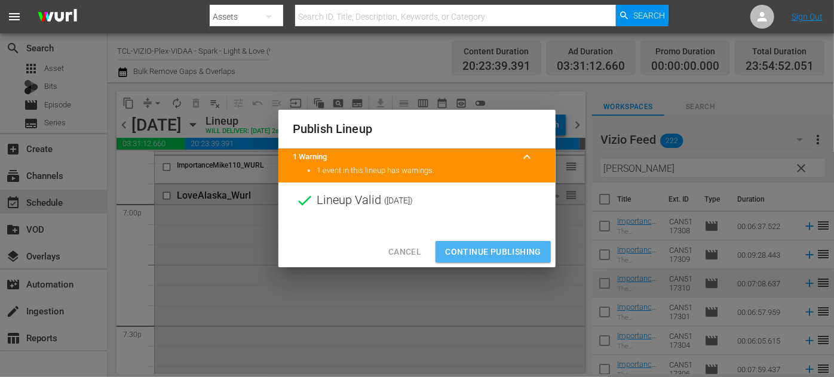
click at [493, 248] on span "Continue Publishing" at bounding box center [493, 252] width 96 height 15
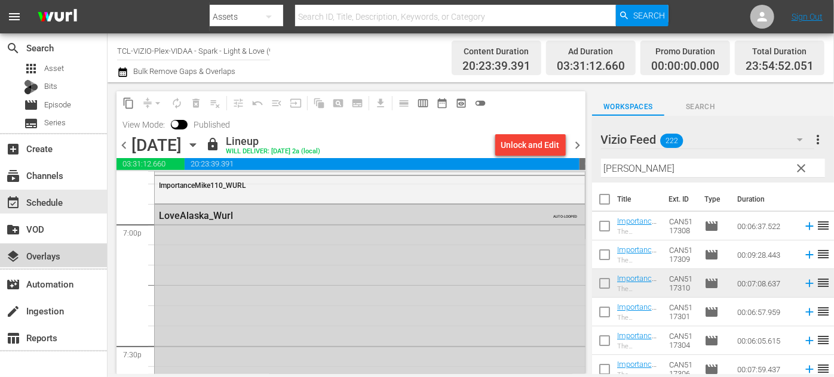
click at [48, 251] on div "layers Overlays" at bounding box center [33, 254] width 67 height 11
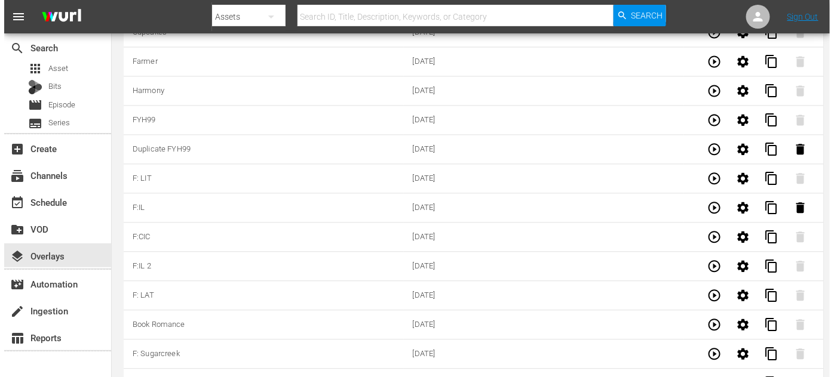
scroll to position [3835, 0]
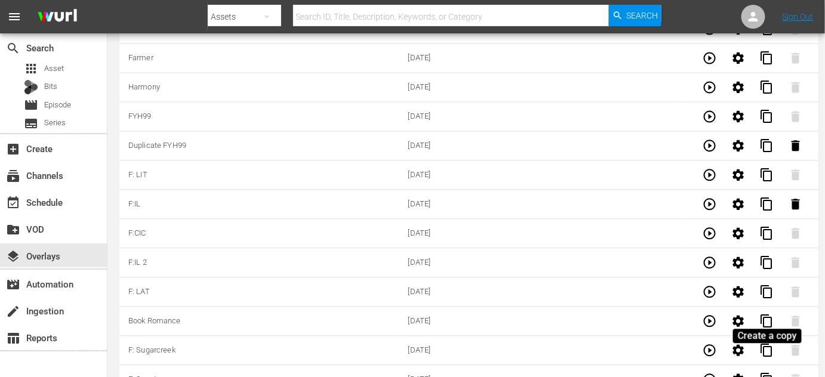
click at [764, 373] on span "content_copy" at bounding box center [767, 380] width 14 height 14
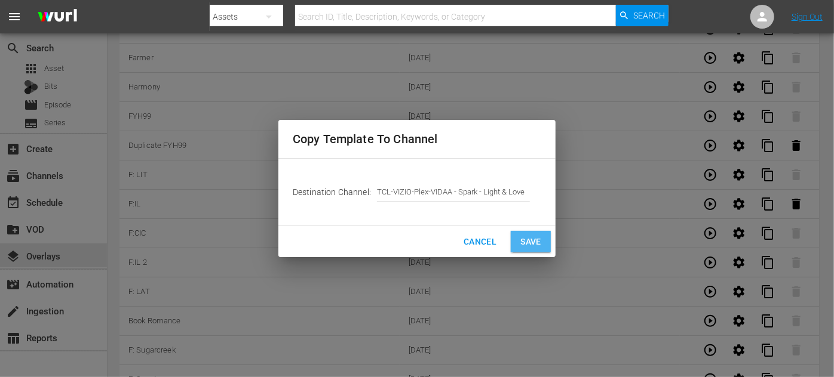
click at [524, 232] on button "Save" at bounding box center [531, 242] width 40 height 22
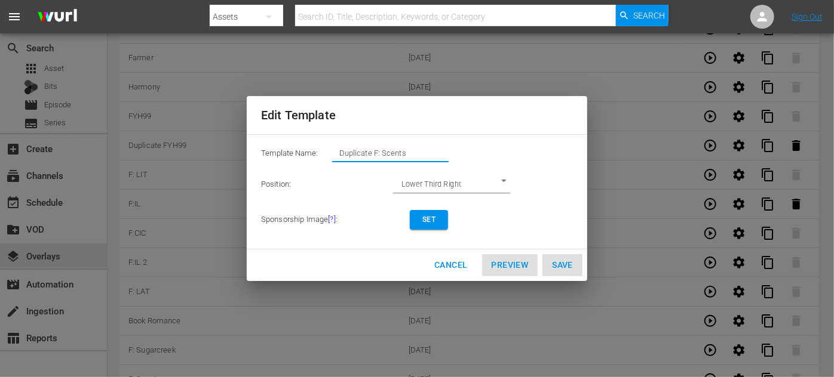
drag, startPoint x: 373, startPoint y: 153, endPoint x: 311, endPoint y: 152, distance: 62.7
click at [311, 152] on div "Template Name: Duplicate F: Scents" at bounding box center [417, 157] width 312 height 24
click at [370, 154] on input "F: Scents" at bounding box center [390, 153] width 116 height 17
click at [371, 154] on input "F: Scents" at bounding box center [390, 153] width 116 height 17
type input "F: Valentine"
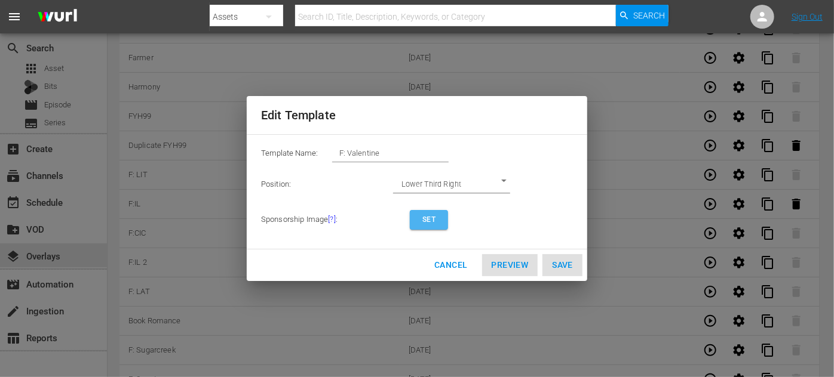
click at [431, 224] on span "Set" at bounding box center [428, 220] width 19 height 13
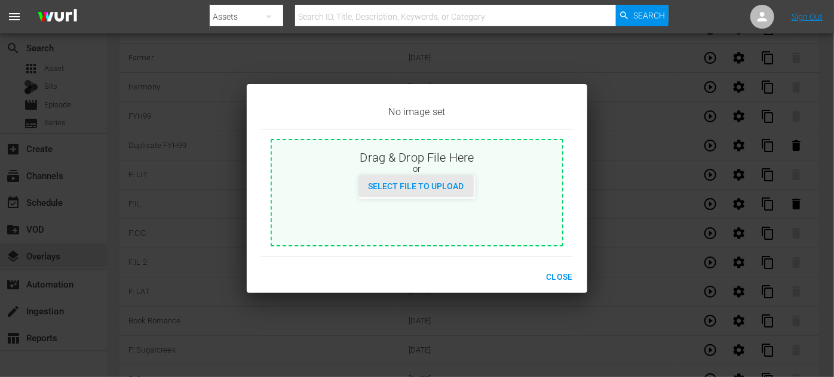
click at [429, 183] on span "Select File to Upload" at bounding box center [416, 187] width 115 height 10
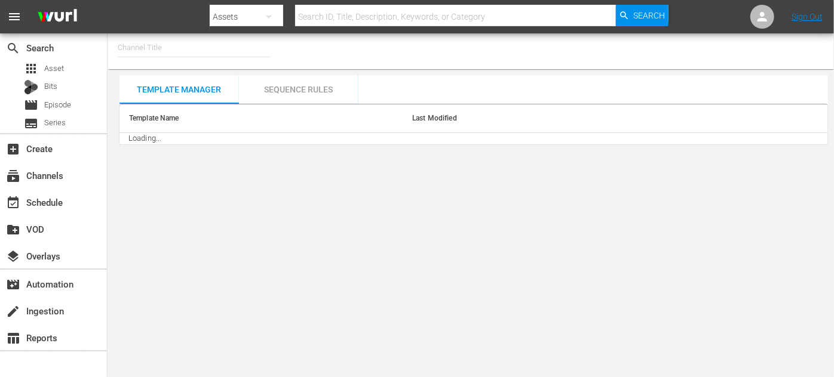
type input "TCL-VIZIO-Plex-VIDAA - Spark - Light & Love (939)"
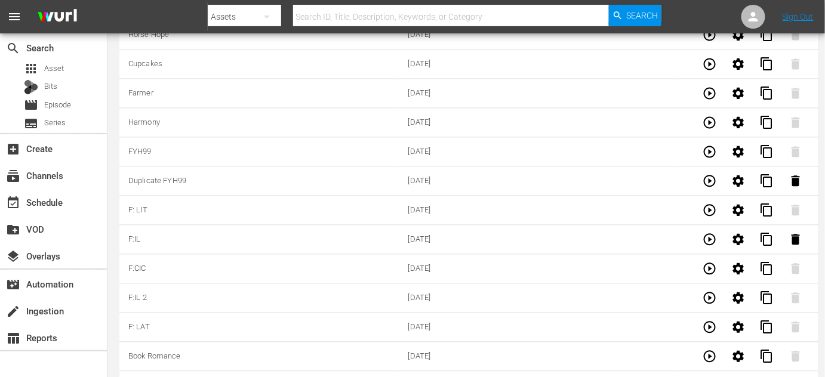
scroll to position [3893, 0]
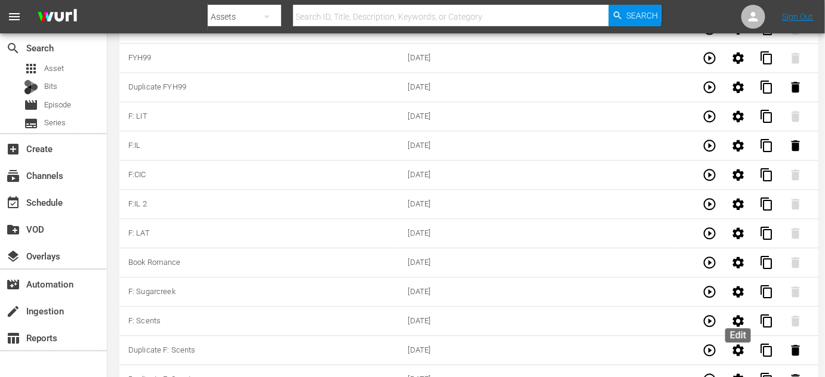
click at [681, 321] on icon "button" at bounding box center [738, 379] width 11 height 11
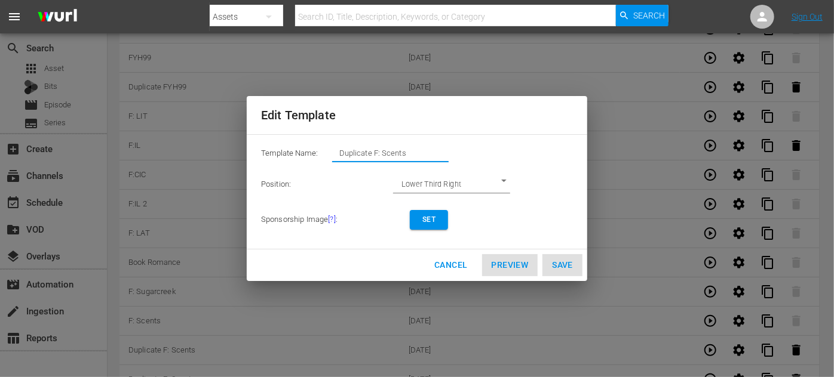
drag, startPoint x: 420, startPoint y: 152, endPoint x: 336, endPoint y: 150, distance: 84.2
click at [336, 150] on input "Duplicate F: Scents" at bounding box center [390, 153] width 116 height 17
type input "F: Valentine"
click at [427, 217] on span "Set" at bounding box center [428, 220] width 19 height 13
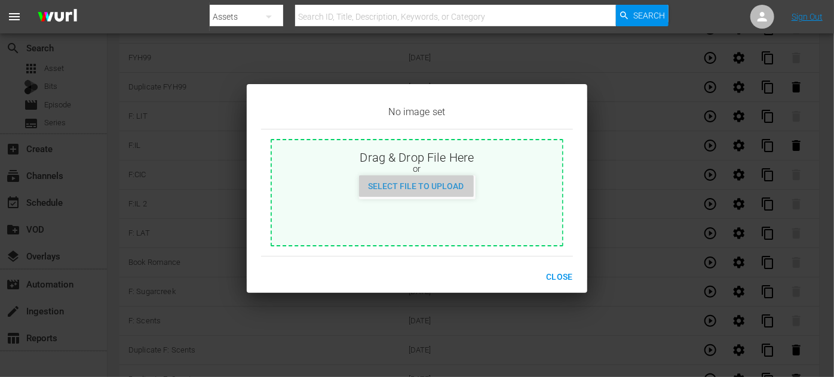
click at [442, 189] on span "Select File to Upload" at bounding box center [416, 187] width 115 height 10
type input "C:\fakepath\LoveFindsYouInValentine_EN-Feature-[DATE].jpg"
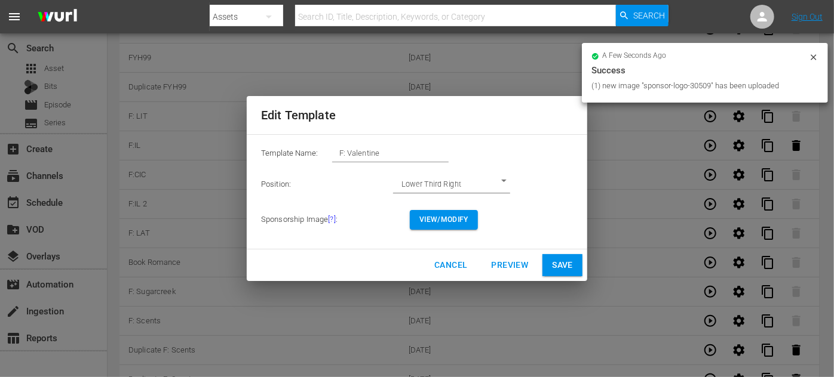
click at [560, 260] on span "Save" at bounding box center [562, 265] width 21 height 15
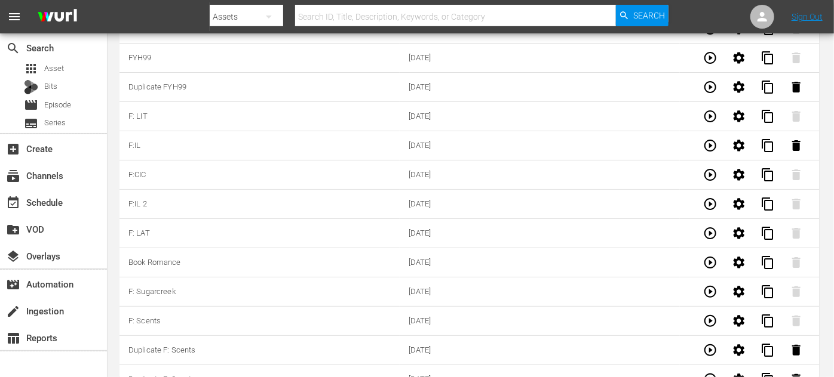
type input "Duplicate F: Scents"
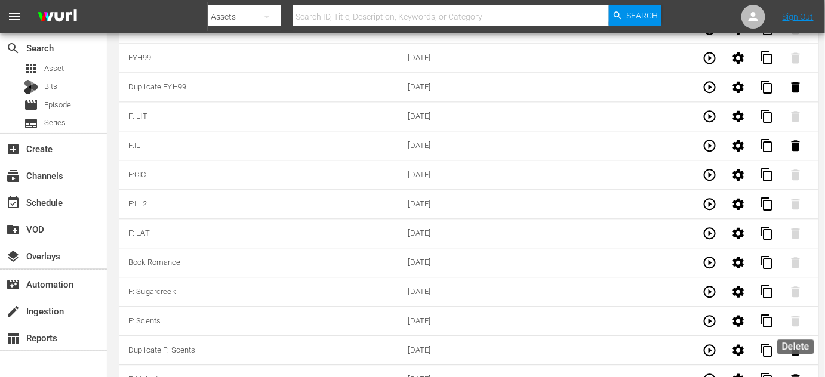
click at [681, 321] on icon "button" at bounding box center [796, 350] width 8 height 11
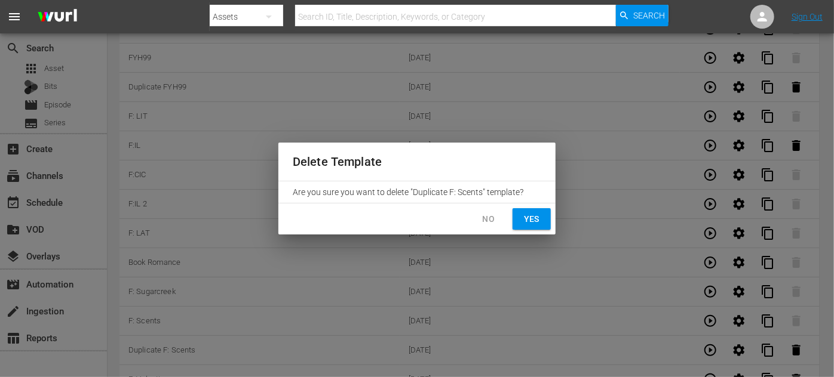
click at [532, 223] on span "Yes" at bounding box center [531, 219] width 19 height 15
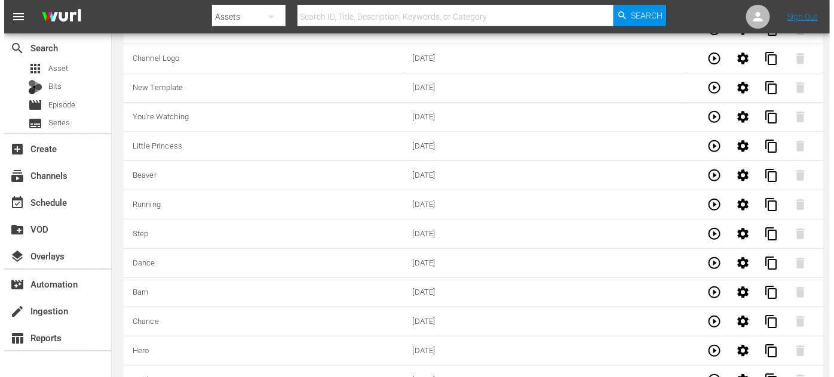
scroll to position [0, 0]
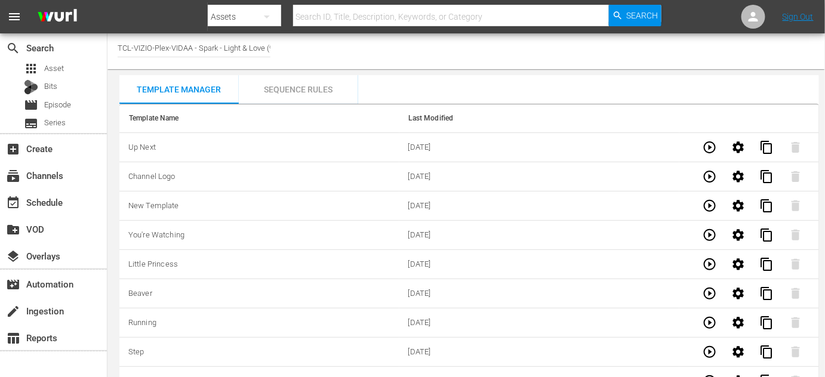
click at [301, 86] on div "Sequence Rules" at bounding box center [298, 89] width 119 height 29
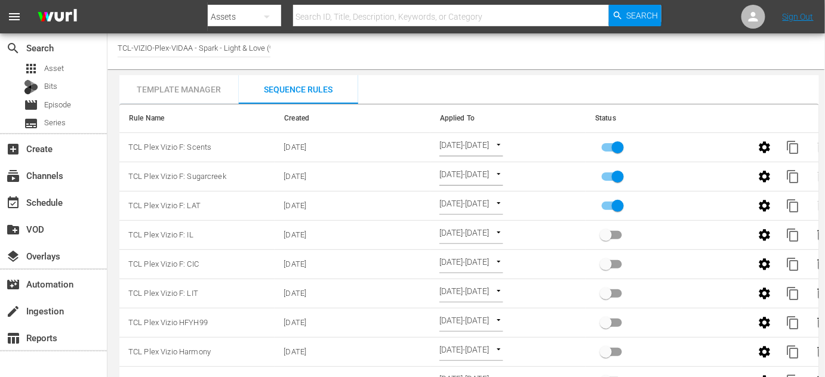
click at [619, 208] on input "primary checkbox" at bounding box center [618, 208] width 68 height 23
click at [614, 205] on input "primary checkbox" at bounding box center [606, 208] width 68 height 23
click at [617, 202] on input "primary checkbox" at bounding box center [618, 208] width 68 height 23
checkbox input "false"
click at [681, 147] on span "content_copy" at bounding box center [793, 147] width 14 height 14
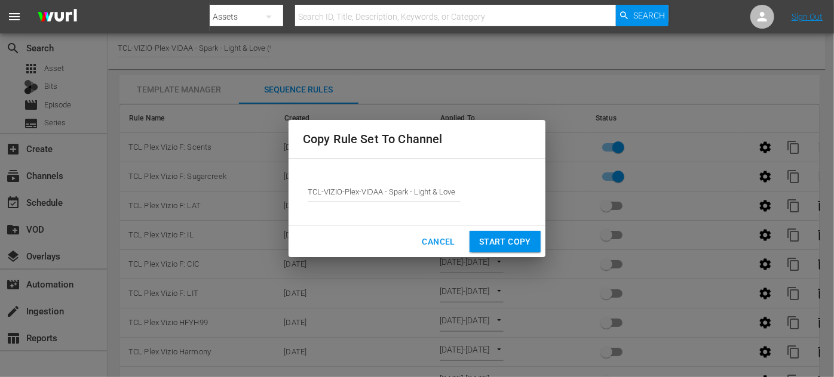
click at [498, 246] on span "Start Copy" at bounding box center [505, 242] width 52 height 15
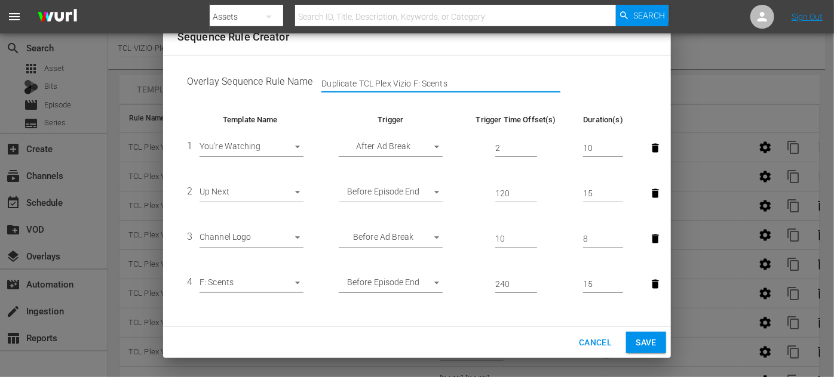
drag, startPoint x: 356, startPoint y: 82, endPoint x: 313, endPoint y: 84, distance: 43.6
click at [313, 84] on div "Duplicate TCL Plex Vizio F: Scents" at bounding box center [333, 84] width 42 height 18
drag, startPoint x: 414, startPoint y: 84, endPoint x: 386, endPoint y: 82, distance: 28.1
click at [386, 82] on input "TCL Plex Vizio F: Scents" at bounding box center [440, 84] width 239 height 18
type input "TCL Plex Vizio F: Valentine"
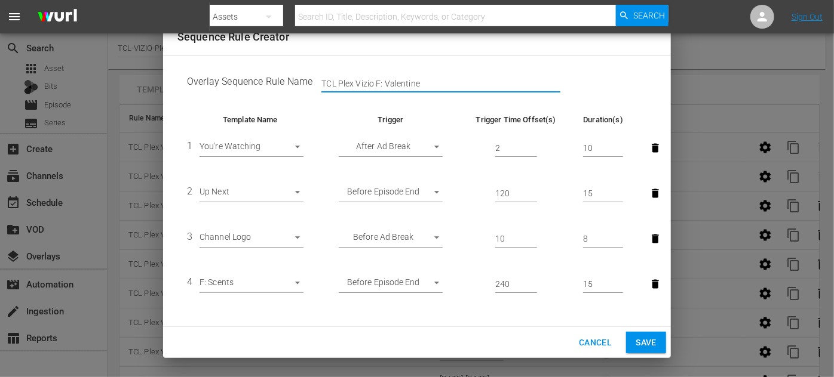
click at [294, 289] on body "menu Search By Assets Search ID, Title, Description, Keywords, or Category Sear…" at bounding box center [417, 188] width 834 height 377
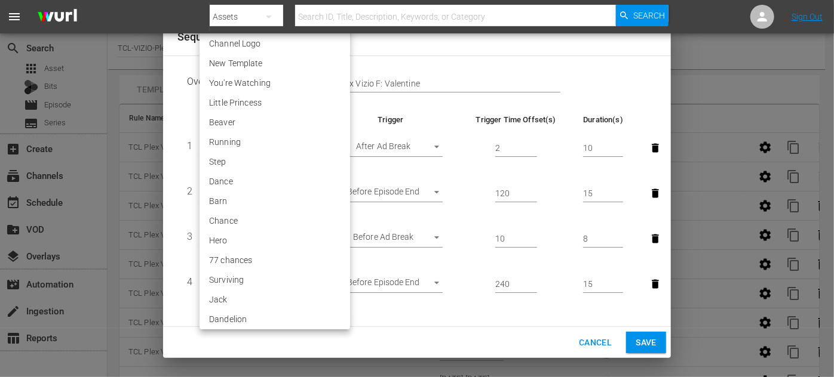
scroll to position [2409, 0]
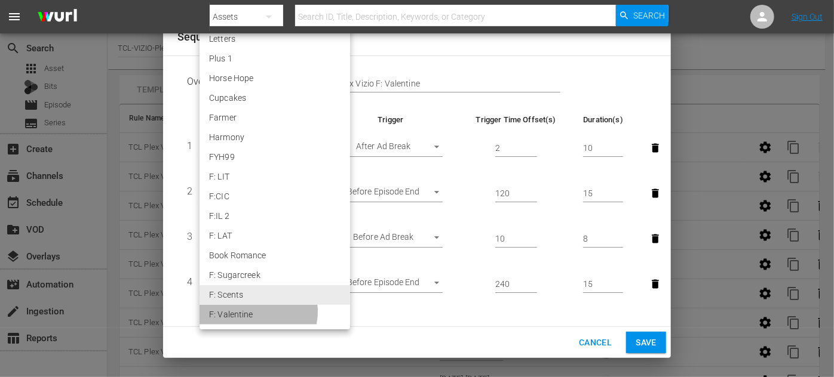
click at [249, 312] on li "F: Valentine" at bounding box center [274, 315] width 150 height 20
type input "30509"
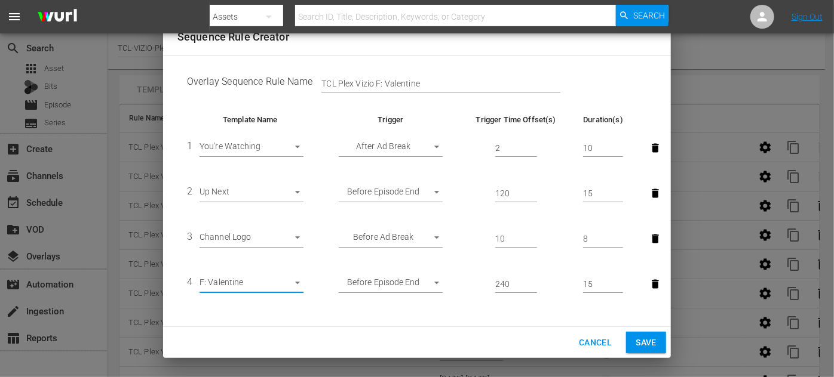
click at [650, 321] on span "Save" at bounding box center [645, 343] width 21 height 15
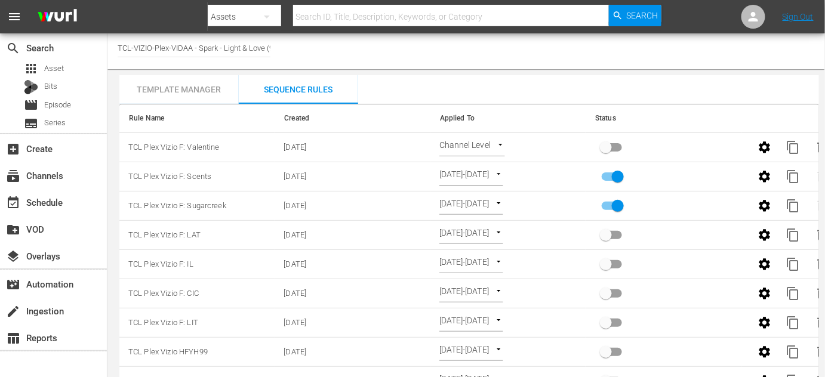
click at [502, 145] on body "menu Search By Assets Search ID, Title, Description, Keywords, or Category Sear…" at bounding box center [412, 188] width 825 height 377
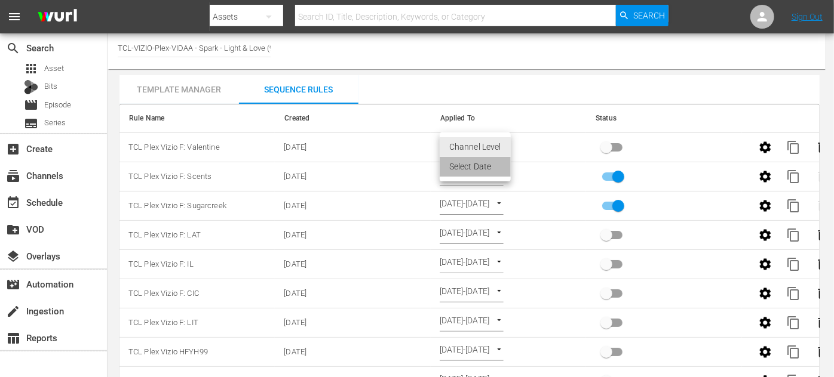
click at [487, 168] on li "Select Date" at bounding box center [474, 167] width 71 height 20
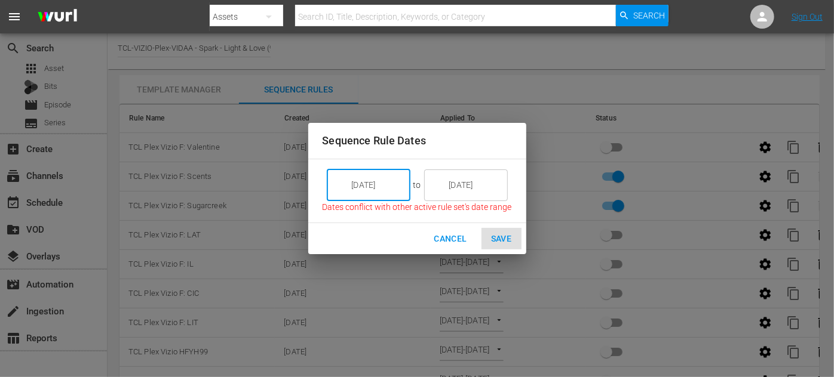
click at [388, 189] on input "[DATE]" at bounding box center [376, 185] width 67 height 32
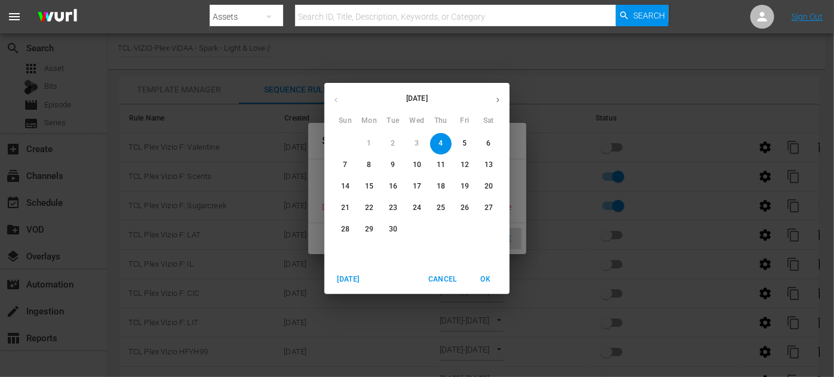
click at [349, 162] on span "7" at bounding box center [344, 165] width 21 height 10
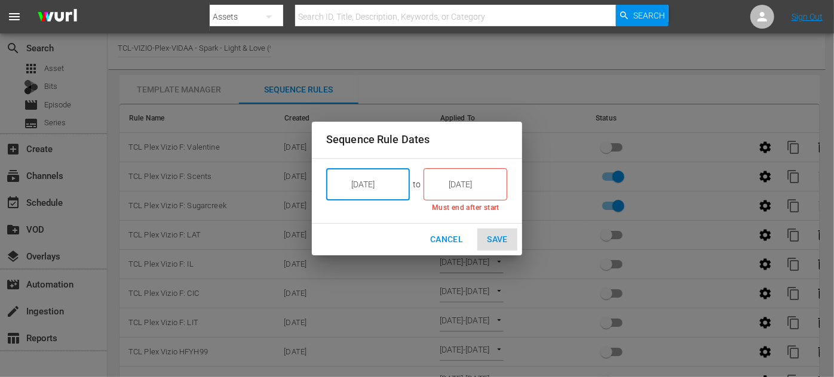
click at [391, 182] on input "[DATE]" at bounding box center [376, 184] width 67 height 32
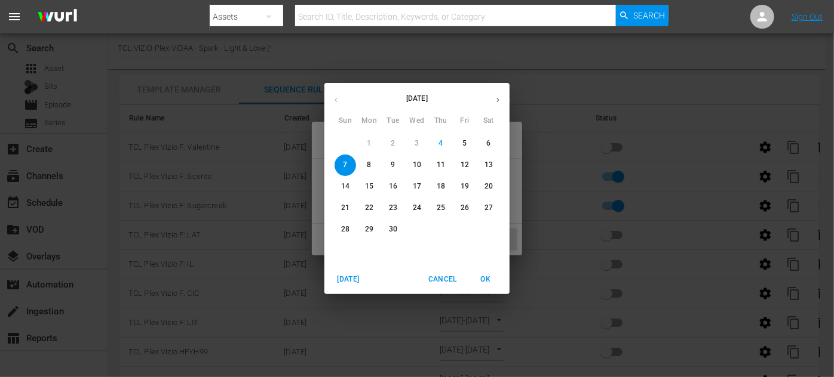
click at [341, 185] on span "14" at bounding box center [344, 187] width 21 height 10
type input "[DATE]"
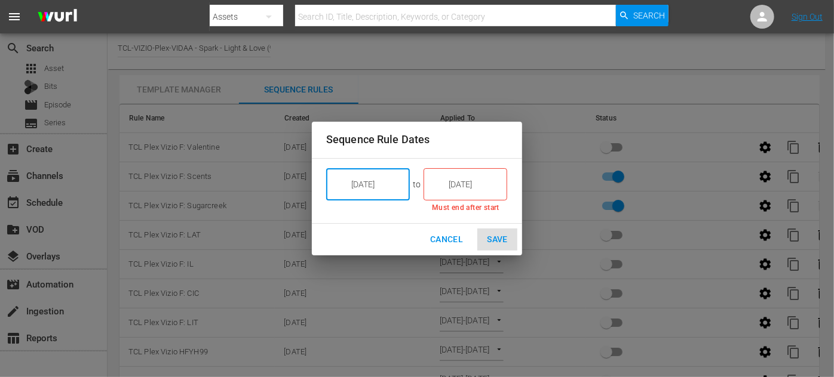
click at [491, 186] on input "[DATE]" at bounding box center [473, 184] width 67 height 32
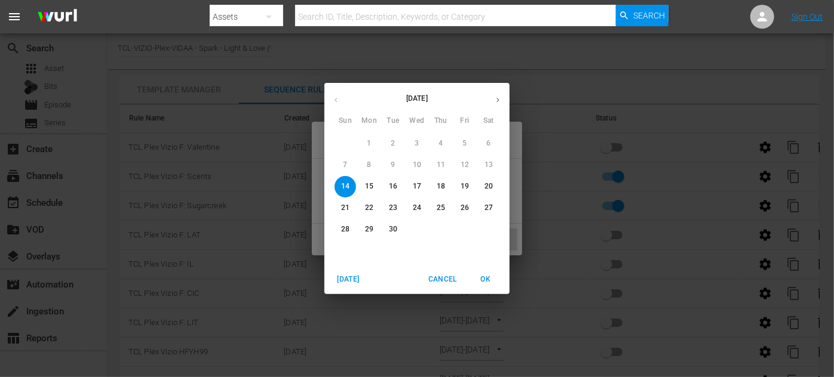
click at [489, 186] on p "20" at bounding box center [488, 187] width 8 height 10
type input "[DATE]"
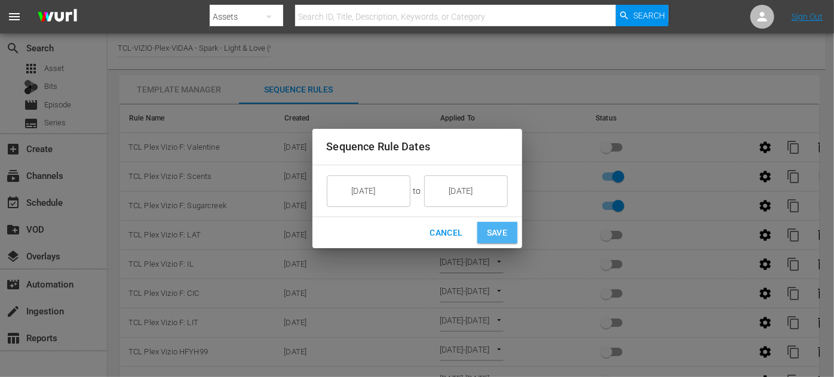
click at [494, 229] on span "Save" at bounding box center [497, 233] width 21 height 15
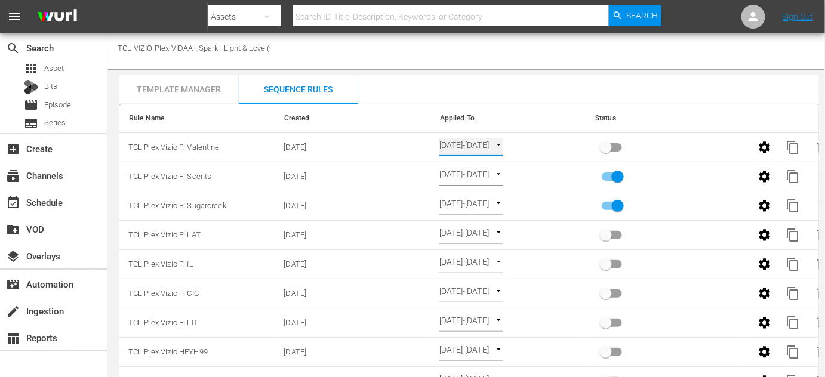
type input "SELECT_DATE"
click at [606, 152] on input "primary checkbox" at bounding box center [606, 150] width 68 height 23
checkbox input "true"
click at [462, 226] on body "menu Search By Assets Search ID, Title, Description, Keywords, or Category Sear…" at bounding box center [412, 188] width 825 height 377
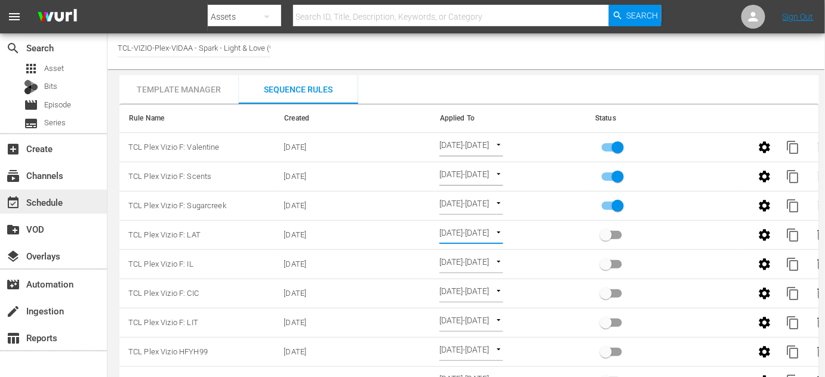
click at [51, 196] on div "event_available Schedule" at bounding box center [33, 200] width 67 height 11
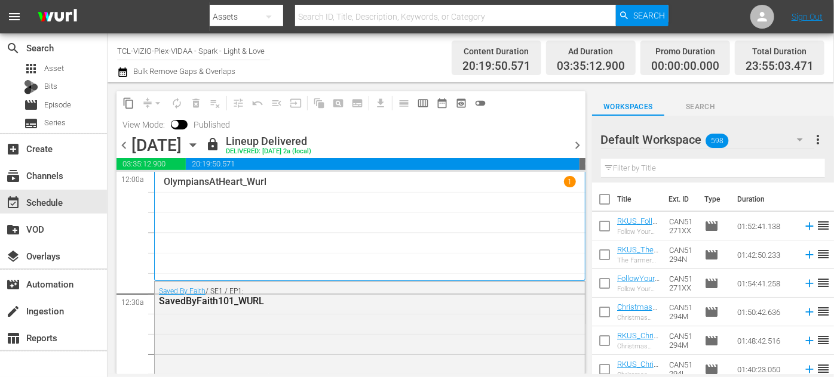
click at [195, 145] on icon "button" at bounding box center [192, 145] width 5 height 3
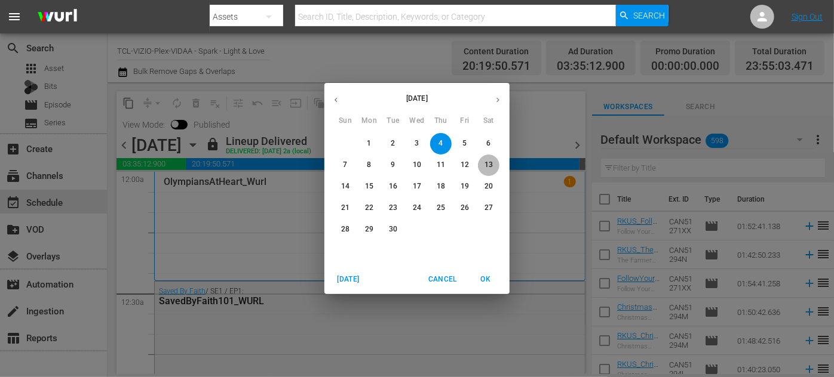
click at [488, 165] on p "13" at bounding box center [488, 165] width 8 height 10
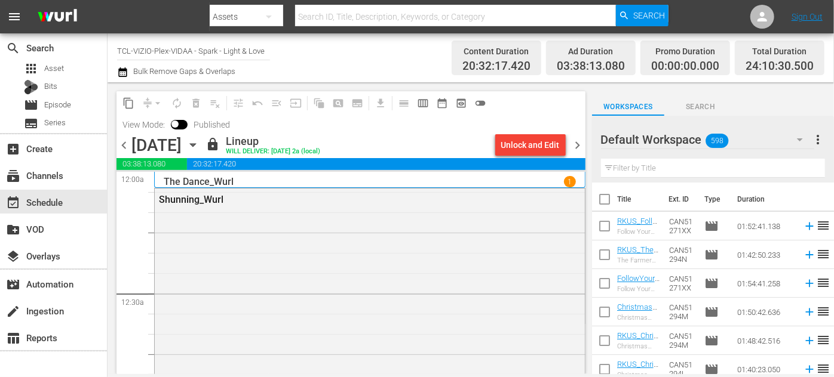
click at [199, 145] on icon "button" at bounding box center [192, 145] width 13 height 13
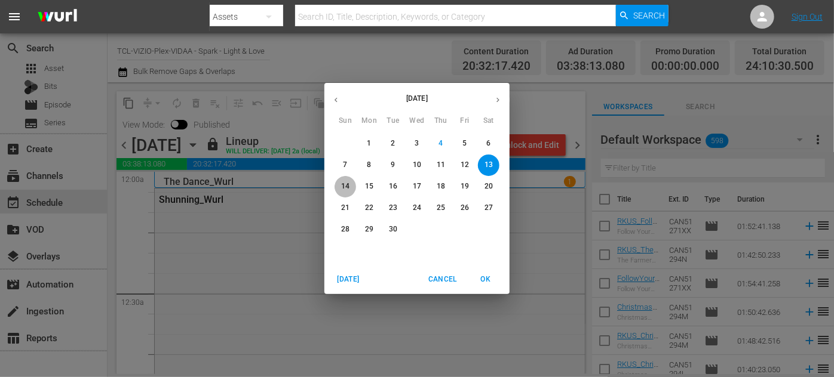
click at [341, 189] on p "14" at bounding box center [345, 187] width 8 height 10
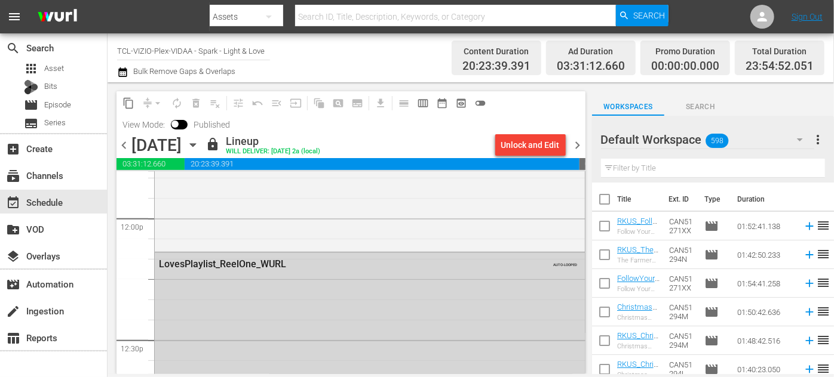
scroll to position [3202, 0]
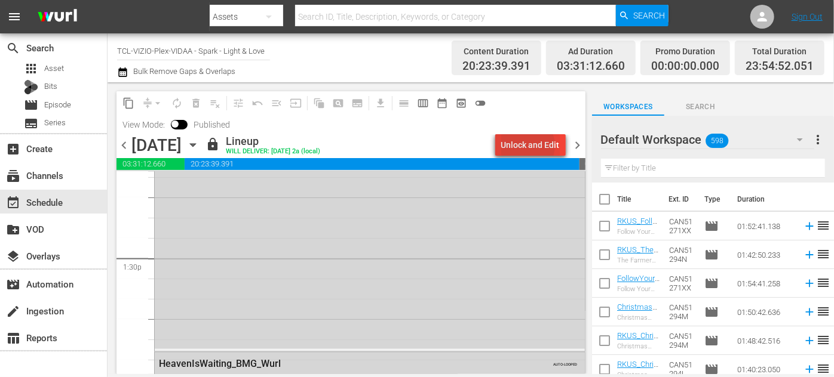
click at [527, 146] on div "Unlock and Edit" at bounding box center [530, 144] width 59 height 21
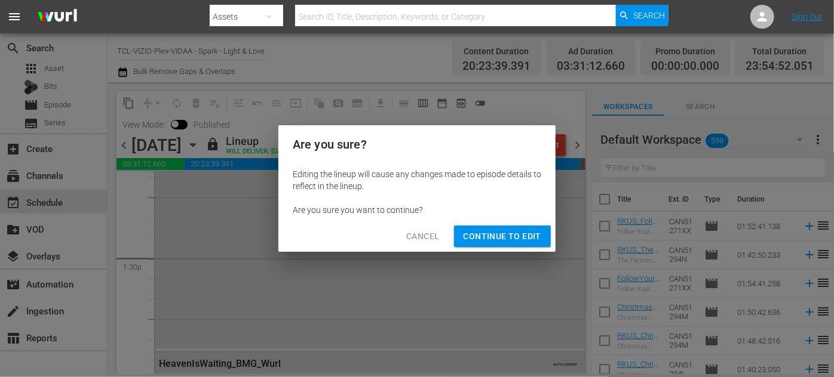
click at [504, 233] on span "Continue to Edit" at bounding box center [502, 236] width 78 height 15
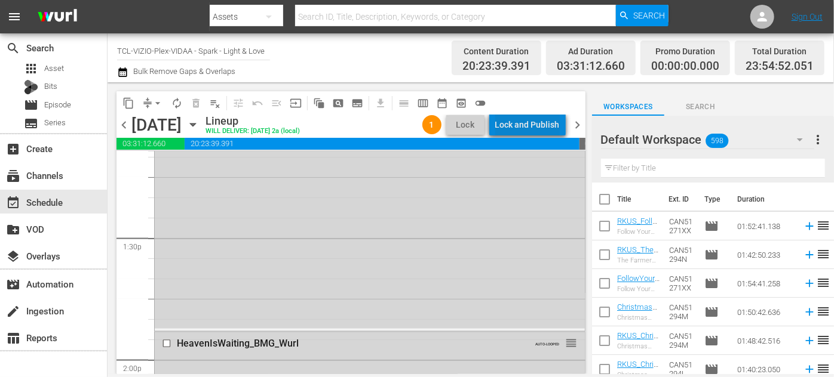
click at [535, 125] on div "Lock and Publish" at bounding box center [527, 124] width 64 height 21
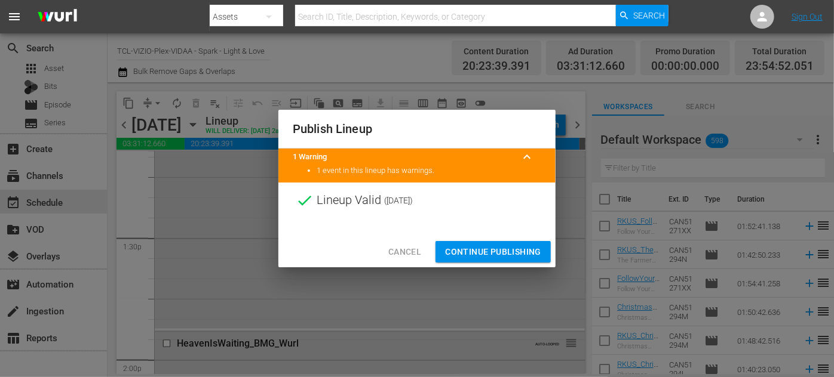
click at [494, 251] on span "Continue Publishing" at bounding box center [493, 252] width 96 height 15
